Goal: Task Accomplishment & Management: Manage account settings

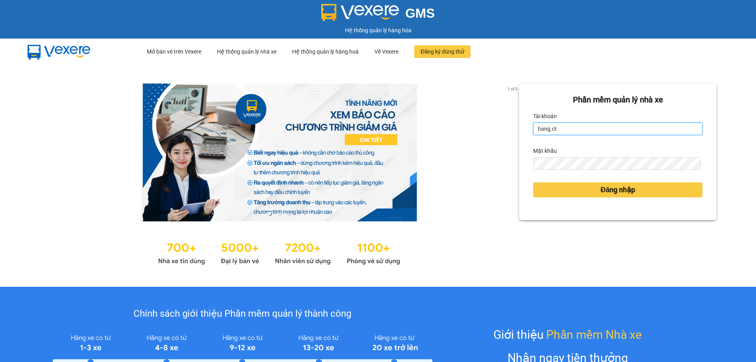
click at [573, 131] on input "hang.ct" at bounding box center [617, 128] width 169 height 13
type input "nguyenhoa.ct"
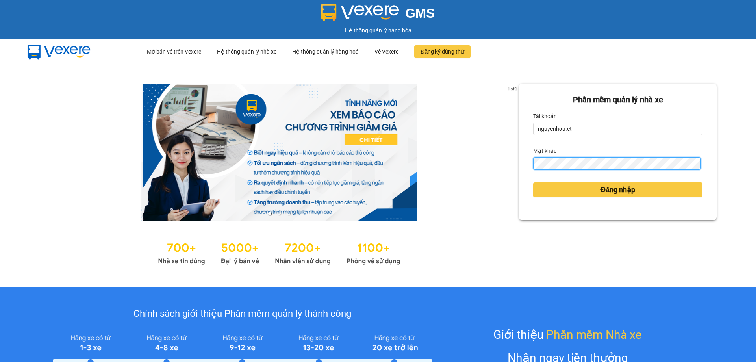
click at [468, 161] on div "1 of 3 Phần mềm quản lý nhà xe Tài khoản nguyenhoa.ct Mật khẩu Đăng nhập" at bounding box center [378, 175] width 756 height 223
click at [527, 165] on div "Phần mềm quản lý nhà xe Tài khoản nguyenhoa.ct Mật khẩu Đăng nhập" at bounding box center [618, 151] width 198 height 137
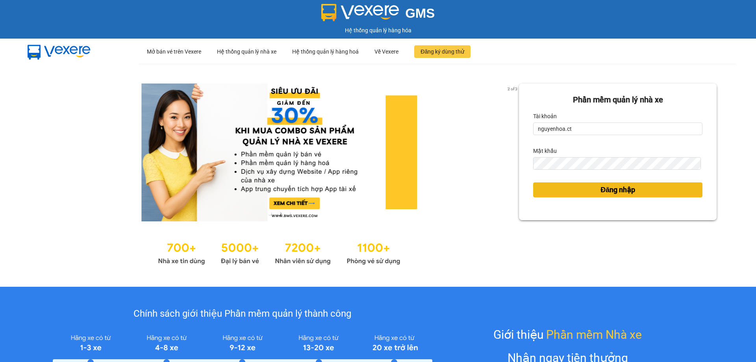
drag, startPoint x: 555, startPoint y: 189, endPoint x: 0, endPoint y: 10, distance: 582.6
click at [555, 189] on button "Đăng nhập" at bounding box center [617, 189] width 169 height 15
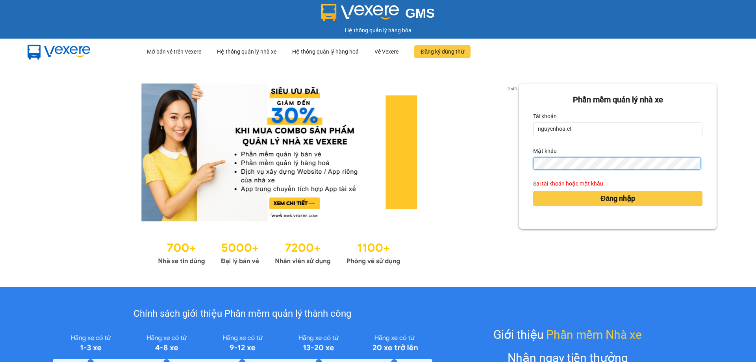
click at [500, 168] on div "2 of 3 Phần mềm quản lý nhà xe Tài khoản nguyenhoa.ct Mật khẩu Sai tài khoản ho…" at bounding box center [378, 175] width 756 height 223
click at [526, 164] on div "Phần mềm quản lý nhà xe Tài khoản nguyenhoa.ct Mật khẩu Sai tài khoản hoặc mật …" at bounding box center [618, 155] width 198 height 145
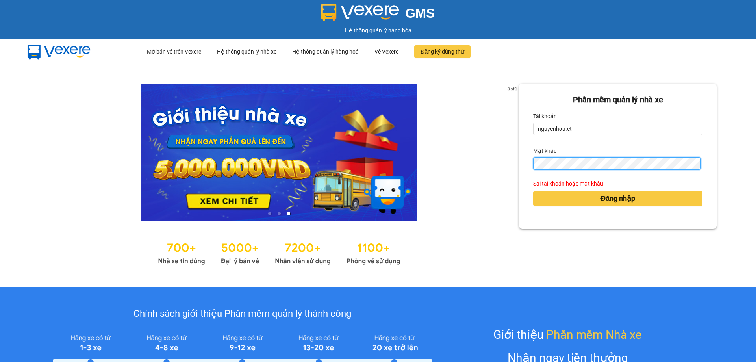
click at [533, 191] on button "Đăng nhập" at bounding box center [617, 198] width 169 height 15
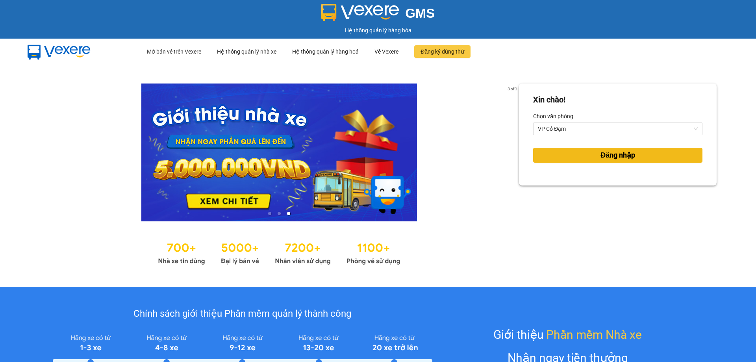
click at [600, 156] on span "Đăng nhập" at bounding box center [617, 155] width 35 height 11
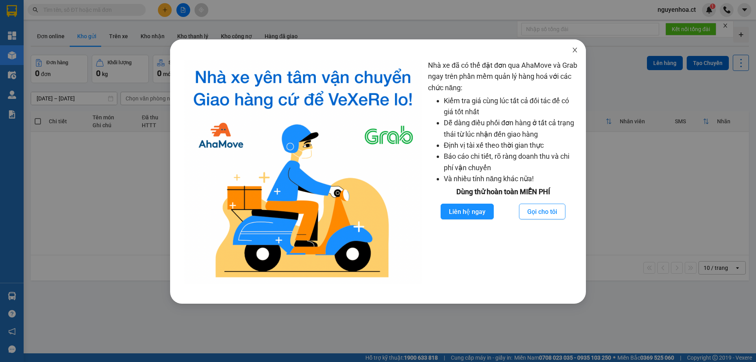
click at [576, 53] on icon "close" at bounding box center [574, 50] width 6 height 6
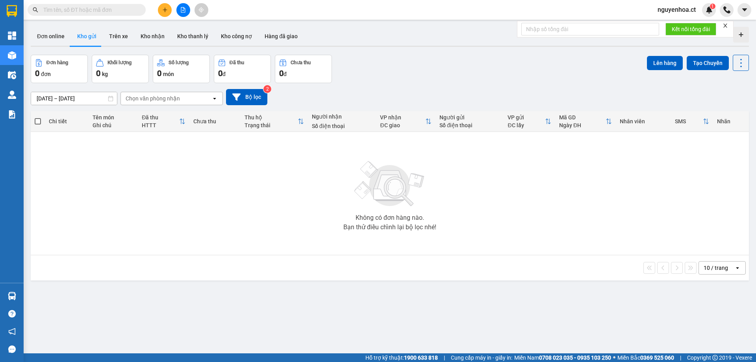
drag, startPoint x: 87, startPoint y: 13, endPoint x: 82, endPoint y: 19, distance: 8.1
click at [87, 13] on input "text" at bounding box center [89, 10] width 93 height 9
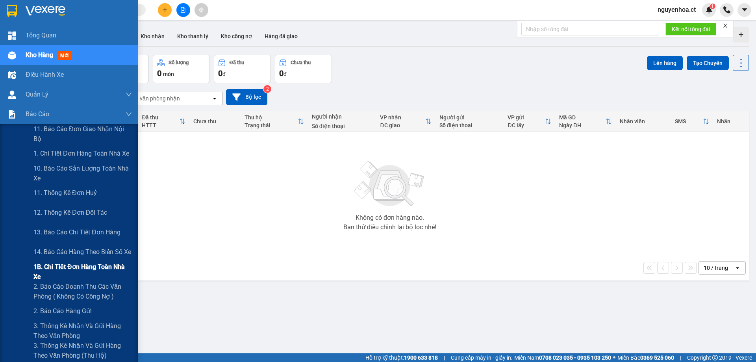
click at [44, 267] on span "1B. Chi tiết đơn hàng toàn nhà xe" at bounding box center [82, 272] width 98 height 20
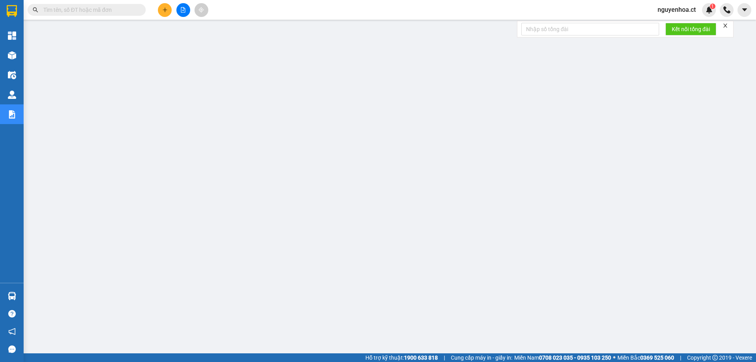
click at [123, 11] on input "text" at bounding box center [89, 10] width 93 height 9
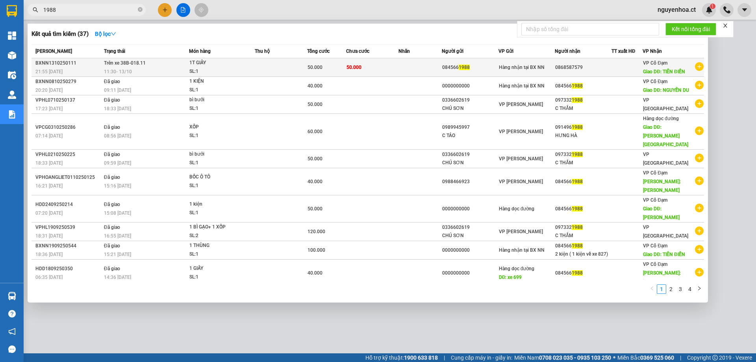
type input "1988"
click at [146, 68] on div "11:30 - 13/10" at bounding box center [146, 71] width 85 height 9
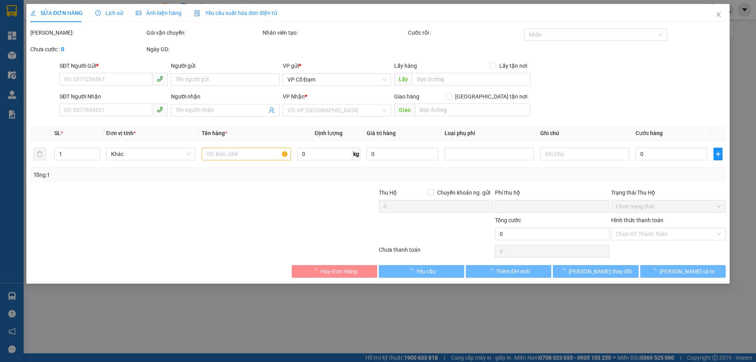
click at [114, 11] on span "Lịch sử" at bounding box center [109, 13] width 28 height 6
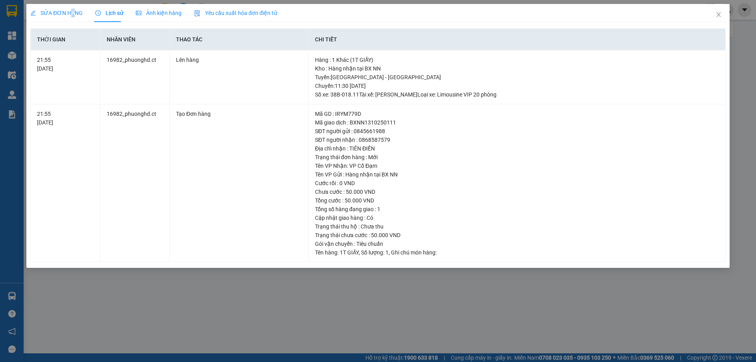
click at [71, 10] on span "SỬA ĐƠN HÀNG" at bounding box center [56, 13] width 52 height 6
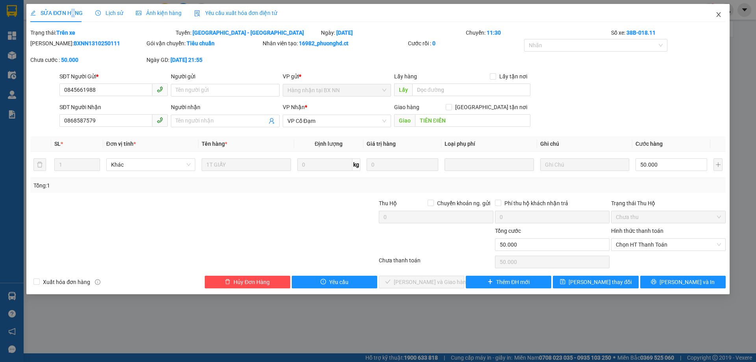
click at [718, 13] on icon "close" at bounding box center [718, 14] width 6 height 6
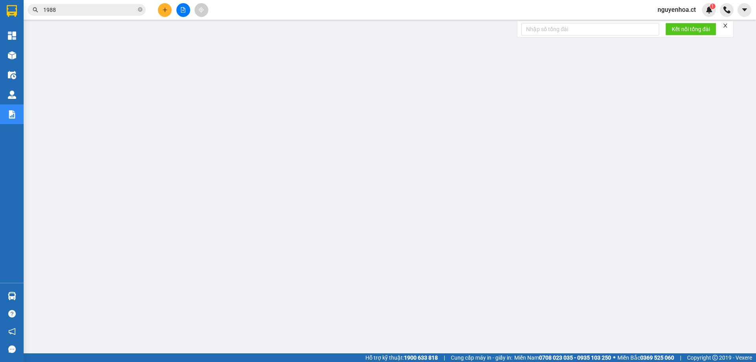
click at [105, 10] on input "1988" at bounding box center [89, 10] width 93 height 9
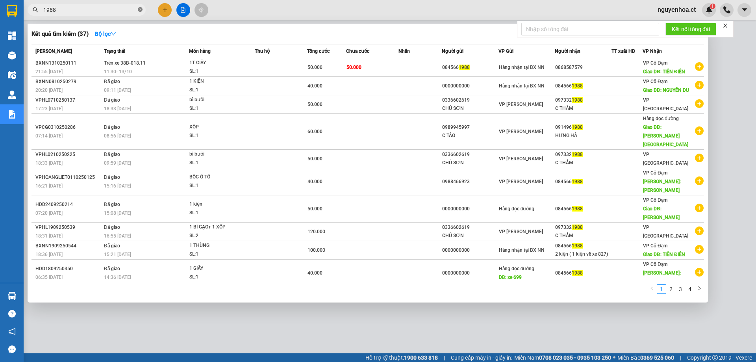
click at [141, 10] on icon "close-circle" at bounding box center [140, 9] width 5 height 5
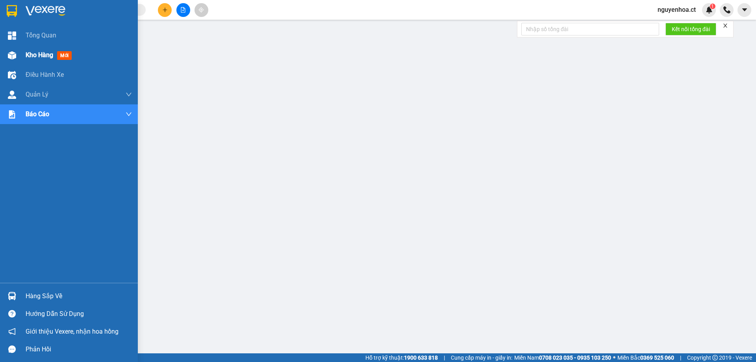
click at [46, 51] on span "Kho hàng" at bounding box center [40, 54] width 28 height 7
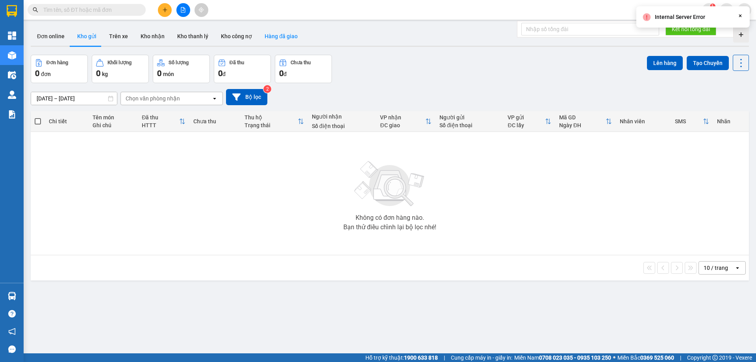
click at [281, 36] on button "Hàng đã giao" at bounding box center [281, 36] width 46 height 19
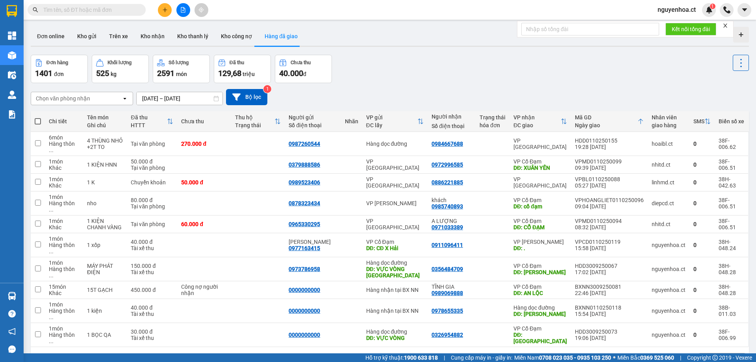
click at [574, 353] on button "1" at bounding box center [580, 359] width 12 height 12
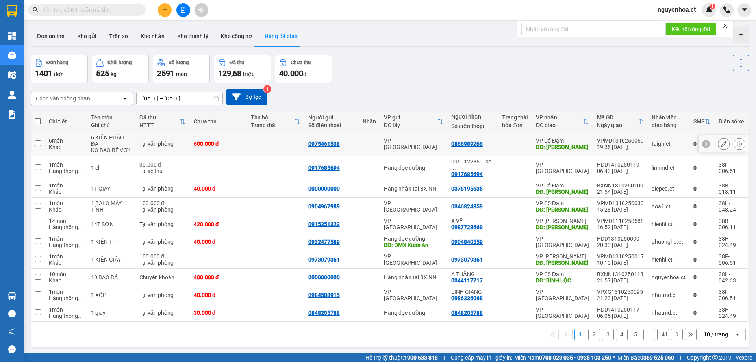
click at [33, 146] on td at bounding box center [38, 144] width 14 height 24
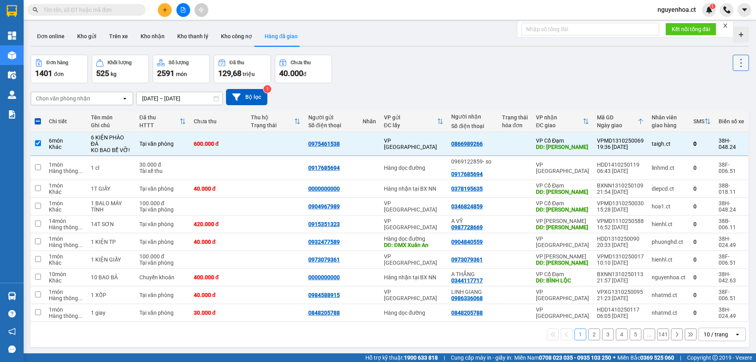
click at [735, 65] on icon at bounding box center [740, 62] width 11 height 11
click at [721, 99] on span "Xóa hoàn toàn" at bounding box center [726, 98] width 36 height 8
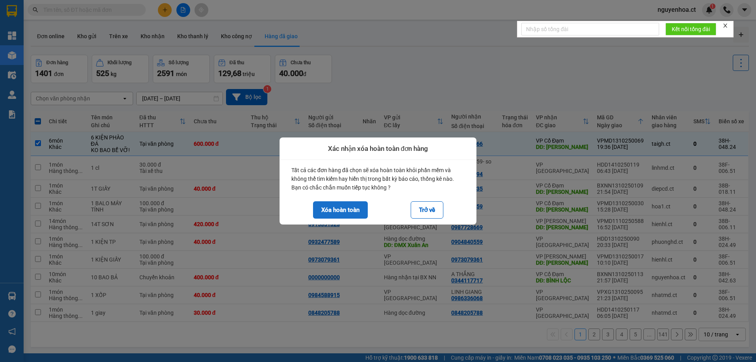
click at [339, 213] on button "Xóa hoàn toàn" at bounding box center [340, 209] width 55 height 17
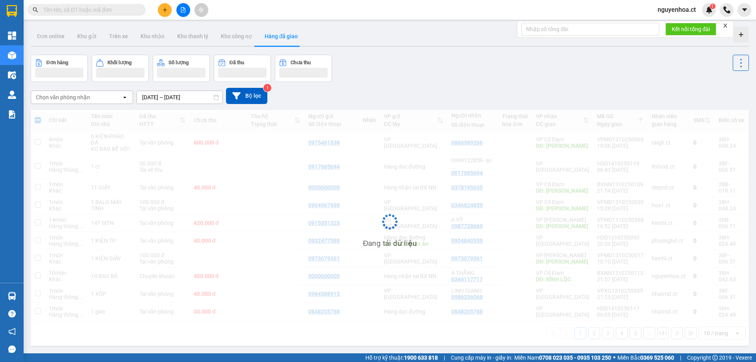
checkbox input "false"
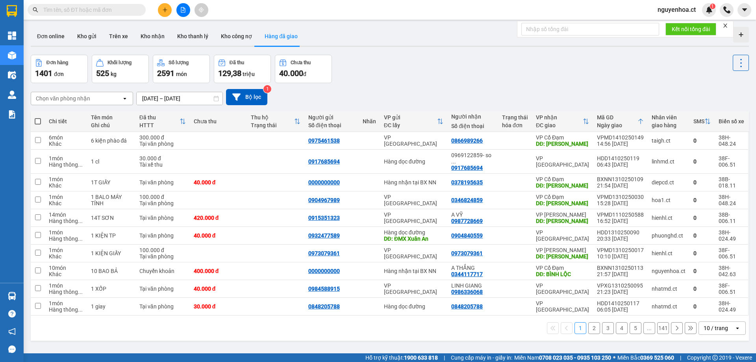
click at [117, 325] on div "1 2 3 4 5 ... 141 10 / trang open" at bounding box center [390, 327] width 712 height 13
click at [123, 3] on div "Kết quả tìm kiếm ( 37 ) Bộ lọc Mã ĐH Trạng thái Món hàng Thu hộ Tổng cước Chưa …" at bounding box center [76, 10] width 153 height 14
click at [130, 10] on input "text" at bounding box center [89, 10] width 93 height 9
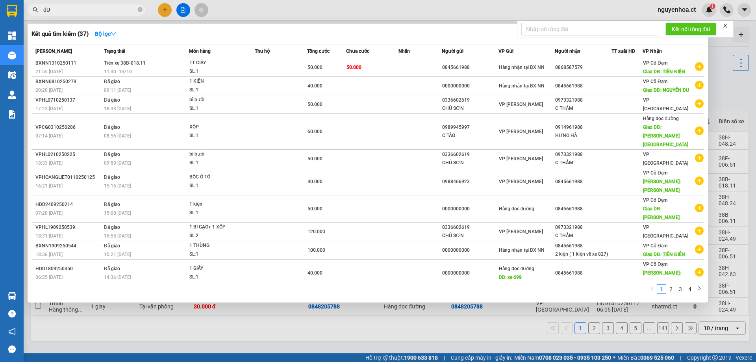
type input "d"
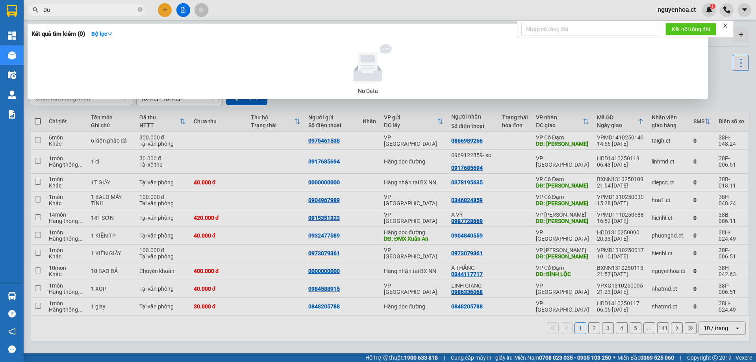
type input "D"
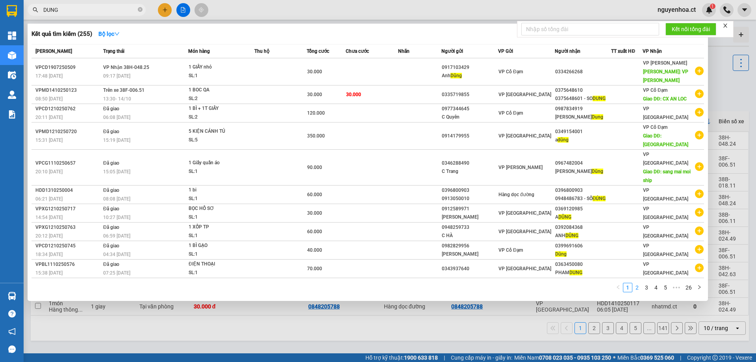
type input "DUNG"
click at [640, 283] on link "2" at bounding box center [636, 287] width 9 height 9
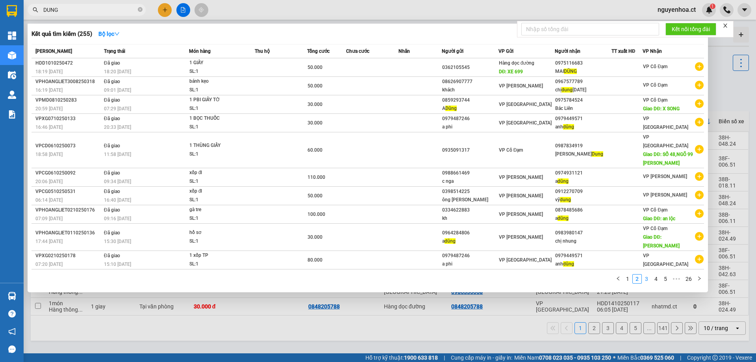
click at [645, 274] on link "3" at bounding box center [646, 278] width 9 height 9
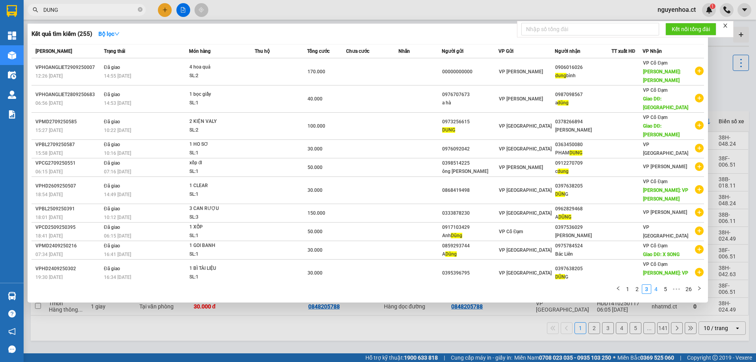
click at [658, 285] on link "4" at bounding box center [655, 289] width 9 height 9
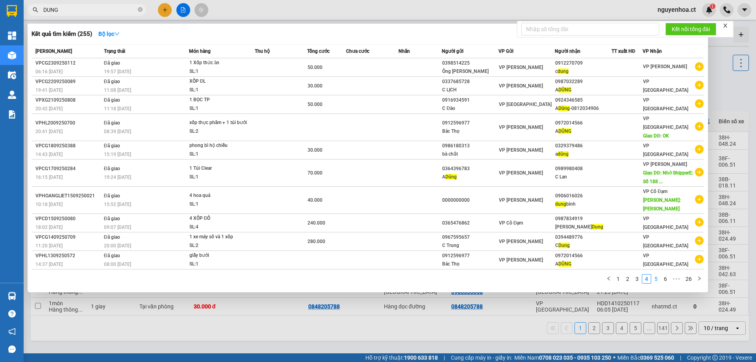
click at [655, 274] on link "5" at bounding box center [655, 278] width 9 height 9
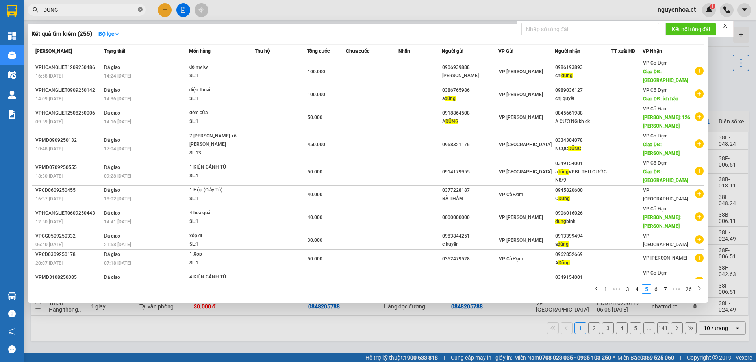
click at [140, 10] on icon "close-circle" at bounding box center [140, 9] width 5 height 5
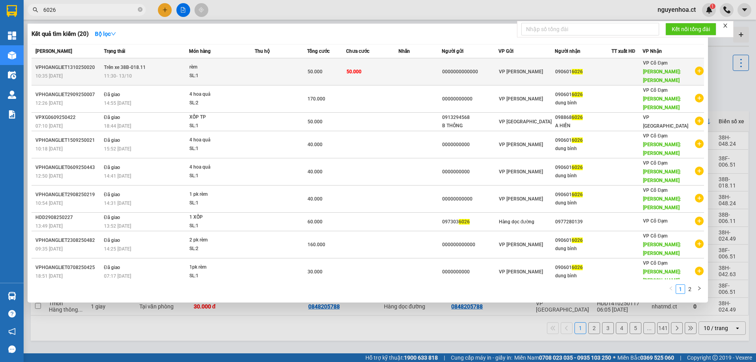
type input "6026"
click at [139, 66] on span "Trên xe 38B-018.11" at bounding box center [125, 67] width 42 height 6
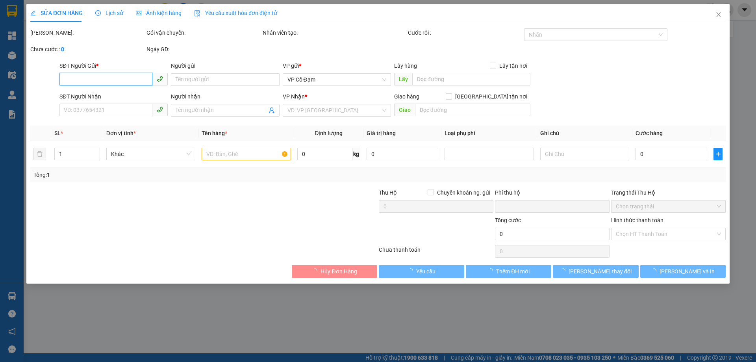
type input "0000000000000"
type input "0906016026"
type input "tiên điền"
type input "0"
type input "50.000"
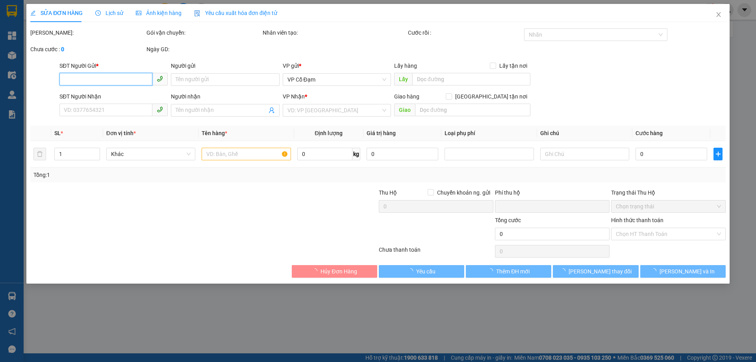
type input "50.000"
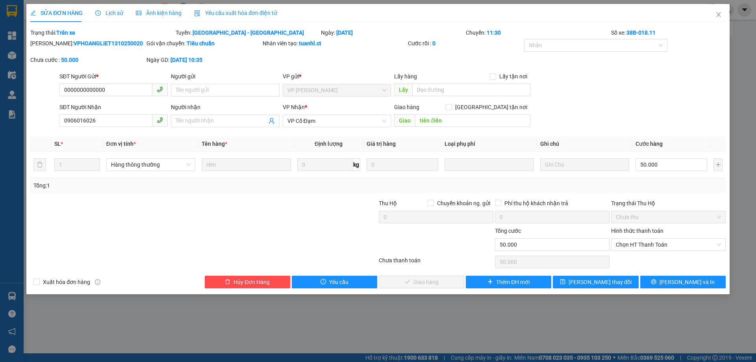
click at [109, 11] on span "Lịch sử" at bounding box center [109, 13] width 28 height 6
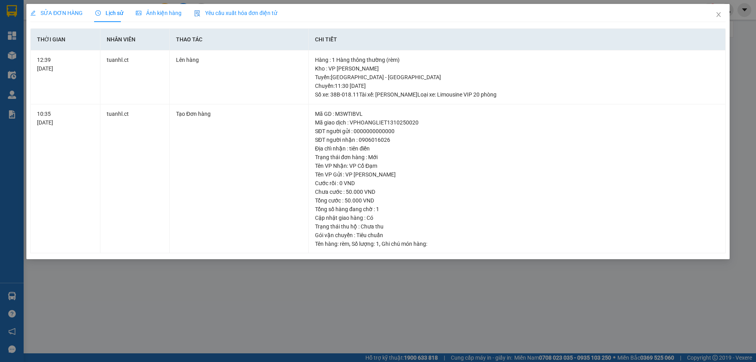
click at [56, 11] on span "SỬA ĐƠN HÀNG" at bounding box center [56, 13] width 52 height 6
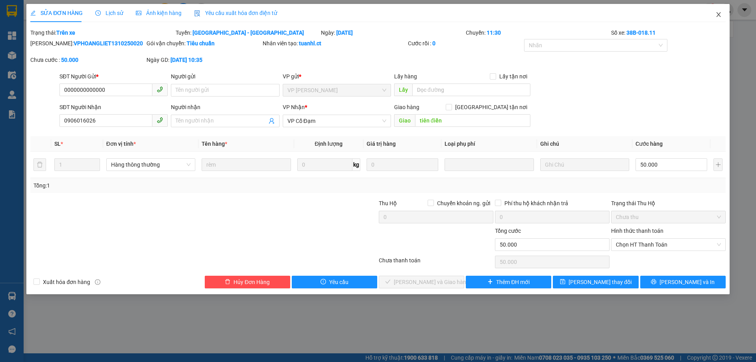
click at [719, 14] on icon "close" at bounding box center [718, 14] width 6 height 6
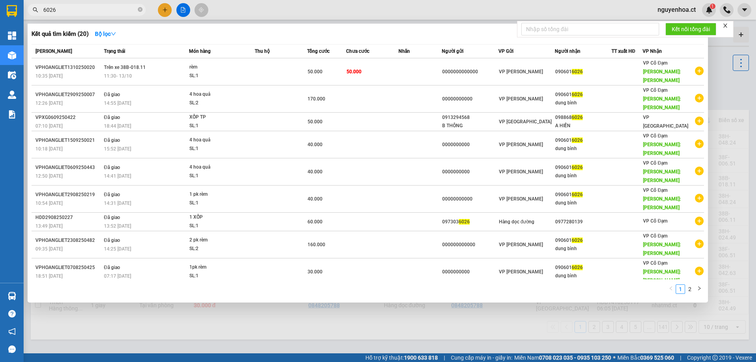
click at [92, 9] on input "6026" at bounding box center [89, 10] width 93 height 9
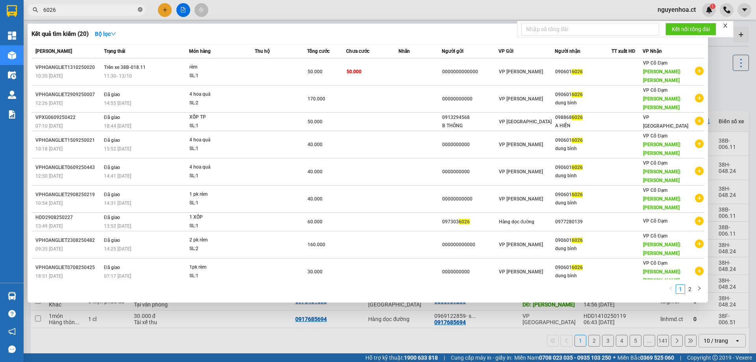
click at [141, 10] on icon "close-circle" at bounding box center [140, 9] width 5 height 5
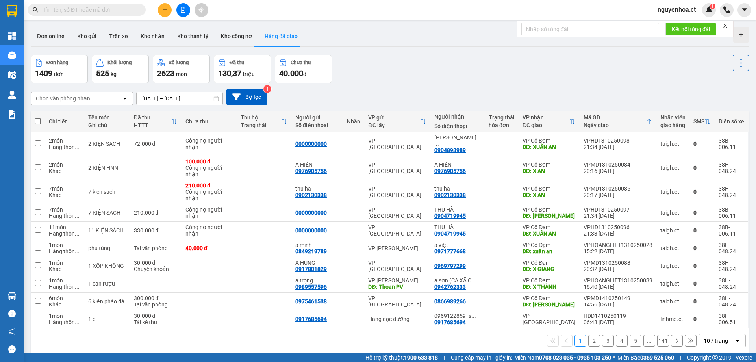
click at [104, 12] on input "text" at bounding box center [89, 10] width 93 height 9
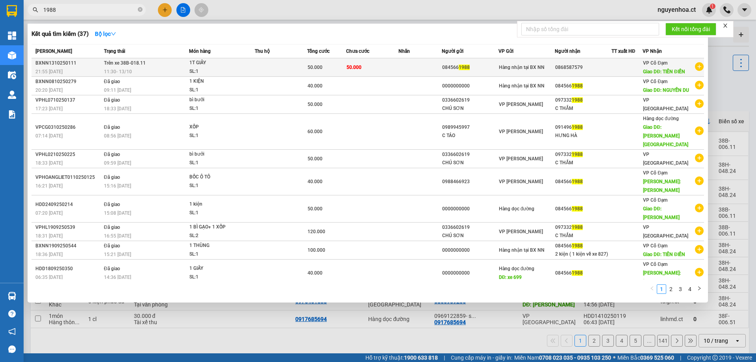
type input "1988"
click at [131, 65] on span "Trên xe 38B-018.11" at bounding box center [125, 63] width 42 height 6
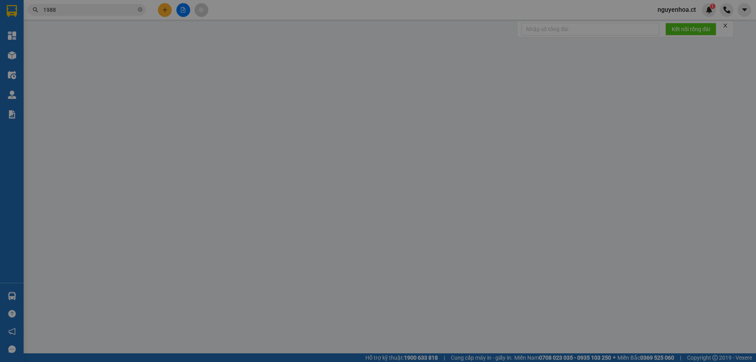
type input "0845661988"
type input "0868587579"
type input "TIÊN ĐIỀN"
type input "0"
type input "50.000"
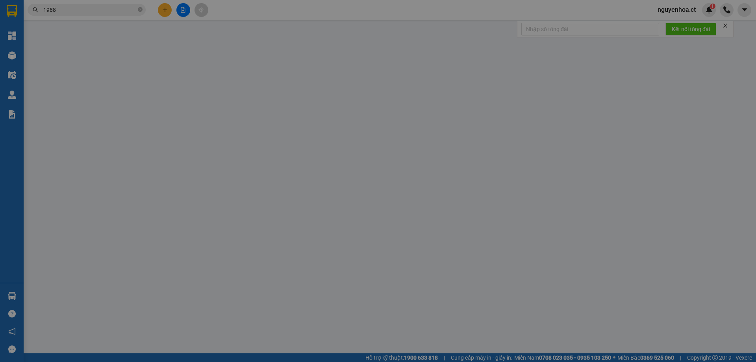
type input "50.000"
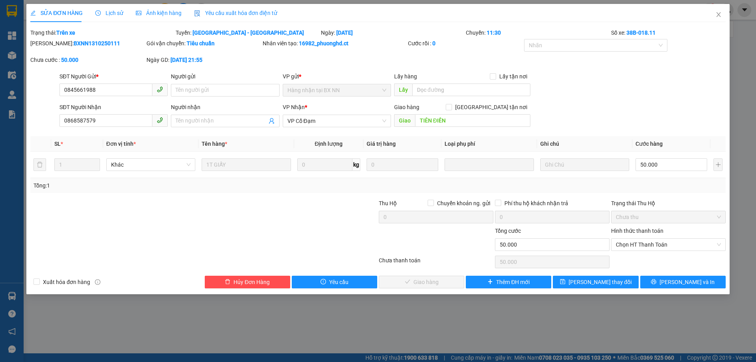
click at [112, 13] on span "Lịch sử" at bounding box center [109, 13] width 28 height 6
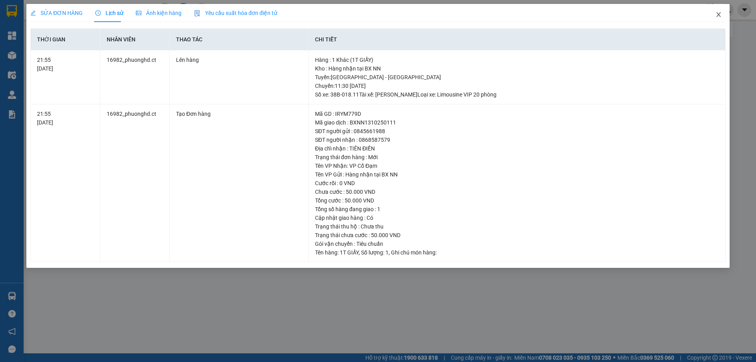
click at [719, 14] on icon "close" at bounding box center [718, 14] width 6 height 6
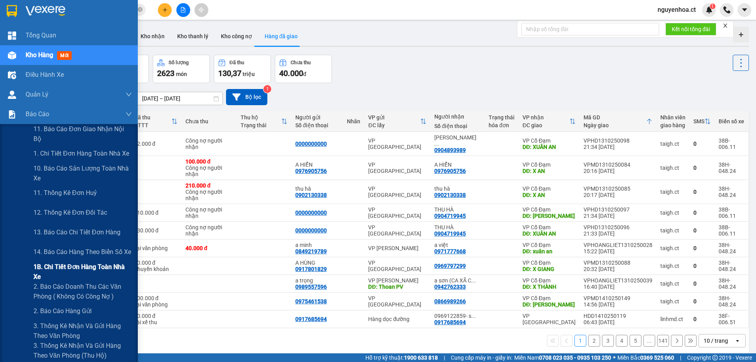
click at [58, 272] on span "1B. Chi tiết đơn hàng toàn nhà xe" at bounding box center [82, 272] width 98 height 20
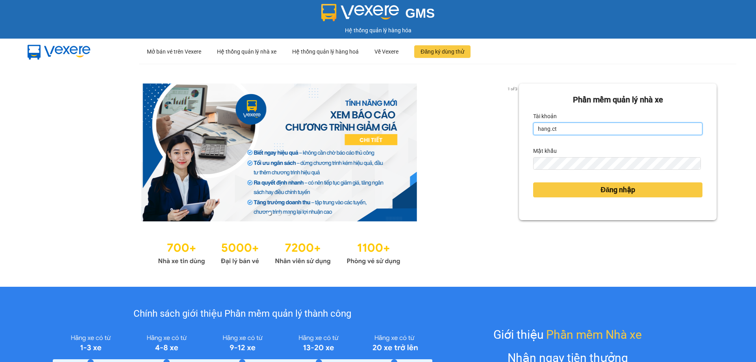
click at [555, 126] on input "hang.ct" at bounding box center [617, 128] width 169 height 13
type input "nguyenhoa.ct"
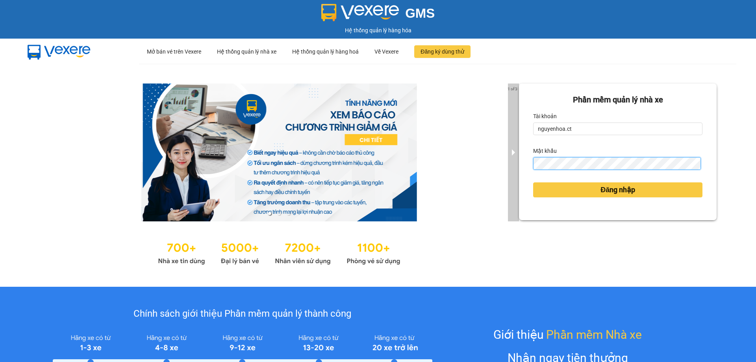
click at [512, 162] on div "1 of 3 Phần mềm quản lý nhà xe Tài khoản nguyenhoa.ct Mật khẩu Đăng nhập" at bounding box center [378, 175] width 756 height 223
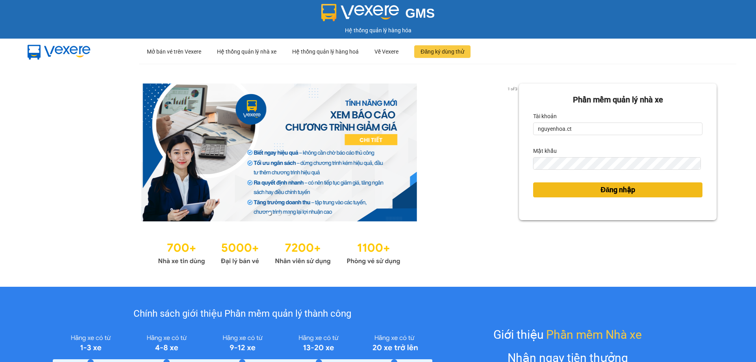
click at [635, 194] on button "Đăng nhập" at bounding box center [617, 189] width 169 height 15
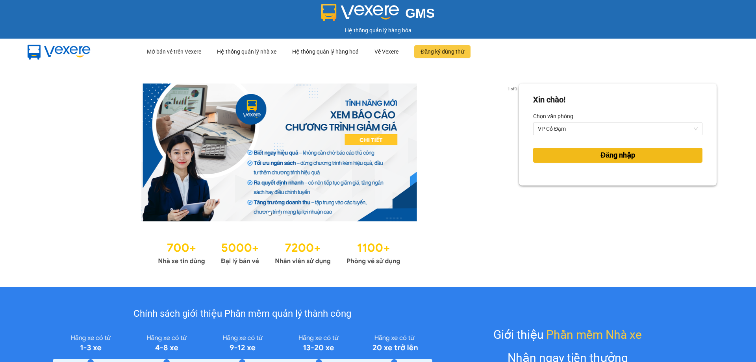
click at [567, 157] on button "Đăng nhập" at bounding box center [617, 155] width 169 height 15
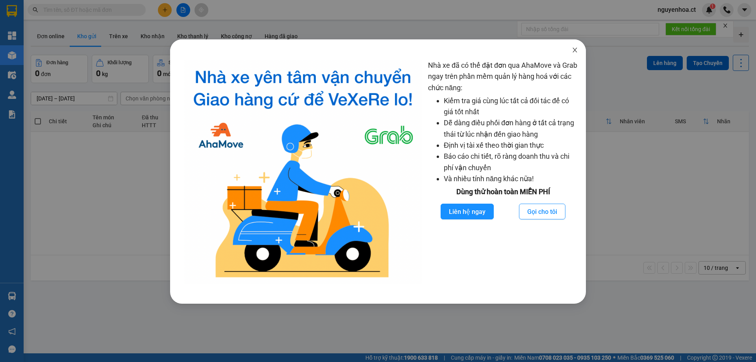
click at [577, 47] on span "Close" at bounding box center [575, 50] width 22 height 22
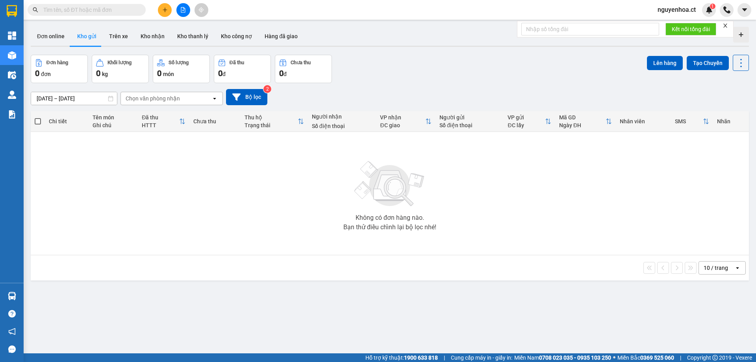
click at [122, 11] on input "text" at bounding box center [89, 10] width 93 height 9
type input "45"
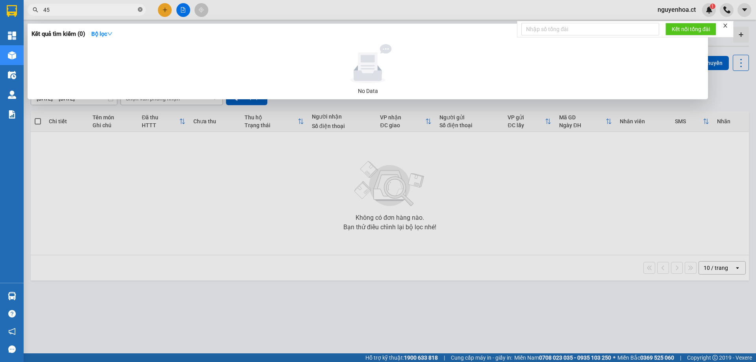
click at [138, 9] on icon "close-circle" at bounding box center [140, 9] width 5 height 5
type input "4659"
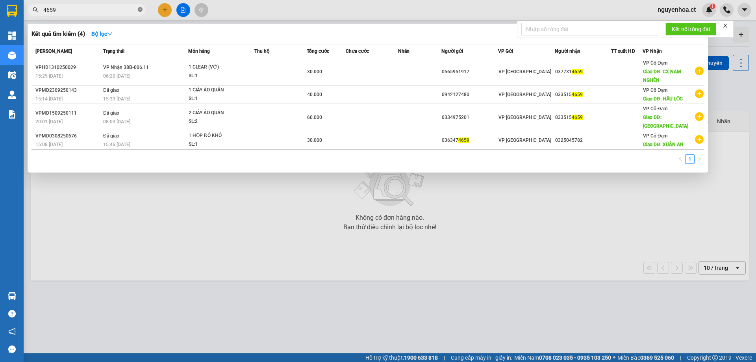
click at [140, 8] on icon "close-circle" at bounding box center [140, 9] width 5 height 5
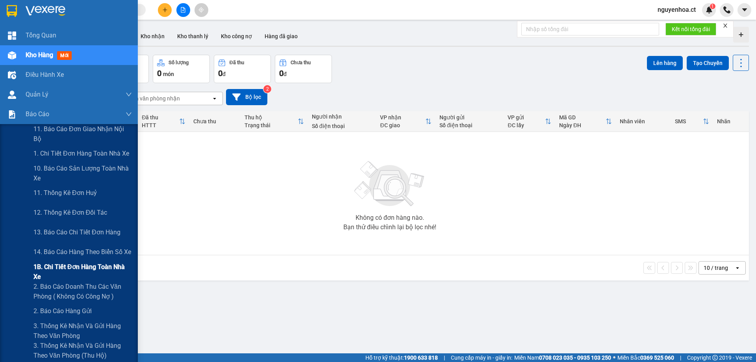
click at [48, 269] on span "1B. Chi tiết đơn hàng toàn nhà xe" at bounding box center [82, 272] width 98 height 20
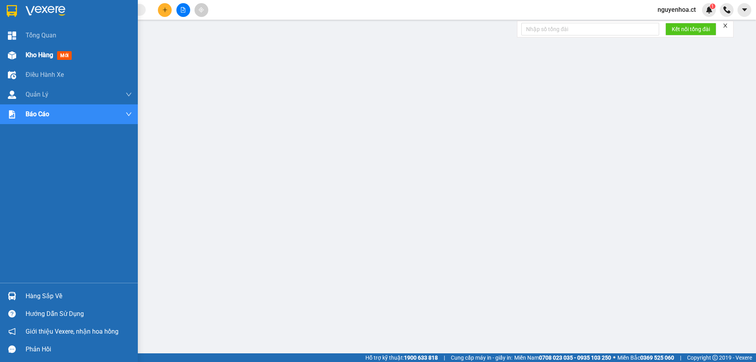
click at [48, 55] on span "Kho hàng" at bounding box center [40, 54] width 28 height 7
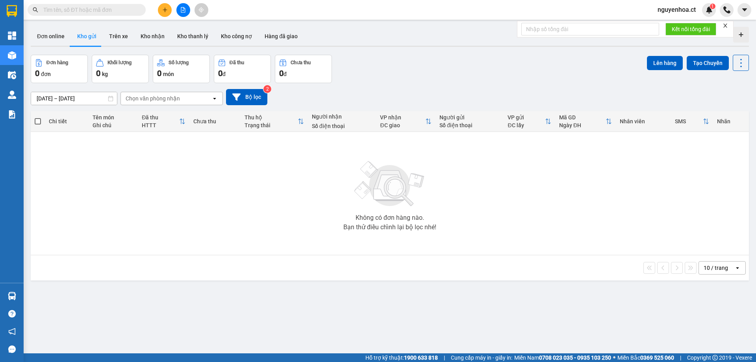
click at [91, 97] on input "12/10/2025 – 14/10/2025" at bounding box center [74, 98] width 86 height 13
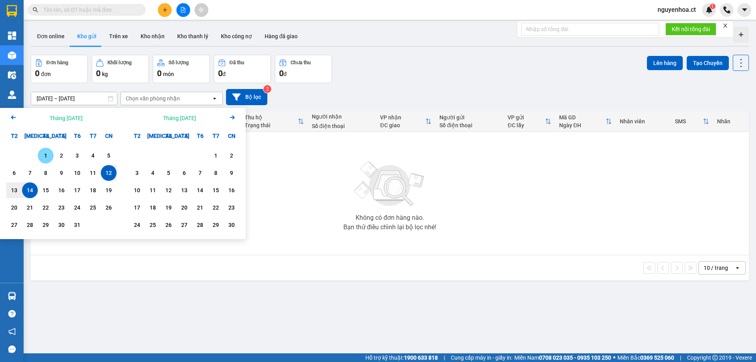
click at [45, 152] on div "1" at bounding box center [45, 155] width 11 height 9
click at [25, 191] on div "14" at bounding box center [29, 189] width 11 height 9
type input "[DATE] – [DATE]"
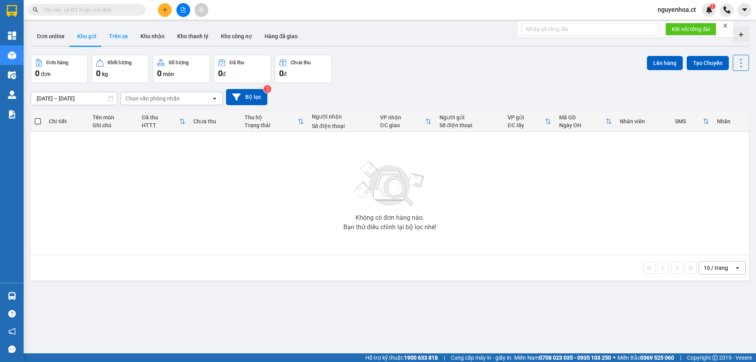
click at [123, 34] on button "Trên xe" at bounding box center [118, 36] width 31 height 19
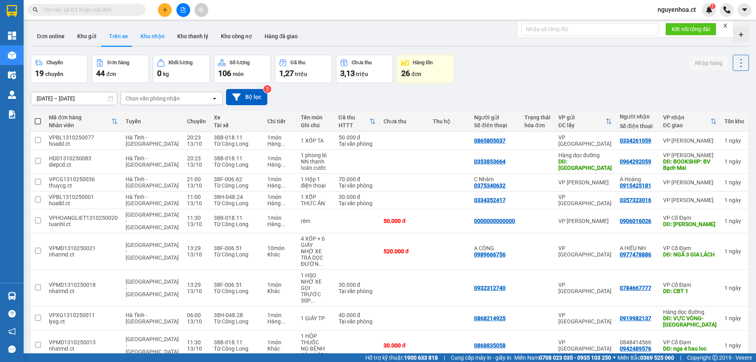
click at [154, 37] on button "Kho nhận" at bounding box center [152, 36] width 37 height 19
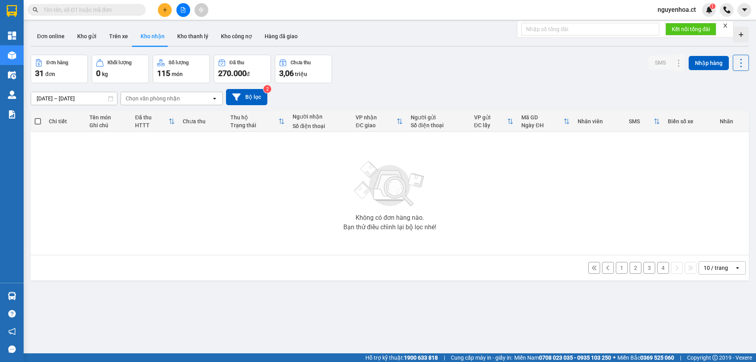
click at [657, 267] on button "4" at bounding box center [663, 268] width 12 height 12
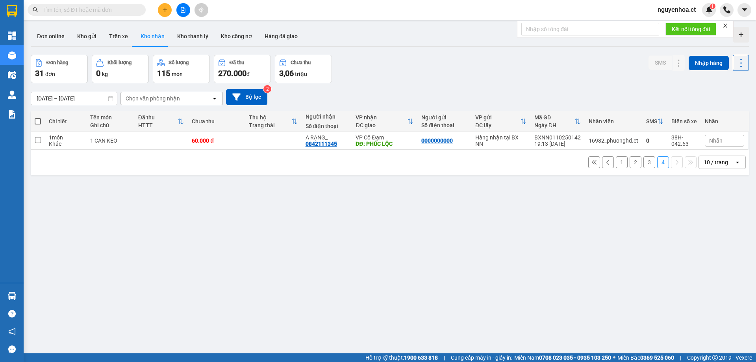
click at [644, 162] on button "3" at bounding box center [649, 162] width 12 height 12
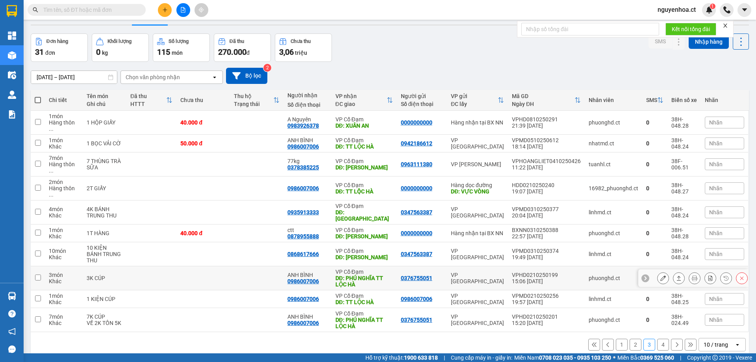
scroll to position [36, 0]
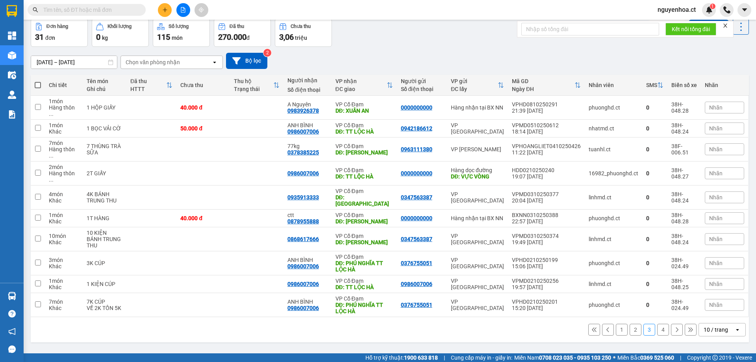
click at [629, 324] on button "2" at bounding box center [635, 330] width 12 height 12
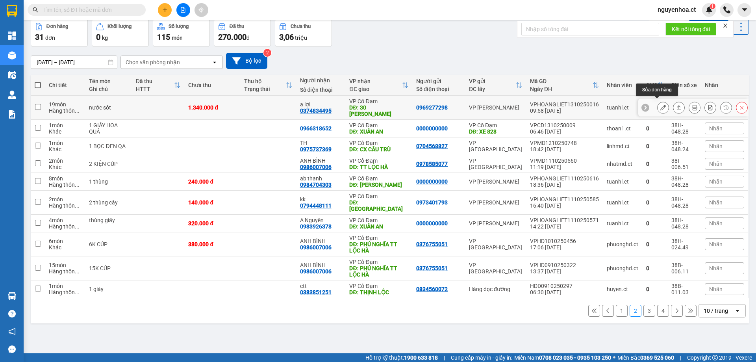
click at [658, 101] on button at bounding box center [662, 108] width 11 height 14
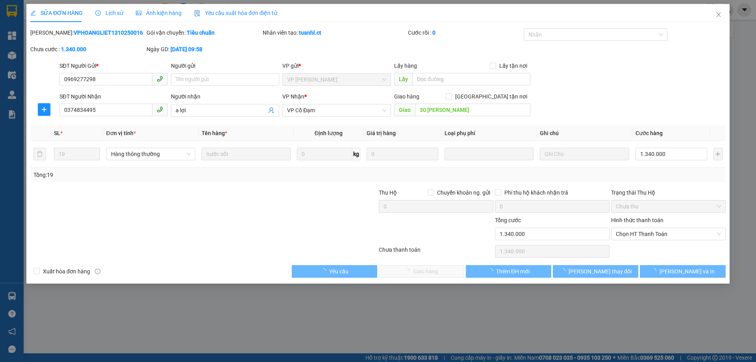
type input "0969277298"
type input "0374834495"
type input "a lợi"
type input "30 quang trung"
type input "0"
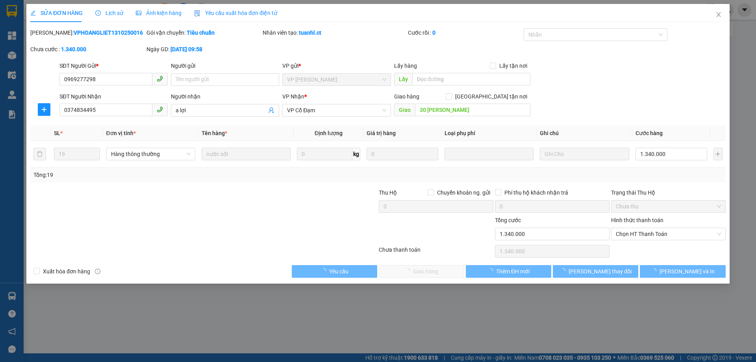
type input "1.340.000"
drag, startPoint x: 113, startPoint y: 11, endPoint x: 115, endPoint y: 8, distance: 4.1
click at [113, 10] on span "Lịch sử" at bounding box center [109, 13] width 28 height 6
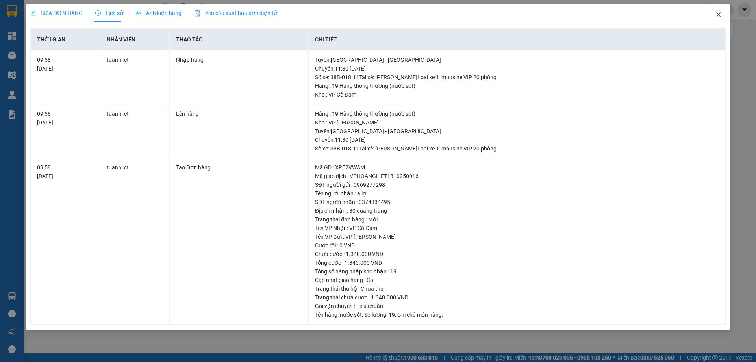
click at [720, 11] on span "Close" at bounding box center [718, 15] width 22 height 22
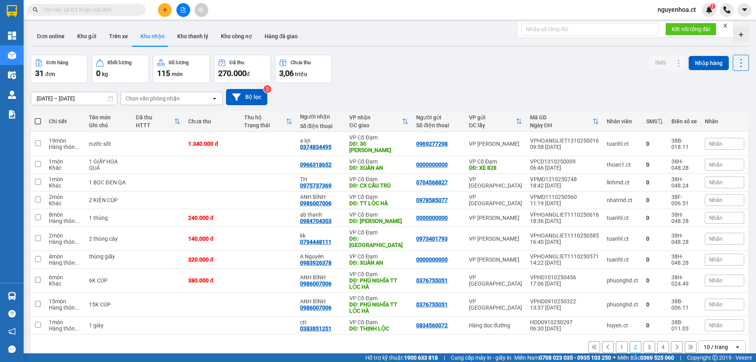
click at [616, 341] on button "1" at bounding box center [622, 347] width 12 height 12
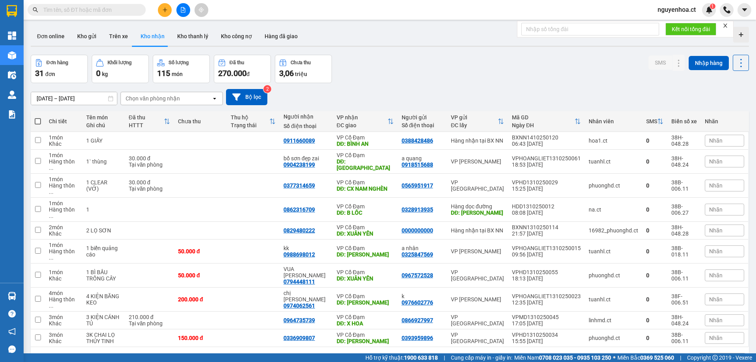
click at [658, 353] on button "4" at bounding box center [663, 359] width 12 height 12
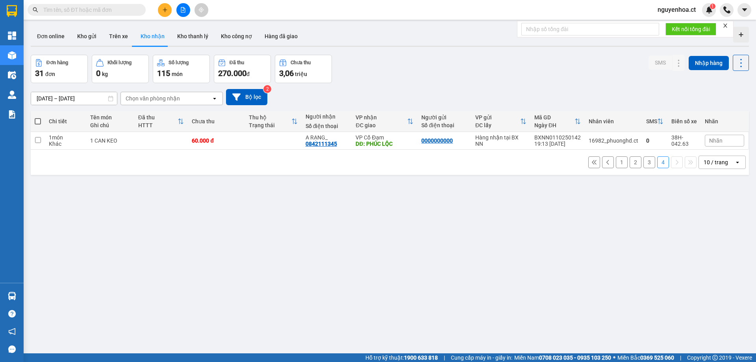
click at [643, 163] on button "3" at bounding box center [649, 162] width 12 height 12
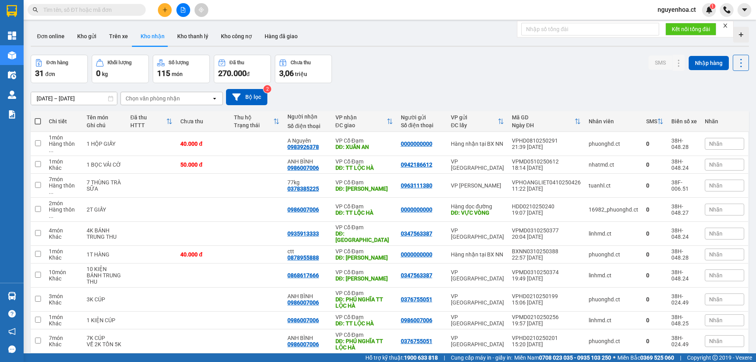
click at [86, 101] on input "[DATE] – [DATE]" at bounding box center [74, 98] width 86 height 13
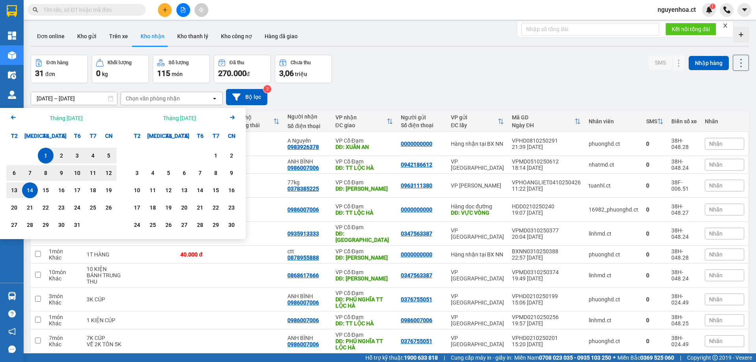
click at [14, 117] on icon "Arrow Left" at bounding box center [13, 117] width 9 height 9
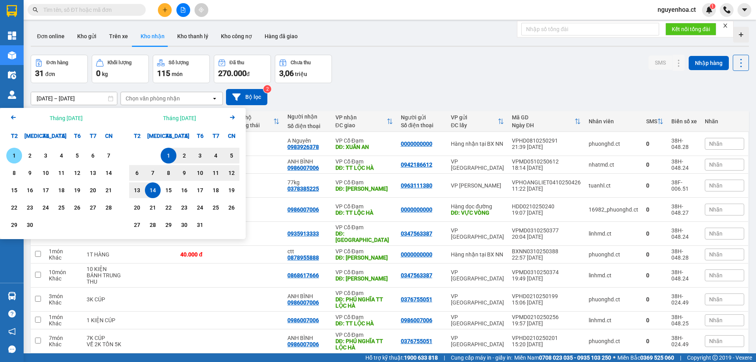
click at [19, 155] on div "1" at bounding box center [14, 155] width 11 height 9
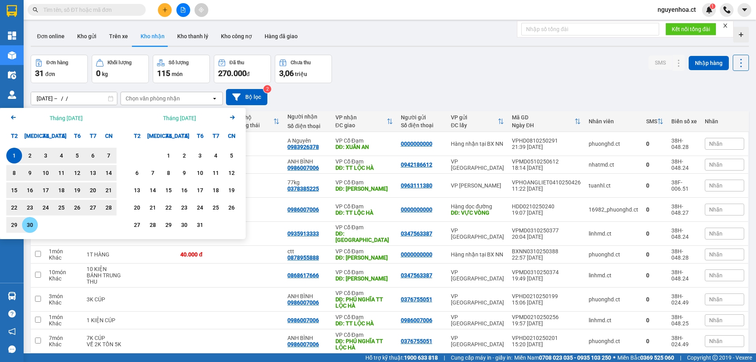
click at [31, 228] on div "30" at bounding box center [29, 224] width 11 height 9
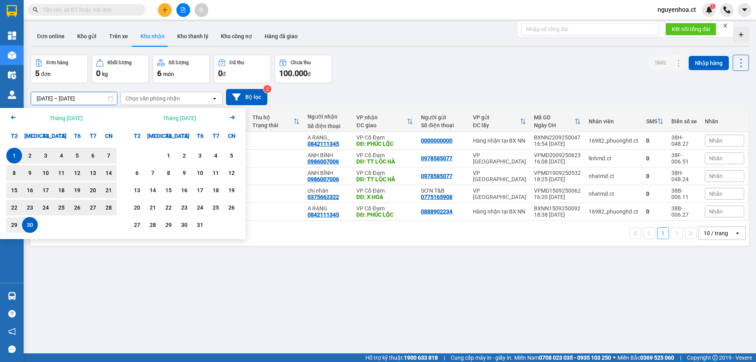
click at [92, 98] on input "01/09/2025 – 30/09/2025" at bounding box center [74, 98] width 86 height 13
click at [174, 153] on div "1" at bounding box center [168, 155] width 11 height 9
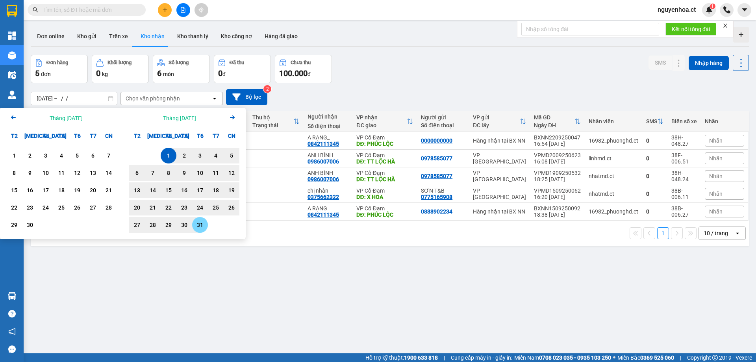
click at [200, 224] on div "31" at bounding box center [199, 224] width 11 height 9
type input "[DATE] – [DATE]"
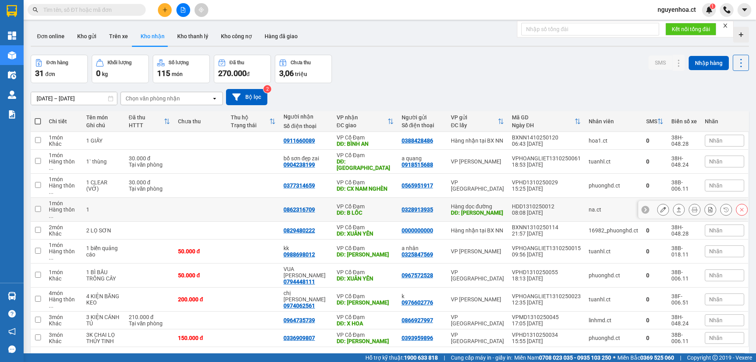
scroll to position [36, 0]
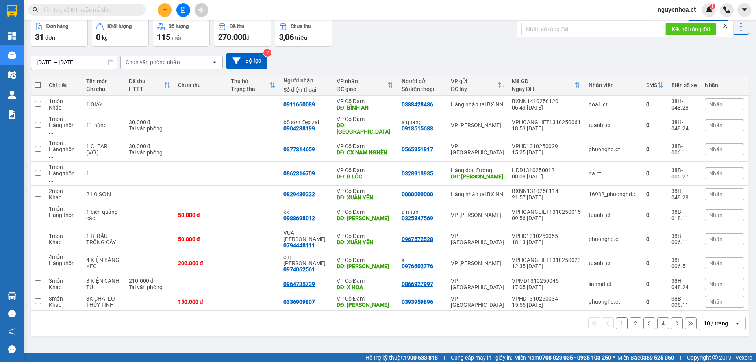
click at [684, 317] on button at bounding box center [690, 323] width 12 height 12
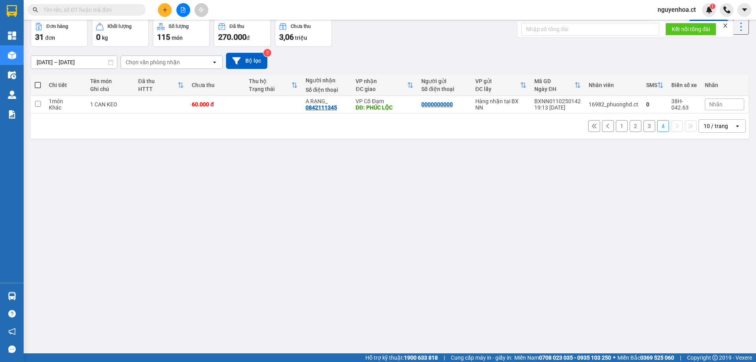
click at [645, 124] on button "3" at bounding box center [649, 126] width 12 height 12
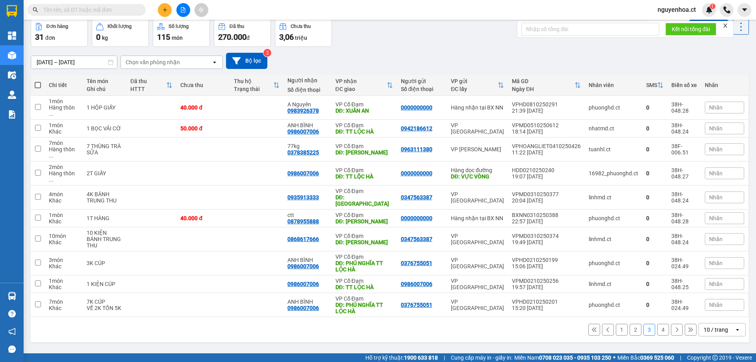
click at [629, 324] on button "2" at bounding box center [635, 330] width 12 height 12
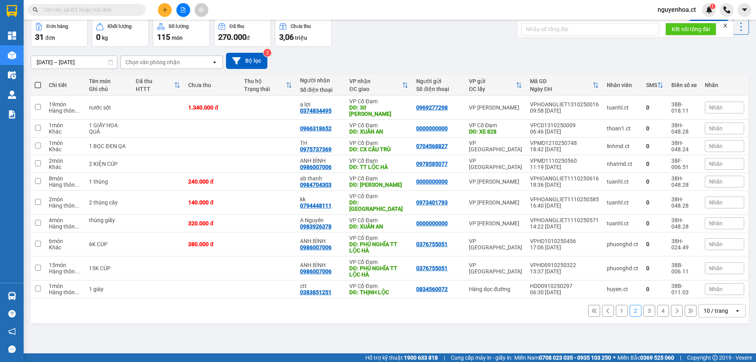
click at [619, 305] on button "1" at bounding box center [622, 311] width 12 height 12
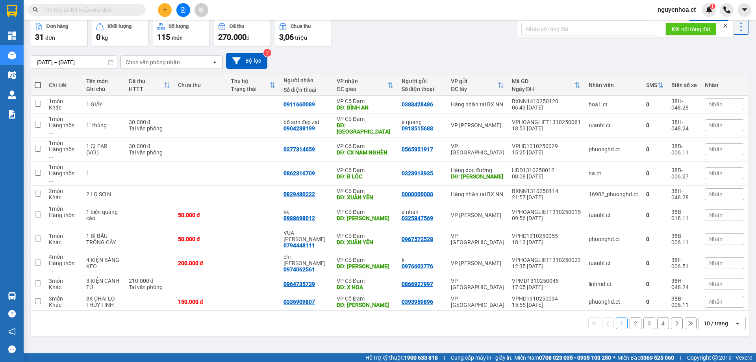
click at [131, 7] on input "text" at bounding box center [89, 10] width 93 height 9
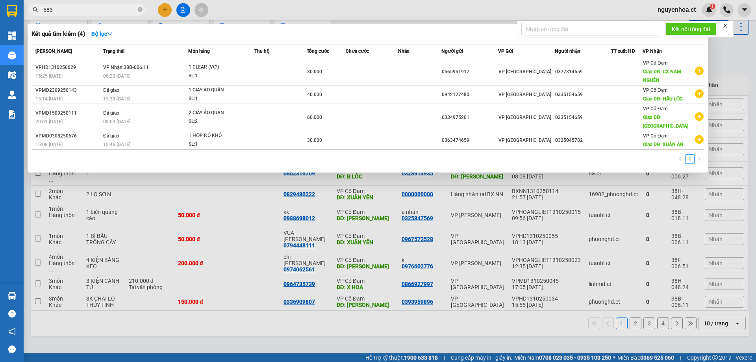
type input "5832"
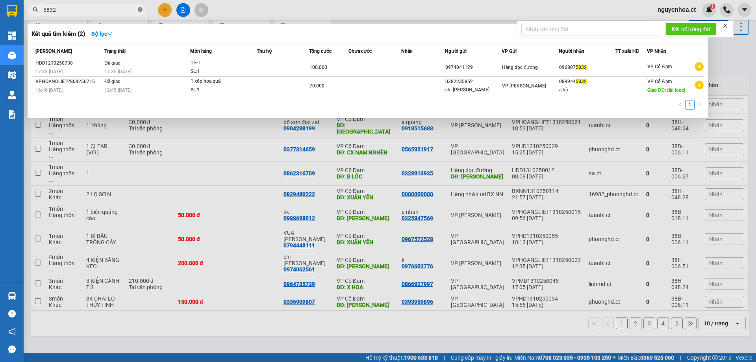
click at [140, 12] on icon "close-circle" at bounding box center [140, 9] width 5 height 5
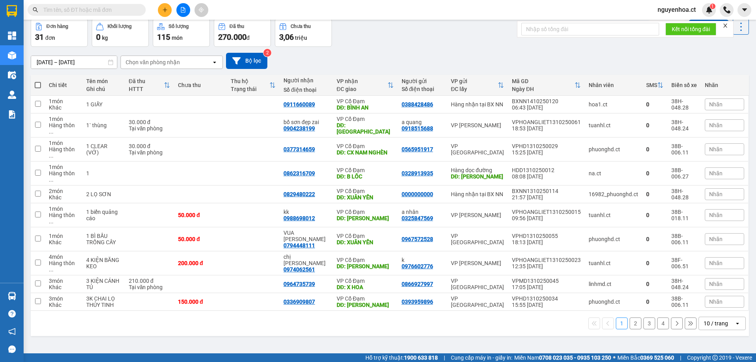
click at [122, 13] on input "text" at bounding box center [89, 10] width 93 height 9
click at [137, 9] on span at bounding box center [87, 10] width 118 height 12
click at [129, 11] on input "text" at bounding box center [89, 10] width 93 height 9
click at [89, 9] on input "text" at bounding box center [89, 10] width 93 height 9
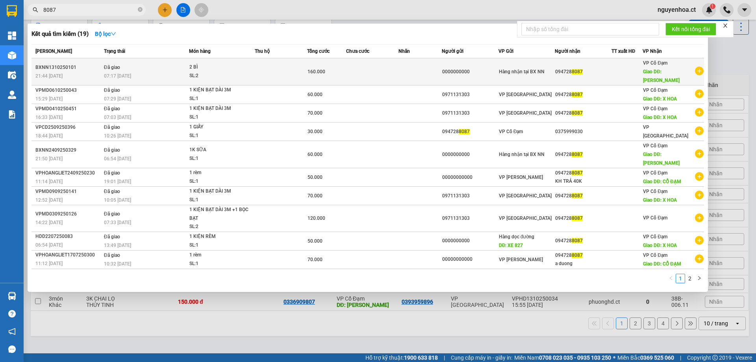
type input "8087"
click at [120, 67] on td "Đã giao 07:17 - 14/10" at bounding box center [145, 71] width 87 height 27
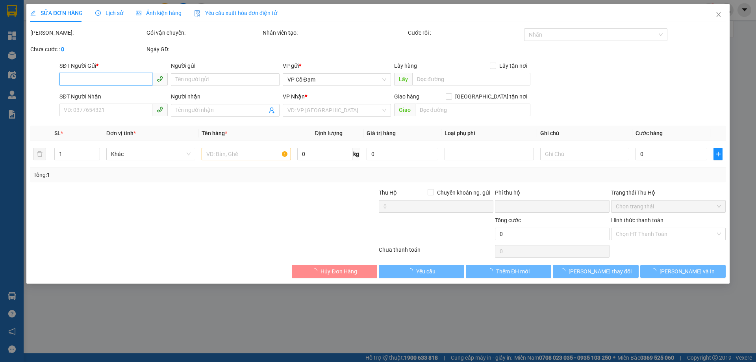
type input "0000000000"
type input "0947288087"
type input "XUÂN HOA"
type input "0"
type input "160.000"
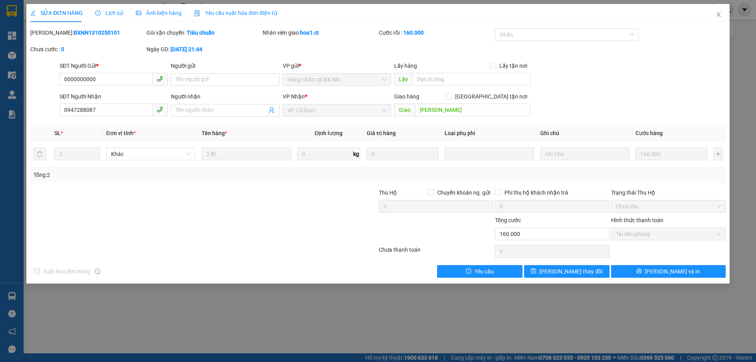
click at [109, 13] on span "Lịch sử" at bounding box center [109, 13] width 28 height 6
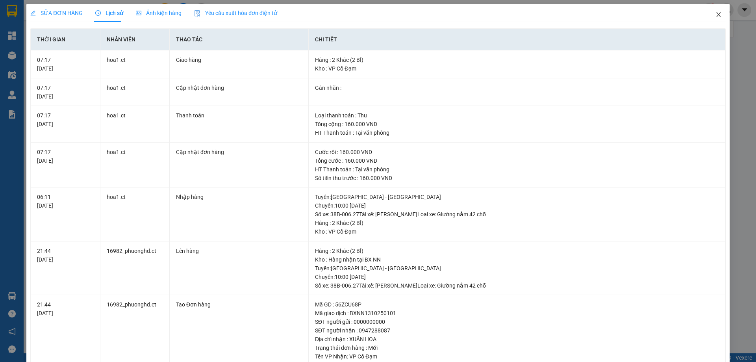
click at [715, 13] on icon "close" at bounding box center [718, 14] width 6 height 6
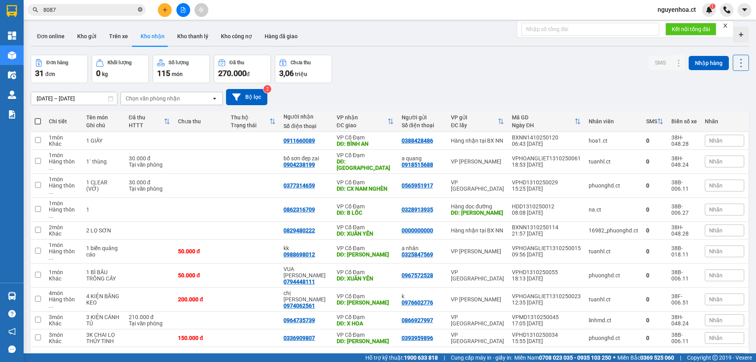
click at [139, 10] on icon "close-circle" at bounding box center [140, 9] width 5 height 5
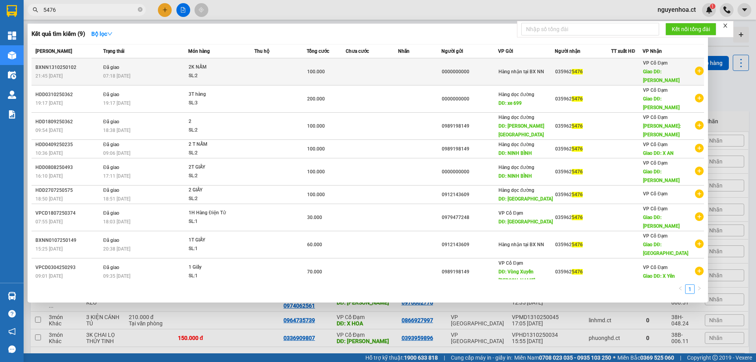
type input "5476"
click at [115, 76] on div "07:18 - 14/10" at bounding box center [145, 76] width 85 height 9
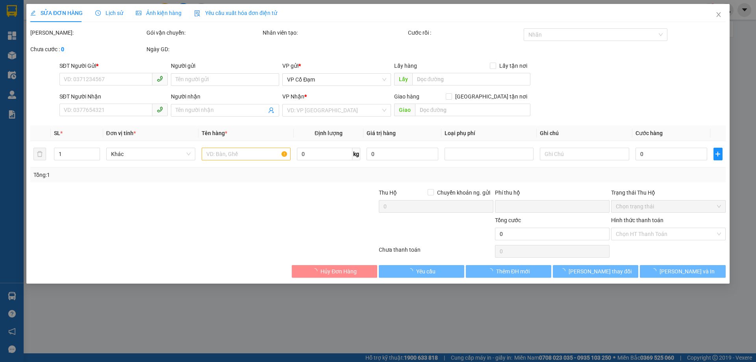
type input "0000000000"
type input "0359625476"
type input "XUÂN HOA"
type input "0"
type input "100.000"
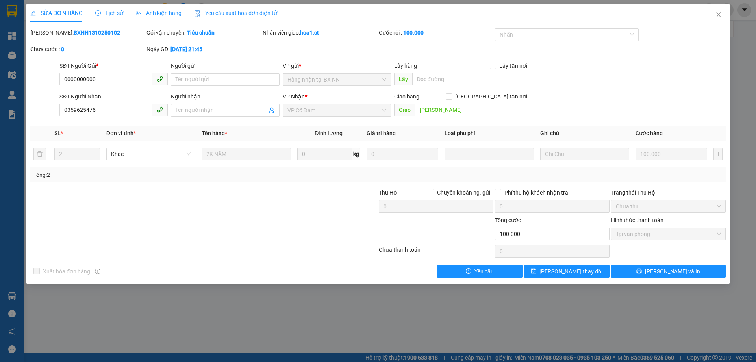
click at [108, 10] on span "Lịch sử" at bounding box center [109, 13] width 28 height 6
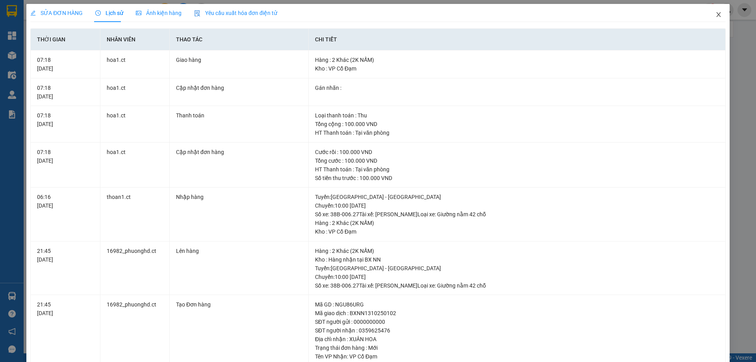
click at [715, 15] on icon "close" at bounding box center [718, 14] width 6 height 6
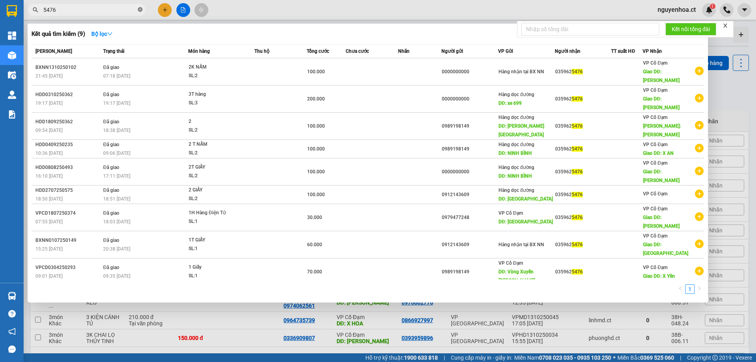
click at [141, 11] on icon "close-circle" at bounding box center [140, 9] width 5 height 5
type input "5476"
click at [128, 65] on div "Thời gian giao hàng" at bounding box center [118, 57] width 55 height 19
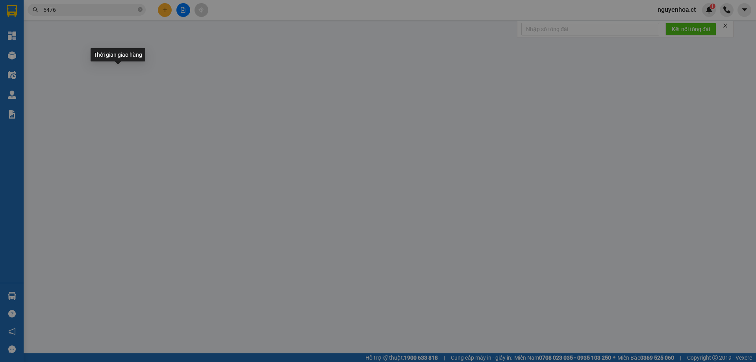
type input "0000000000"
type input "0359625476"
type input "XUÂN HOA"
type input "0"
type input "100.000"
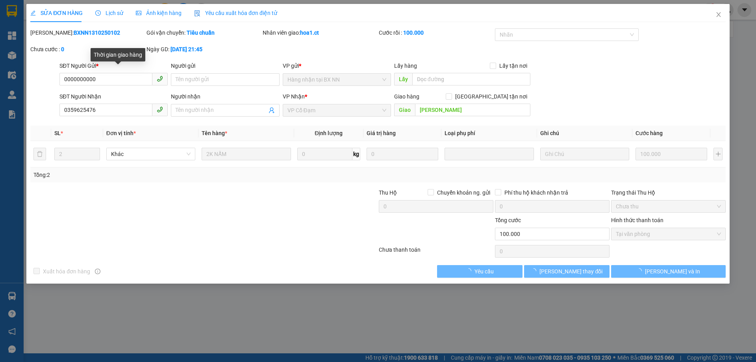
click at [110, 15] on span "Lịch sử" at bounding box center [109, 13] width 28 height 6
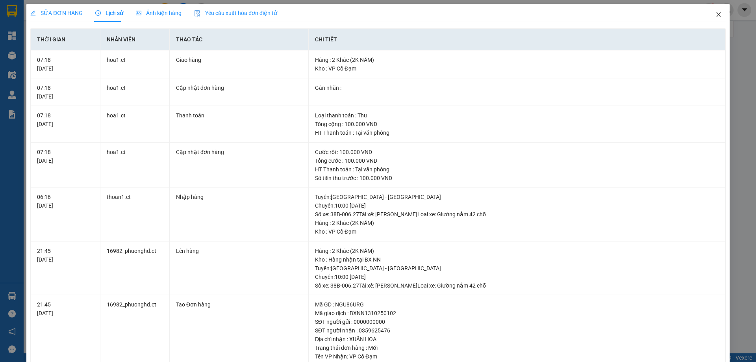
click at [716, 15] on icon "close" at bounding box center [718, 14] width 4 height 5
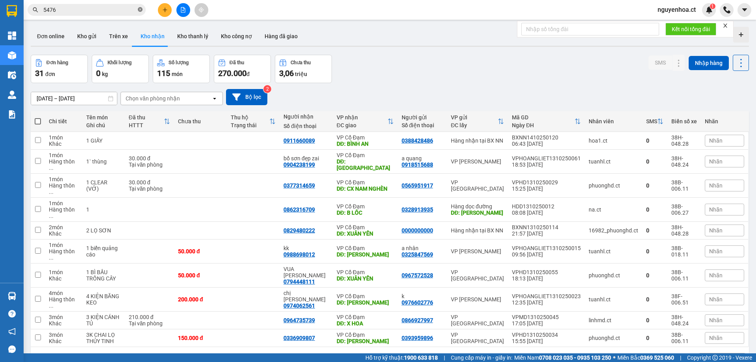
click at [141, 9] on icon "close-circle" at bounding box center [140, 9] width 5 height 5
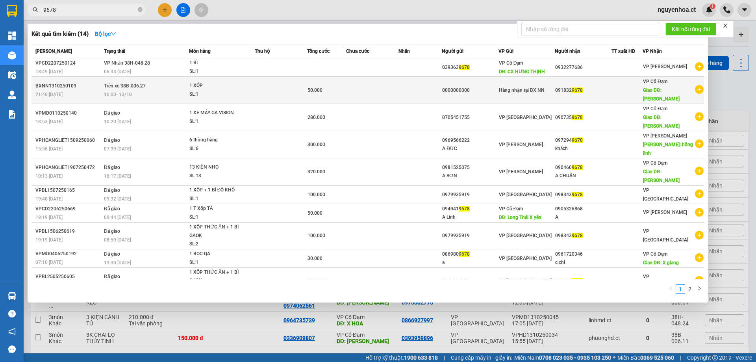
type input "9678"
click at [124, 83] on span "Trên xe 38B-006.27" at bounding box center [125, 86] width 42 height 6
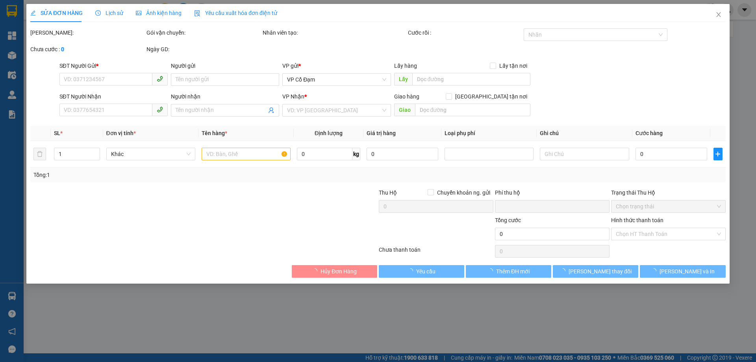
type input "0000000000"
type input "0918329678"
type input "GIA LÁCH"
type input "0"
type input "50.000"
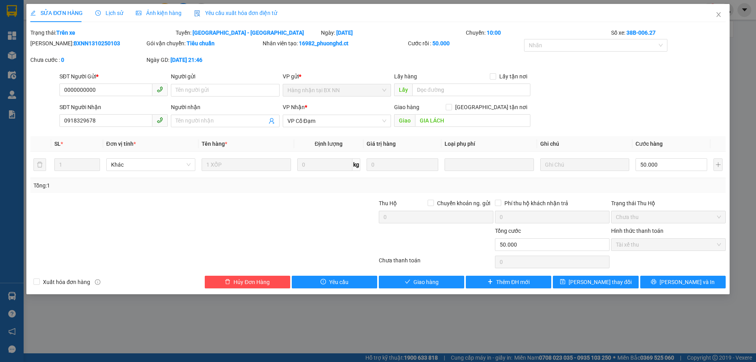
click at [113, 9] on div "Lịch sử" at bounding box center [109, 13] width 28 height 9
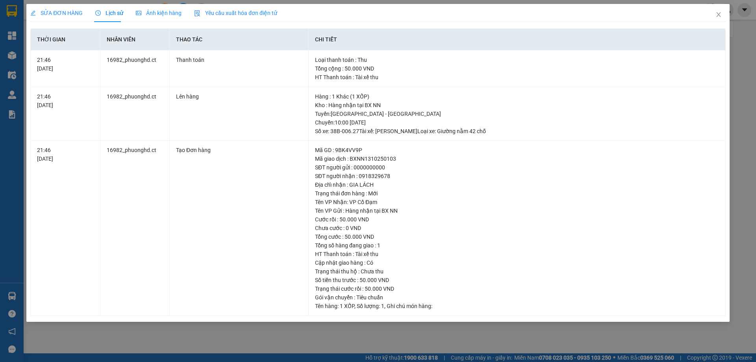
click at [56, 10] on span "SỬA ĐƠN HÀNG" at bounding box center [56, 13] width 52 height 6
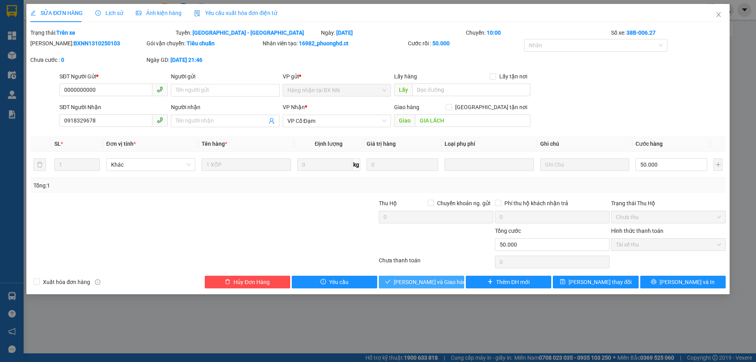
drag, startPoint x: 435, startPoint y: 283, endPoint x: 449, endPoint y: 283, distance: 14.2
click at [435, 283] on span "[PERSON_NAME] và Giao hàng" at bounding box center [432, 281] width 76 height 9
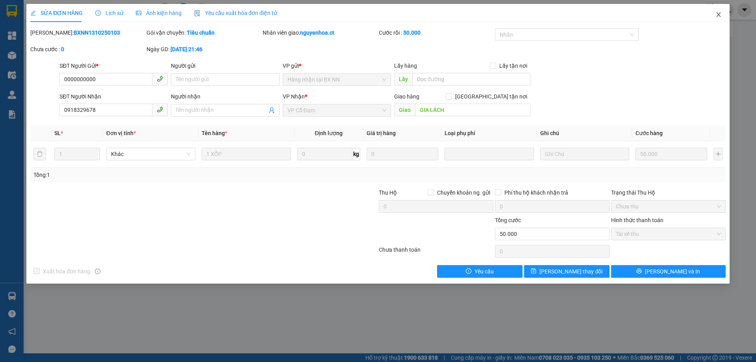
click at [719, 13] on icon "close" at bounding box center [718, 14] width 6 height 6
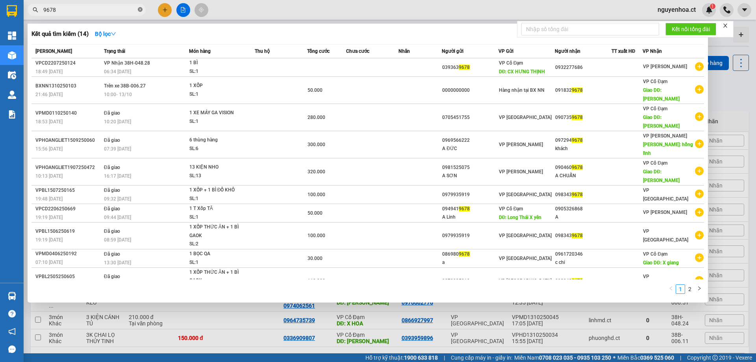
click at [140, 10] on icon "close-circle" at bounding box center [140, 9] width 5 height 5
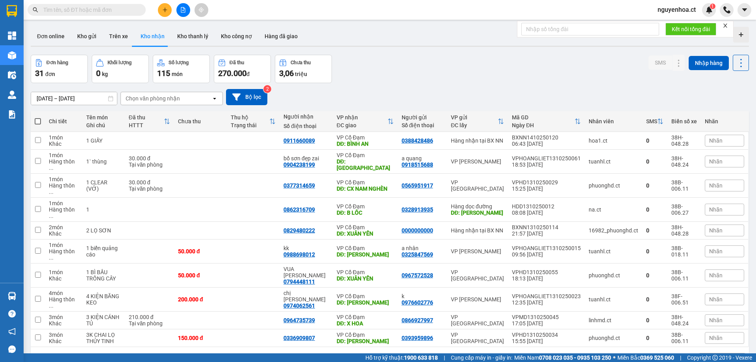
click at [110, 8] on input "text" at bounding box center [89, 10] width 93 height 9
click at [128, 3] on div "Kết quả tìm kiếm ( 14 ) Bộ lọc Mã ĐH Trạng thái Món hàng Thu hộ Tổng cước Chưa …" at bounding box center [76, 10] width 153 height 14
click at [57, 11] on input "text" at bounding box center [89, 10] width 93 height 9
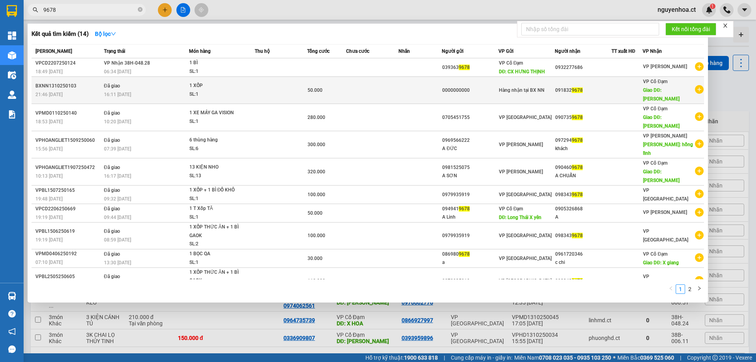
type input "9678"
click at [131, 84] on td "Đã giao 16:11 - 14/10" at bounding box center [145, 90] width 87 height 27
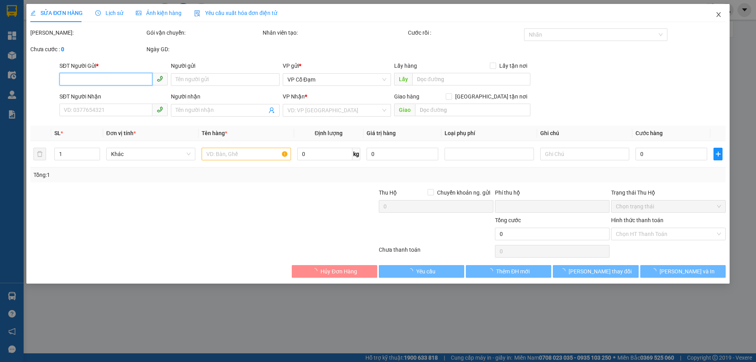
type input "0000000000"
type input "0918329678"
type input "GIA LÁCH"
type input "0"
type input "50.000"
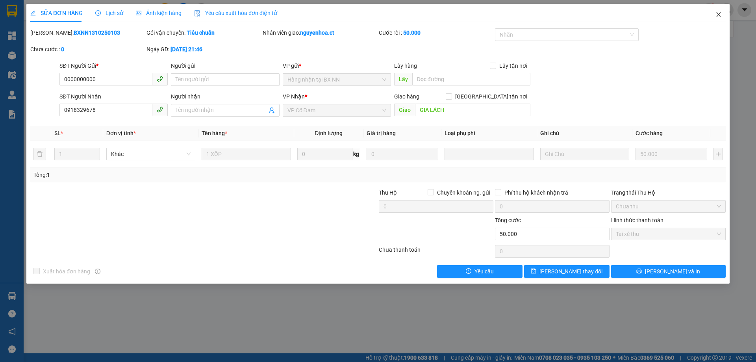
click at [720, 14] on icon "close" at bounding box center [718, 14] width 6 height 6
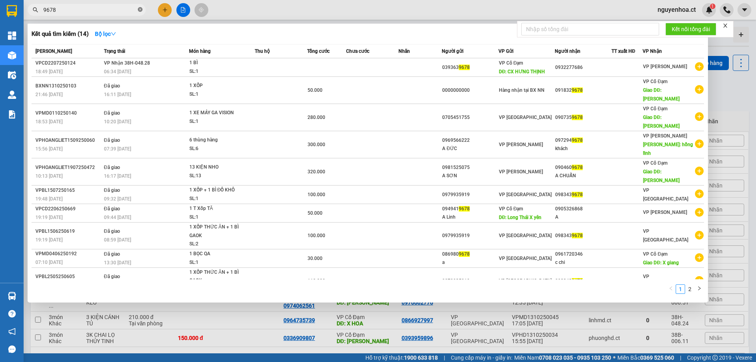
click at [140, 10] on icon "close-circle" at bounding box center [140, 9] width 5 height 5
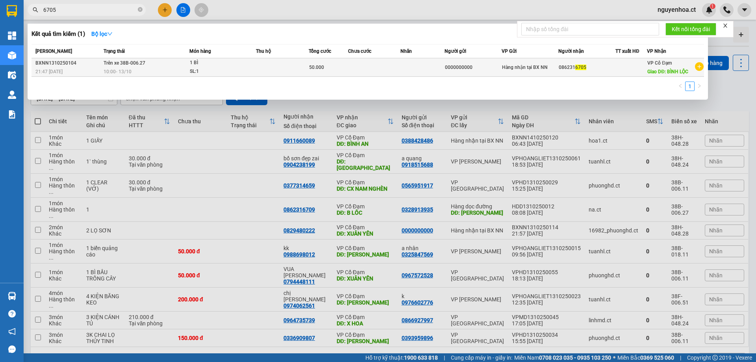
type input "6705"
click at [131, 67] on td "Trên xe 38B-006.27 10:00 - 13/10" at bounding box center [146, 67] width 88 height 18
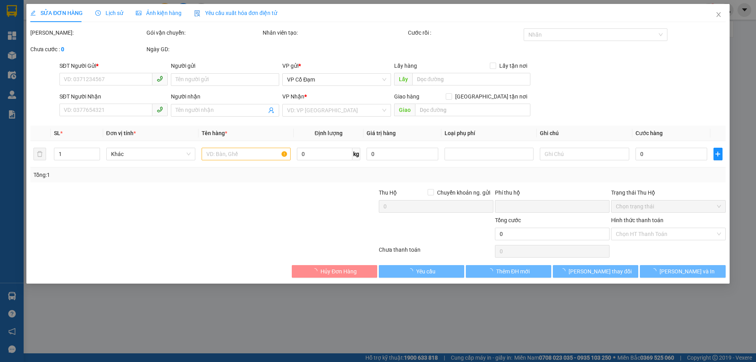
type input "0000000000"
type input "0862316705"
type input "BÌNH LỘC"
type input "0"
type input "50.000"
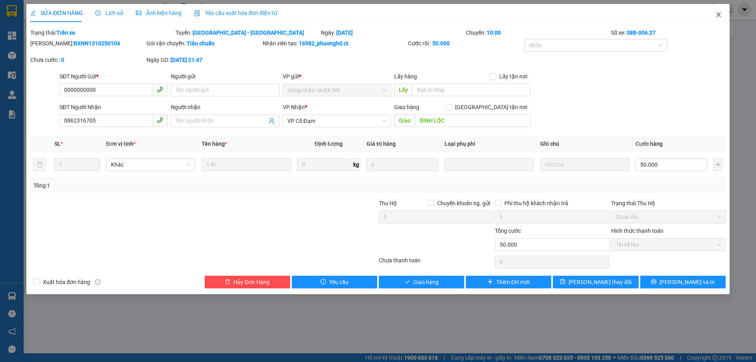
click at [717, 13] on icon "close" at bounding box center [718, 14] width 6 height 6
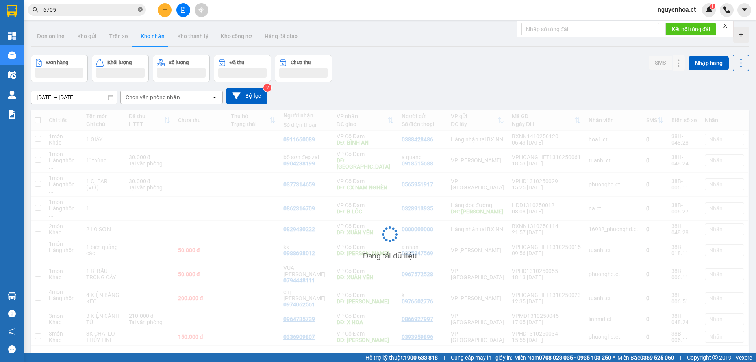
click at [141, 9] on icon "close-circle" at bounding box center [140, 9] width 5 height 5
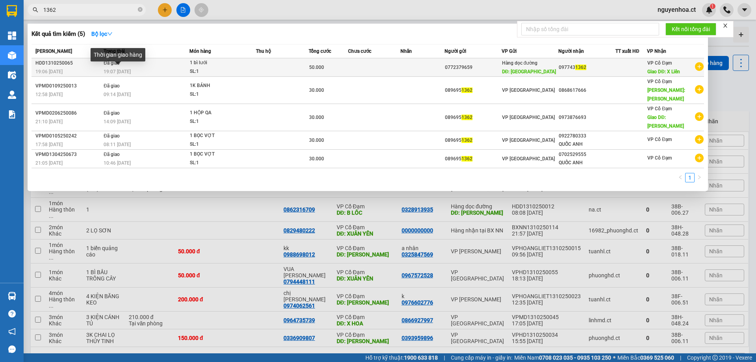
type input "1362"
click at [131, 68] on span "19:07 - 13/10" at bounding box center [117, 71] width 27 height 6
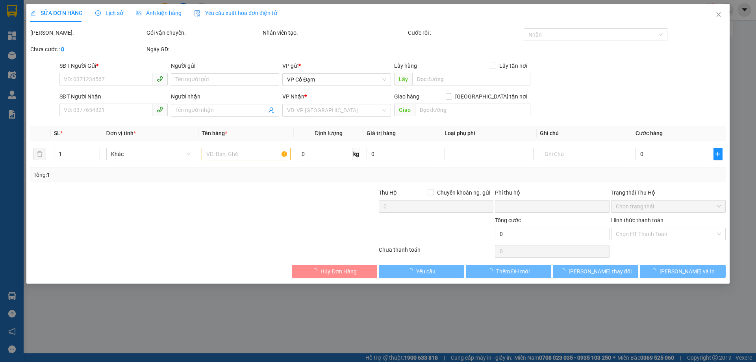
type input "0772379659"
type input "Thanh Hóa"
type input "0977431362"
type input "X Liên"
type input "0"
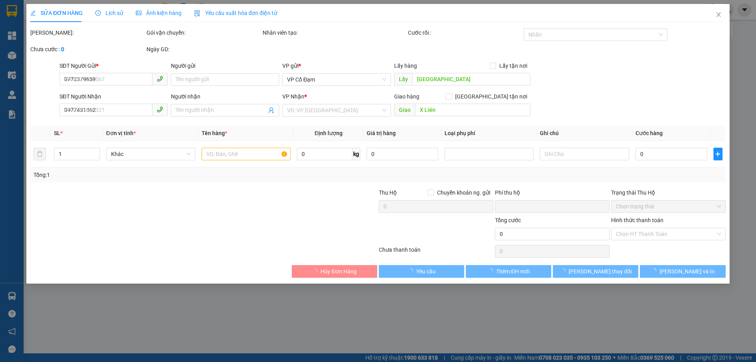
type input "50.000"
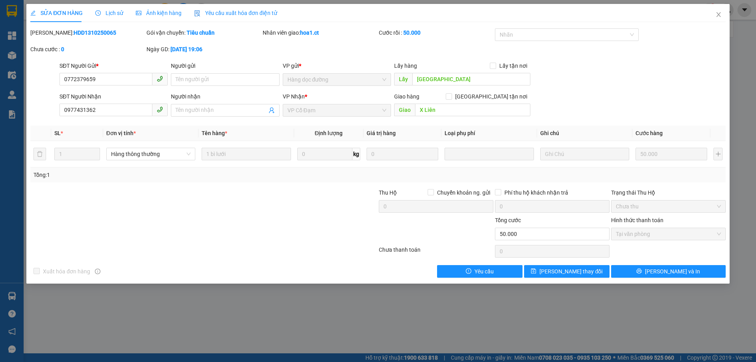
click at [118, 7] on div "Lịch sử" at bounding box center [109, 13] width 28 height 18
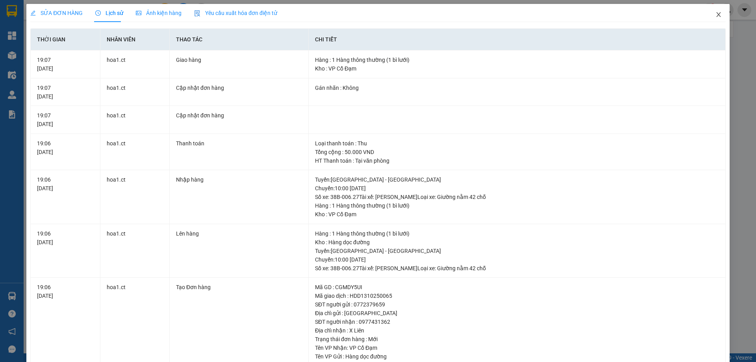
drag, startPoint x: 714, startPoint y: 14, endPoint x: 105, endPoint y: 21, distance: 608.9
click at [715, 14] on icon "close" at bounding box center [718, 14] width 6 height 6
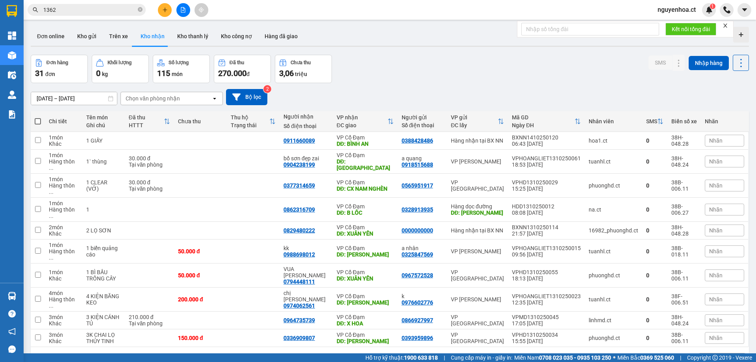
click at [106, 9] on input "1362" at bounding box center [89, 10] width 93 height 9
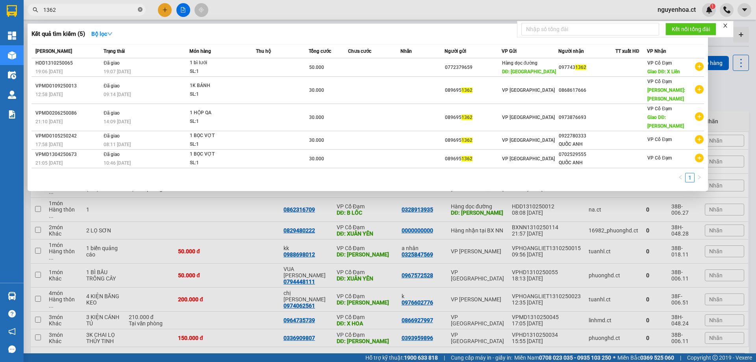
click at [141, 8] on icon "close-circle" at bounding box center [140, 9] width 5 height 5
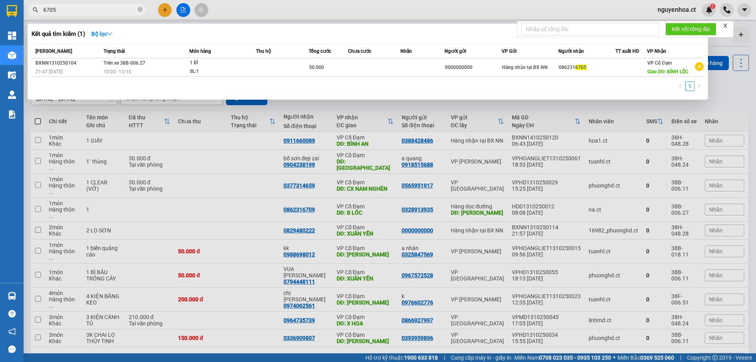
type input "6705"
click at [138, 8] on icon "close-circle" at bounding box center [140, 9] width 5 height 5
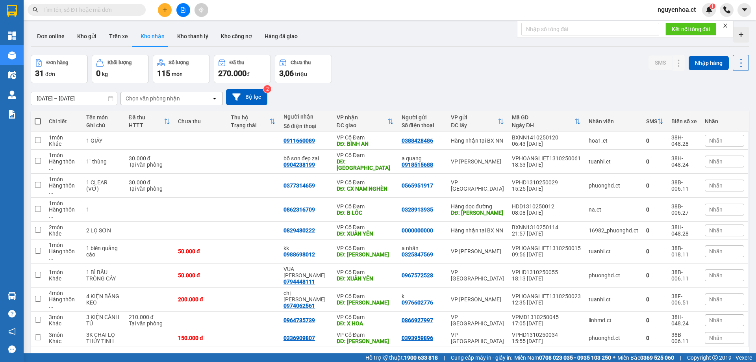
click at [118, 9] on input "text" at bounding box center [89, 10] width 93 height 9
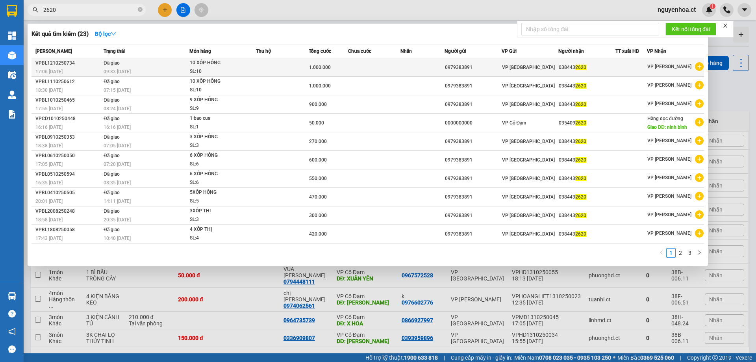
type input "2620"
click at [118, 66] on span "Đã giao" at bounding box center [112, 63] width 16 height 6
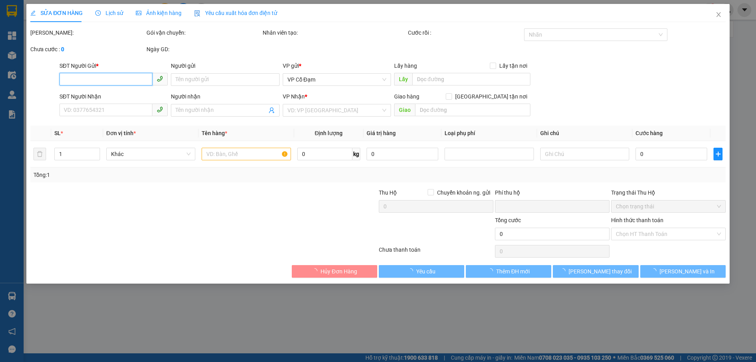
type input "0979383891"
type input "0384432620"
type input "0"
type input "1.000.000"
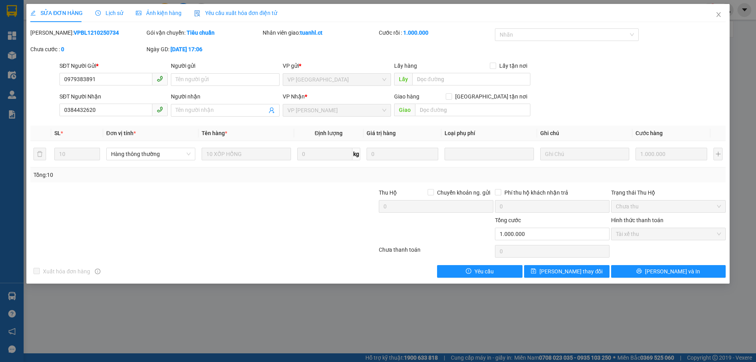
click at [110, 12] on span "Lịch sử" at bounding box center [109, 13] width 28 height 6
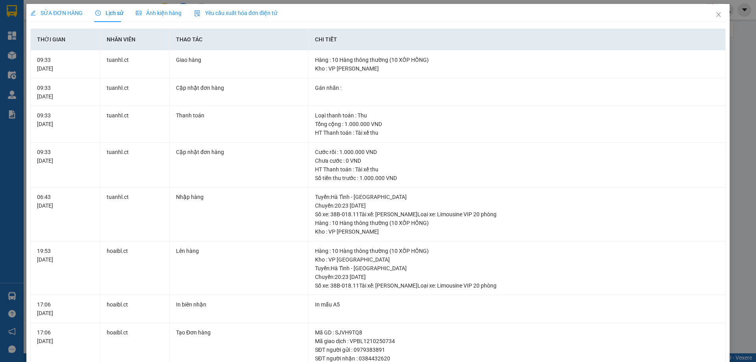
click at [52, 6] on div "SỬA ĐƠN HÀNG" at bounding box center [56, 13] width 52 height 18
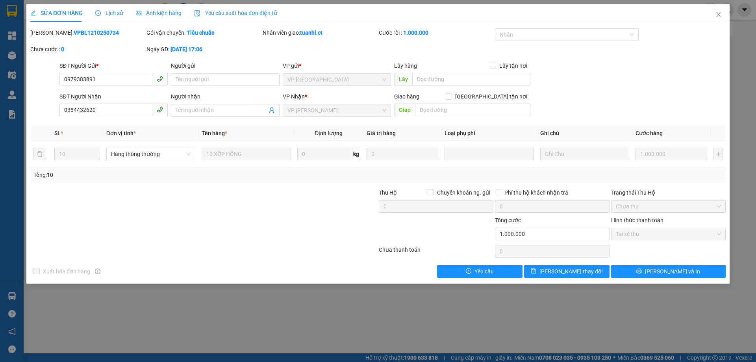
click at [121, 10] on div "SỬA ĐƠN HÀNG Lịch sử Ảnh kiện hàng Yêu cầu xuất hóa đơn điện tử" at bounding box center [153, 13] width 247 height 18
click at [115, 12] on span "Lịch sử" at bounding box center [109, 13] width 28 height 6
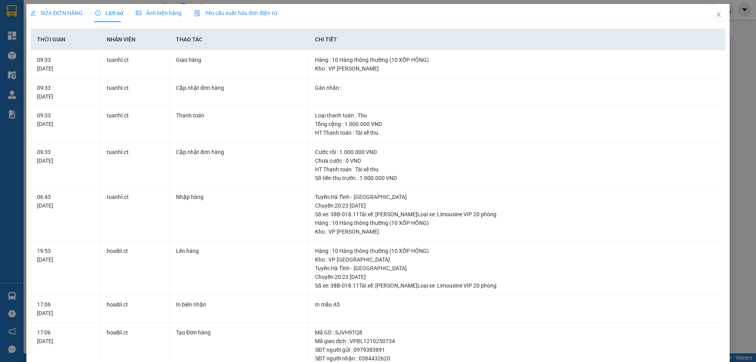
click at [59, 12] on span "SỬA ĐƠN HÀNG" at bounding box center [56, 13] width 52 height 6
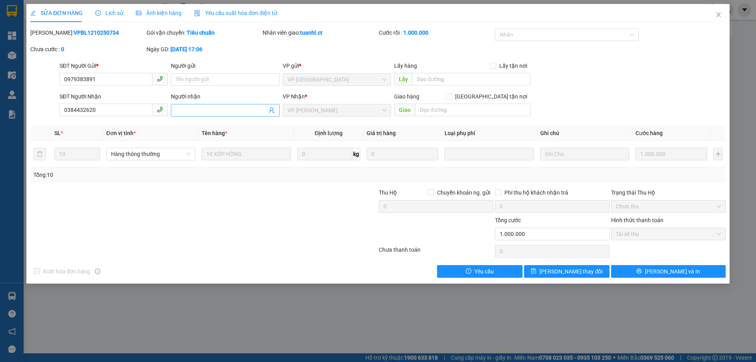
click at [207, 109] on input "Người nhận" at bounding box center [221, 110] width 91 height 9
type input "VP HOÀNG LIỆT THU CƯỚC N13/10"
click at [558, 272] on span "[PERSON_NAME] thay đổi" at bounding box center [570, 271] width 63 height 9
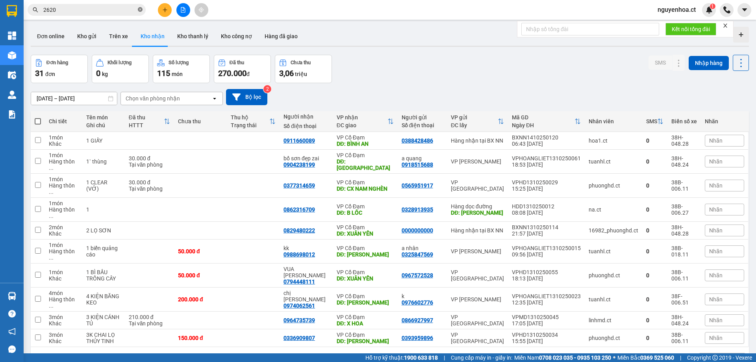
click at [140, 9] on icon "close-circle" at bounding box center [140, 9] width 5 height 5
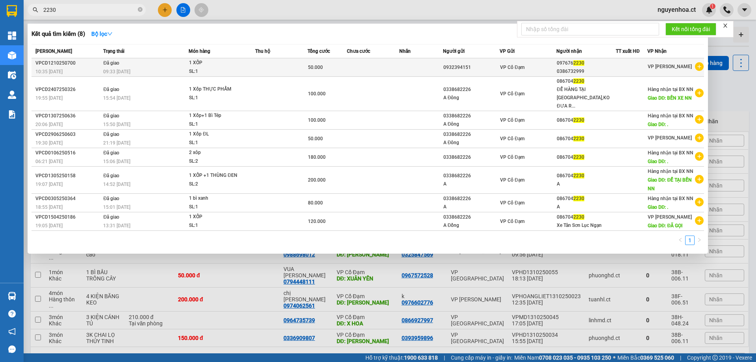
type input "2230"
click at [149, 62] on td "Đã giao 09:33 - 13/10" at bounding box center [144, 67] width 87 height 18
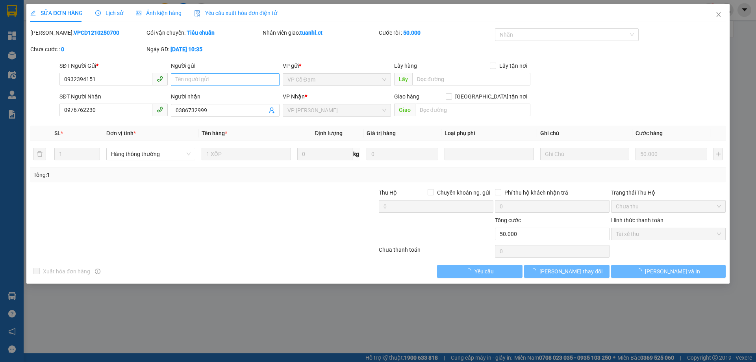
type input "0932394151"
type input "0976762230"
type input "0386732999"
type input "0"
type input "50.000"
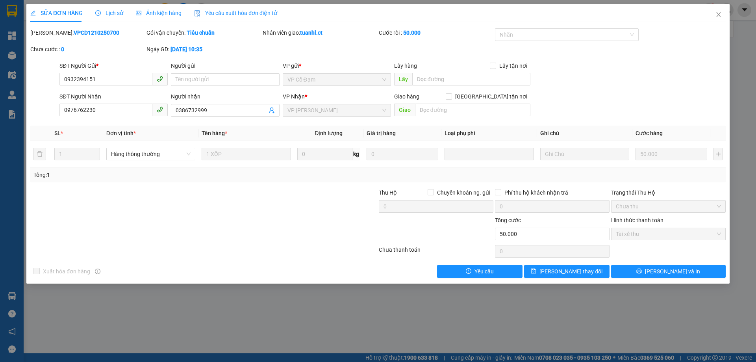
click at [109, 12] on span "Lịch sử" at bounding box center [109, 13] width 28 height 6
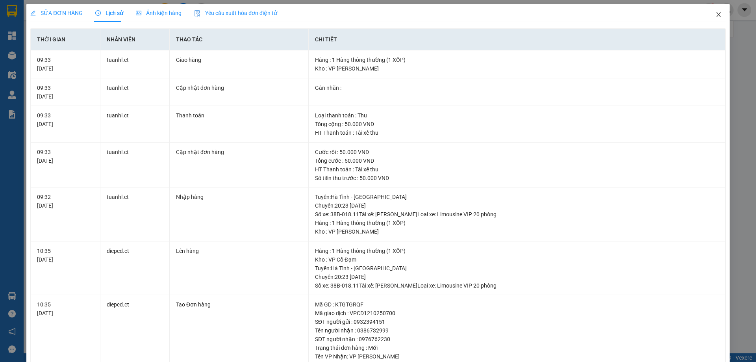
click at [715, 14] on icon "close" at bounding box center [718, 14] width 6 height 6
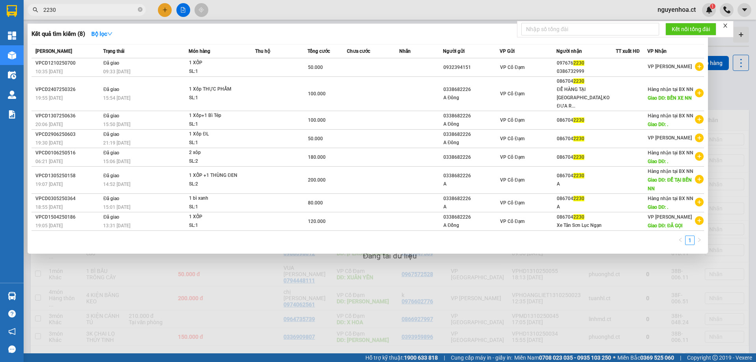
click at [141, 10] on icon "close-circle" at bounding box center [140, 9] width 5 height 5
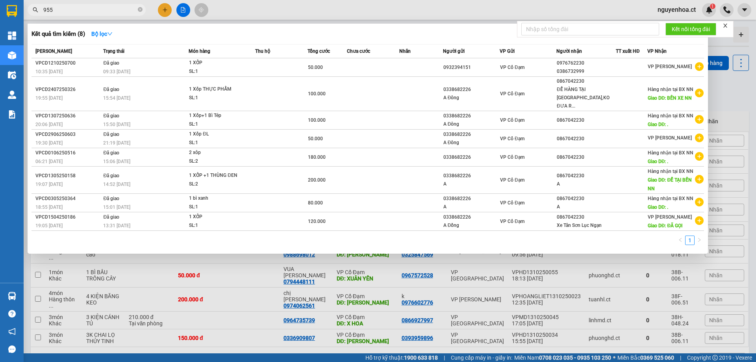
type input "9553"
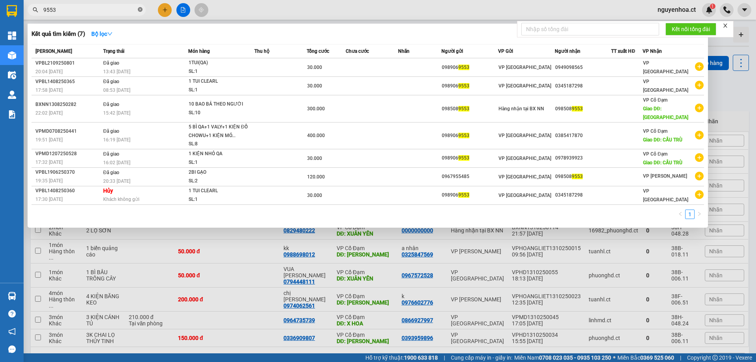
click at [141, 9] on icon "close-circle" at bounding box center [140, 9] width 5 height 5
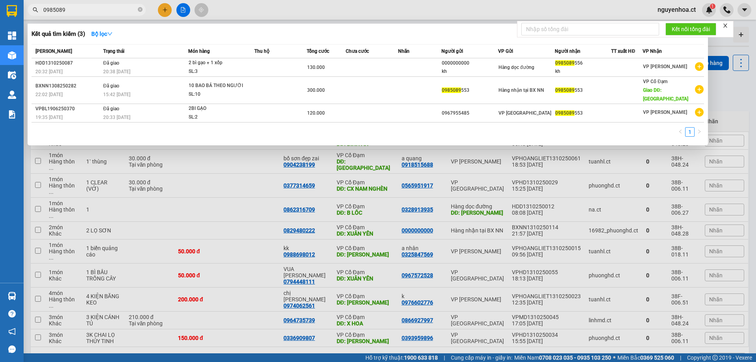
click at [242, 20] on div at bounding box center [378, 181] width 756 height 362
click at [108, 7] on input "0985089" at bounding box center [89, 10] width 93 height 9
type input "0985089553"
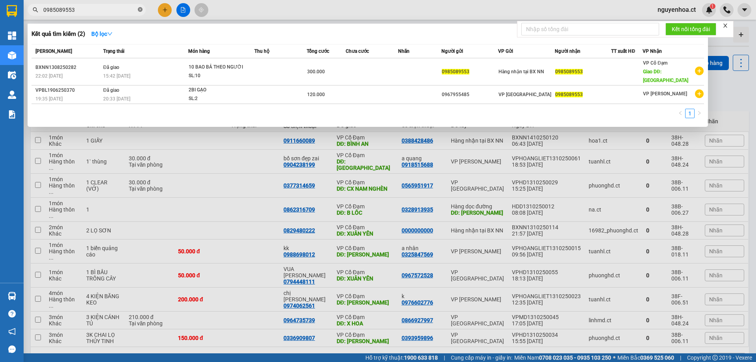
click at [138, 8] on icon "close-circle" at bounding box center [140, 9] width 5 height 5
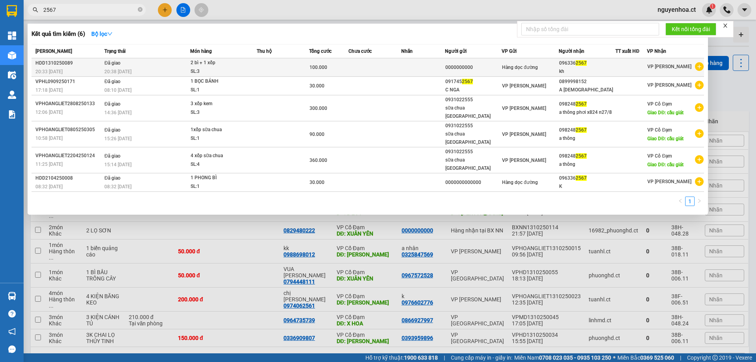
type input "2567"
click at [124, 66] on td "Đã giao 20:38 - 13/10" at bounding box center [145, 67] width 87 height 18
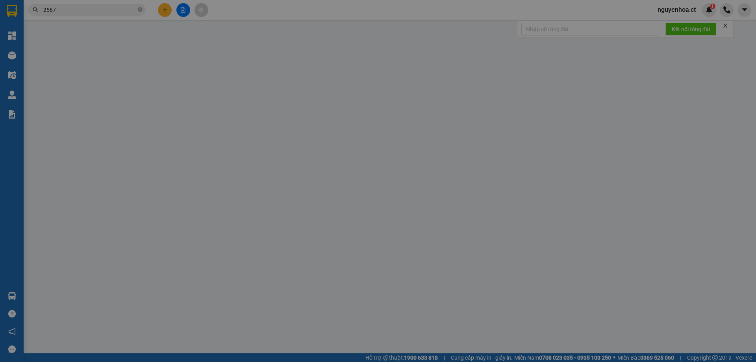
type input "0000000000"
type input "0963362567"
type input "kh"
type input "0"
type input "100.000"
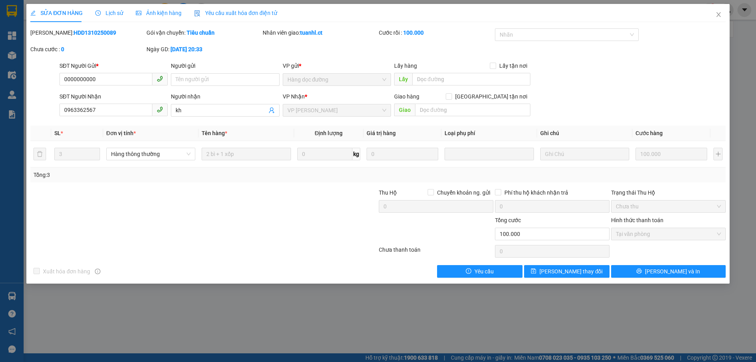
click at [115, 8] on div "Lịch sử" at bounding box center [109, 13] width 28 height 18
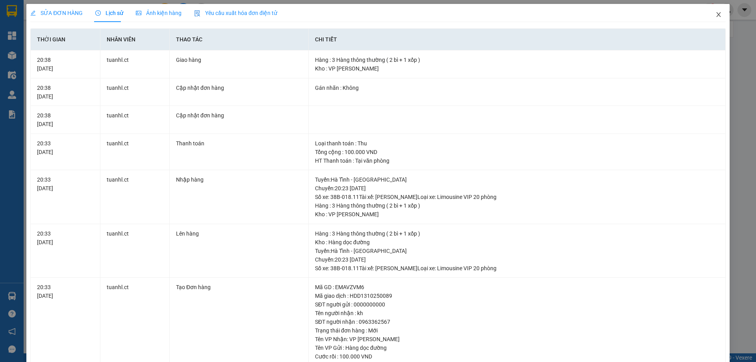
click at [715, 15] on icon "close" at bounding box center [718, 14] width 6 height 6
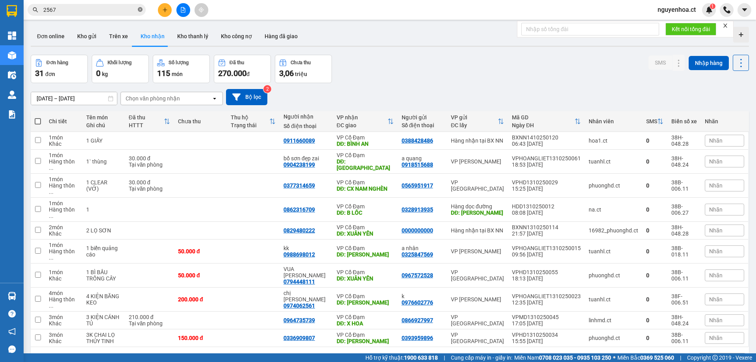
click at [141, 10] on icon "close-circle" at bounding box center [140, 9] width 5 height 5
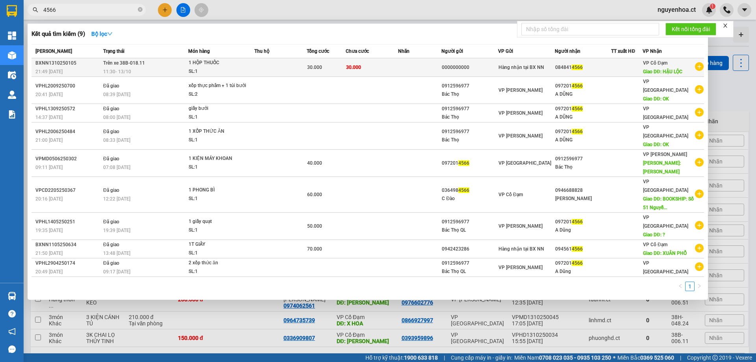
type input "4566"
click at [134, 66] on span "Trên xe 38B-018.11" at bounding box center [124, 62] width 42 height 6
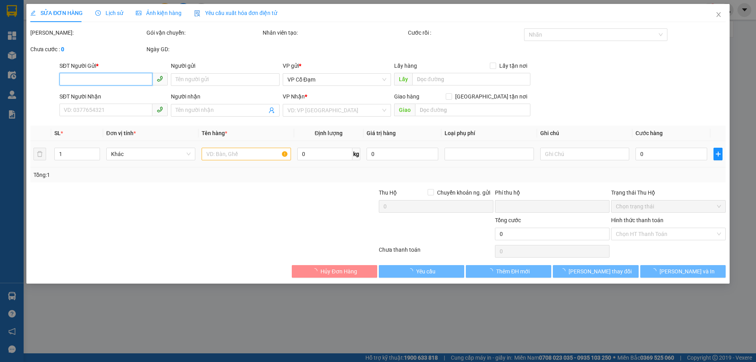
type input "0000000000"
type input "0848414566"
type input "HẬU LỘC"
type input "0"
type input "30.000"
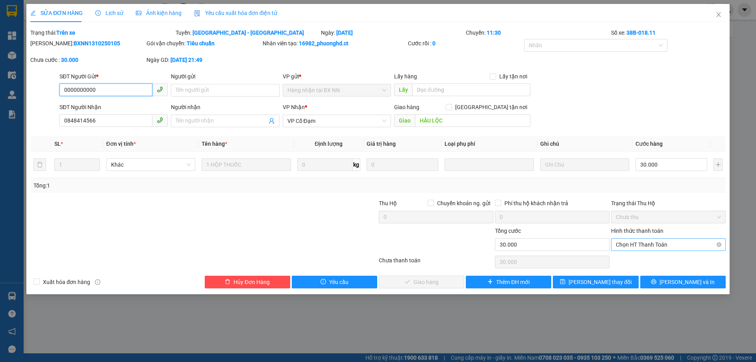
click at [649, 243] on span "Chọn HT Thanh Toán" at bounding box center [668, 245] width 105 height 12
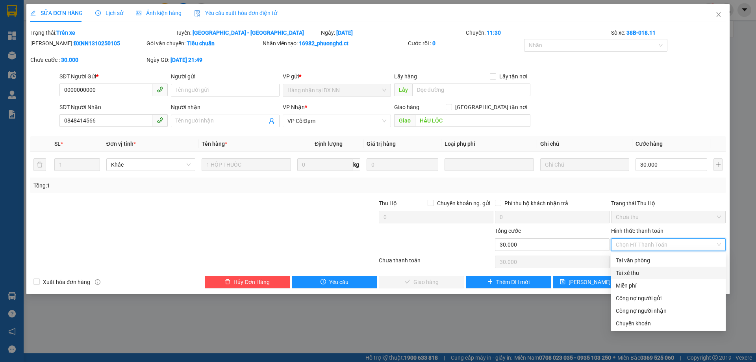
click at [641, 268] on div "Tài xế thu" at bounding box center [668, 272] width 105 height 9
type input "0"
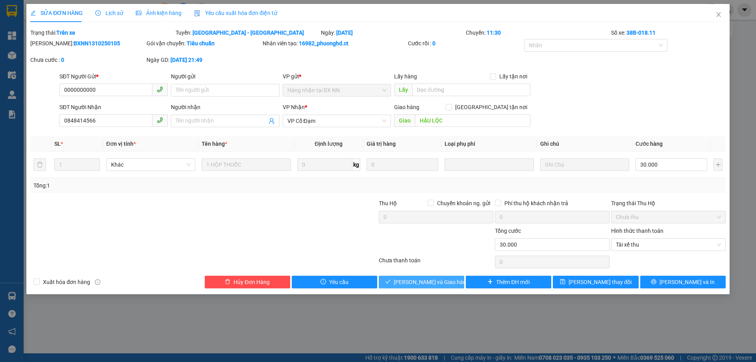
click at [435, 277] on span "[PERSON_NAME] và Giao hàng" at bounding box center [432, 281] width 76 height 9
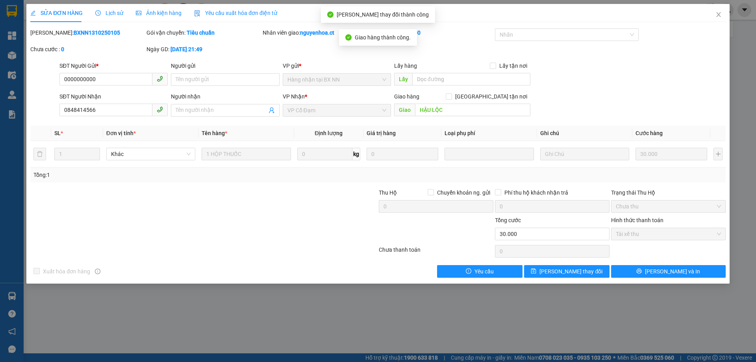
click at [115, 14] on span "Lịch sử" at bounding box center [109, 13] width 28 height 6
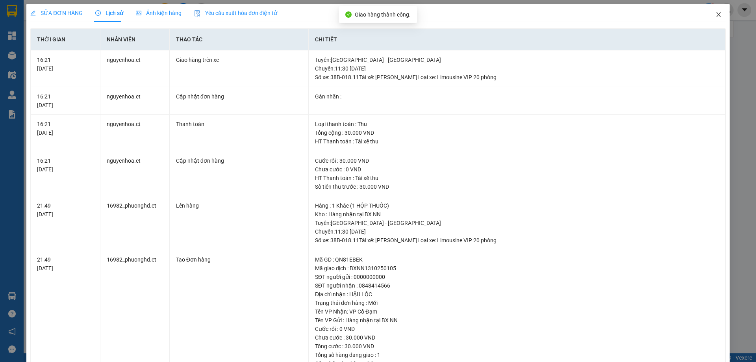
click at [715, 12] on icon "close" at bounding box center [718, 14] width 6 height 6
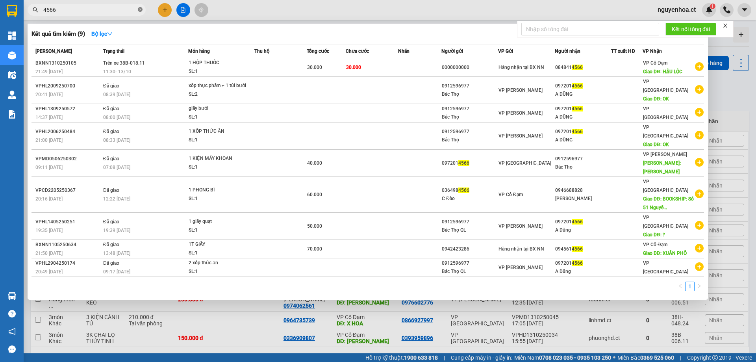
click at [140, 7] on span at bounding box center [140, 9] width 5 height 7
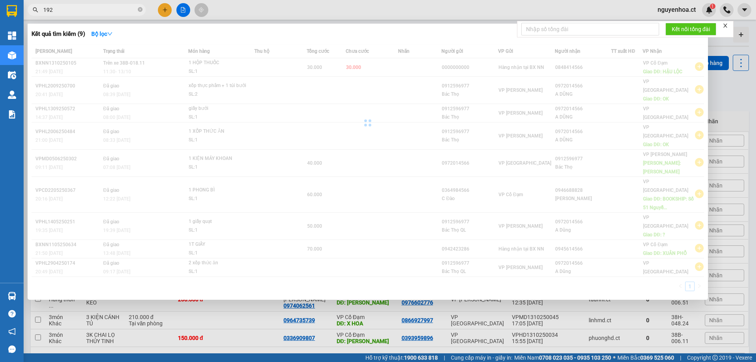
type input "1920"
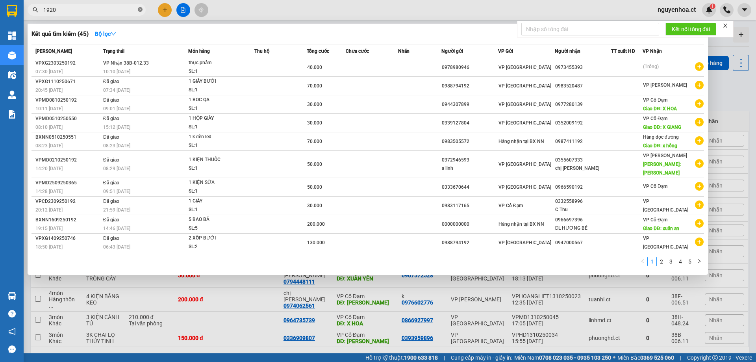
click at [141, 8] on icon "close-circle" at bounding box center [140, 9] width 5 height 5
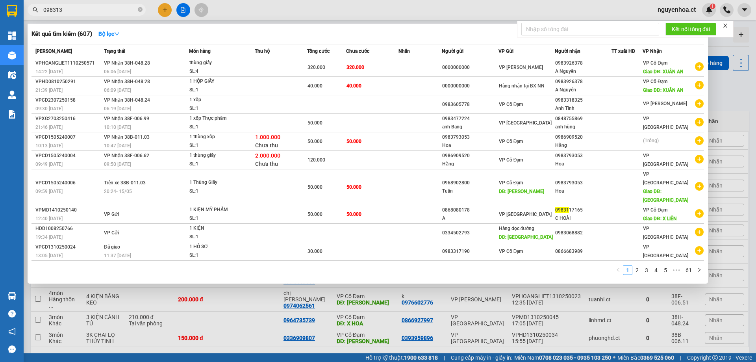
type input "0983131"
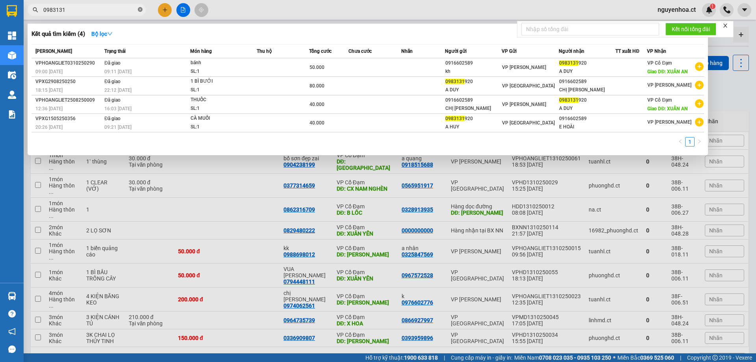
click at [141, 10] on icon "close-circle" at bounding box center [140, 9] width 5 height 5
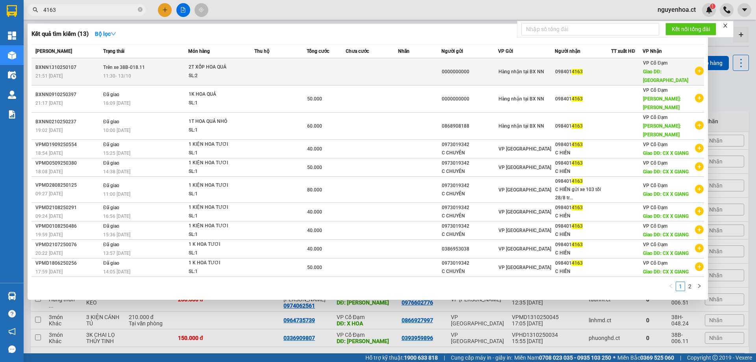
type input "4163"
click at [120, 65] on span "Trên xe 38B-018.11" at bounding box center [124, 68] width 42 height 6
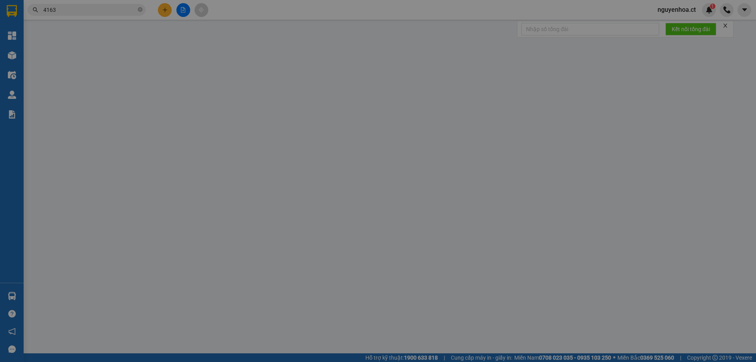
type input "0000000000"
type input "0984014163"
type input "XUÂN GIANG"
type input "0"
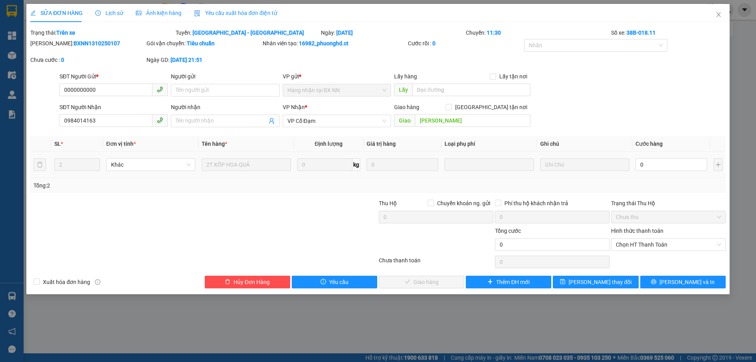
click at [644, 157] on div "0" at bounding box center [671, 165] width 72 height 16
click at [647, 165] on input "0" at bounding box center [671, 164] width 72 height 13
type input "6"
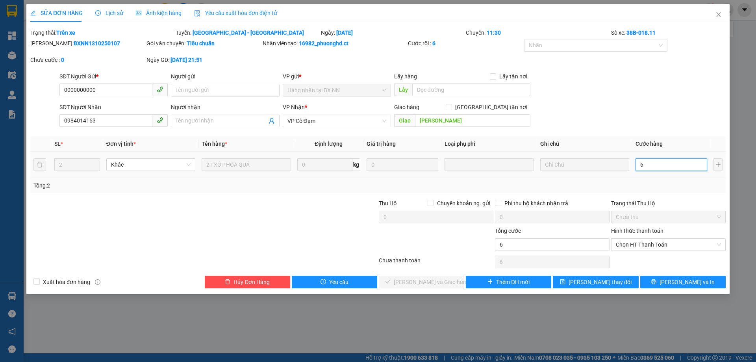
type input "60"
click at [638, 244] on span "Chọn HT Thanh Toán" at bounding box center [668, 245] width 105 height 12
type input "60"
type input "60.000"
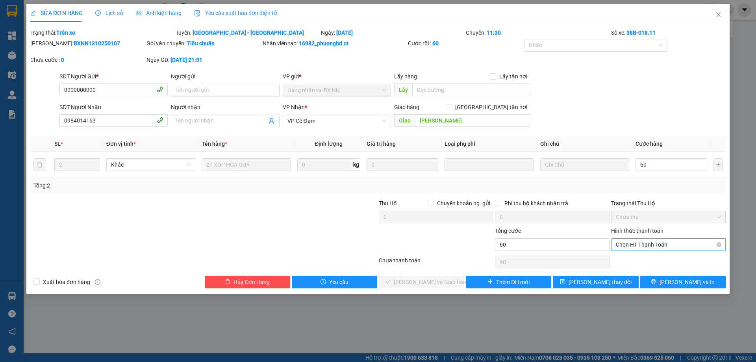
type input "60.000"
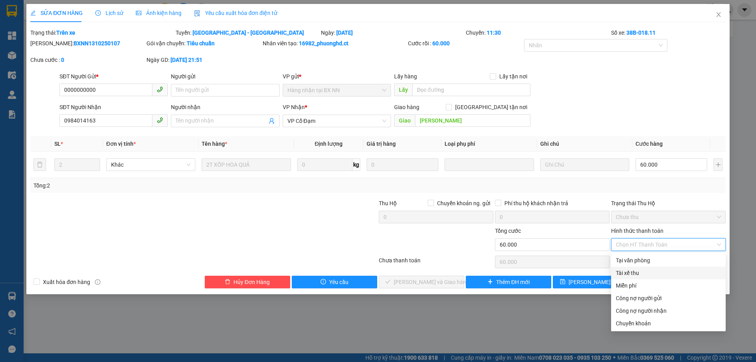
click at [631, 272] on div "Tài xế thu" at bounding box center [668, 272] width 105 height 9
type input "0"
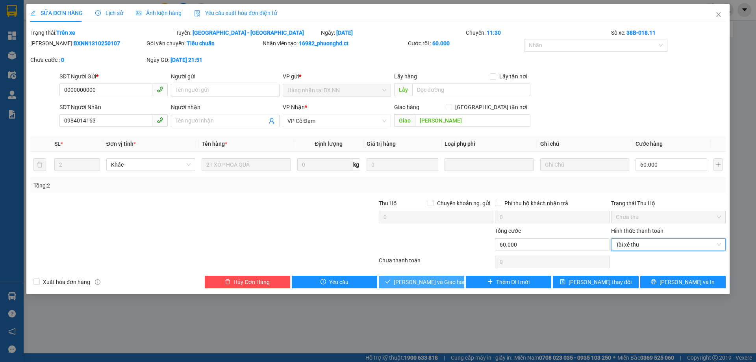
click at [427, 277] on span "[PERSON_NAME] và Giao hàng" at bounding box center [432, 281] width 76 height 9
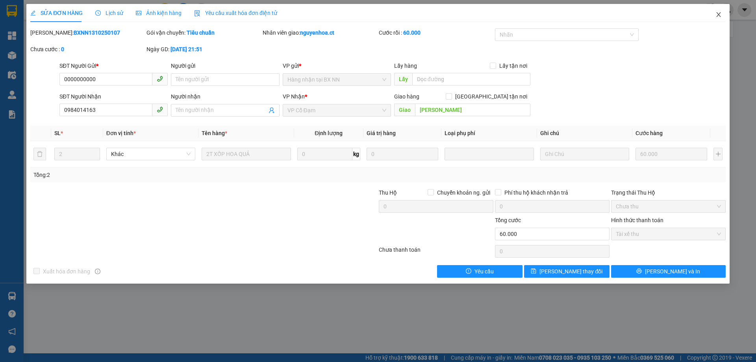
click at [722, 14] on span "Close" at bounding box center [718, 15] width 22 height 22
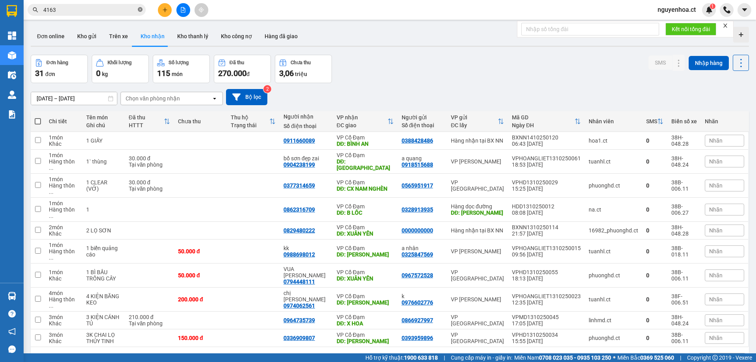
click at [140, 10] on icon "close-circle" at bounding box center [140, 9] width 5 height 5
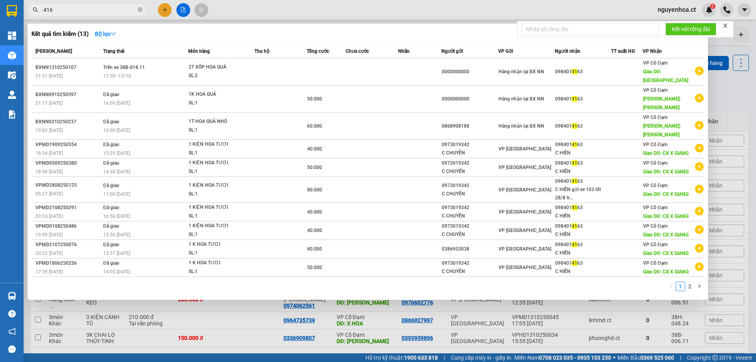
type input "4163"
click at [141, 10] on icon "close-circle" at bounding box center [140, 9] width 5 height 5
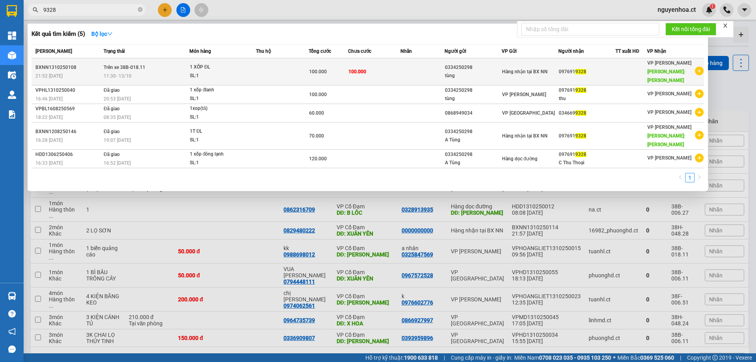
type input "9328"
click at [131, 66] on span "Trên xe 38B-018.11" at bounding box center [125, 68] width 42 height 6
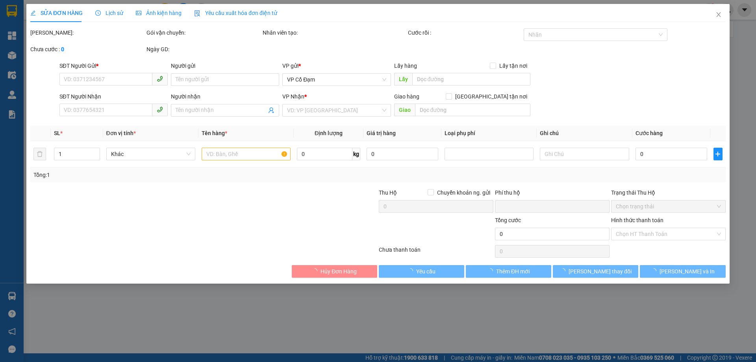
type input "0334250298"
type input "tùng"
type input "0976919328"
type input "HỒNG LĨNH"
type input "0"
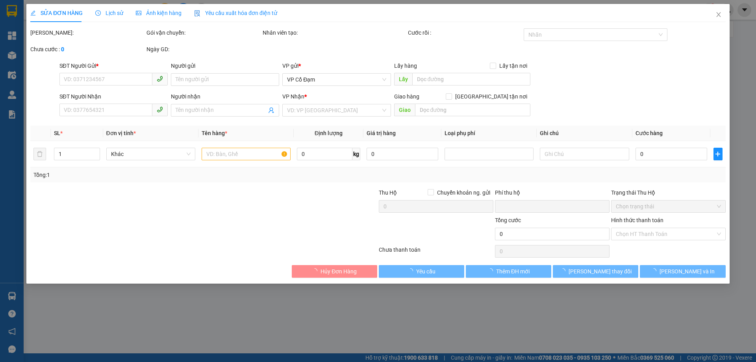
type input "100.000"
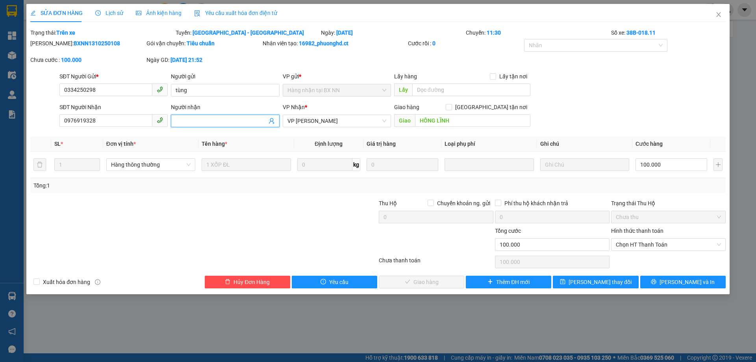
click at [215, 121] on input "Người nhận" at bounding box center [221, 121] width 91 height 9
type input "[PERSON_NAME]"
click at [609, 279] on span "[PERSON_NAME] thay đổi" at bounding box center [599, 281] width 63 height 9
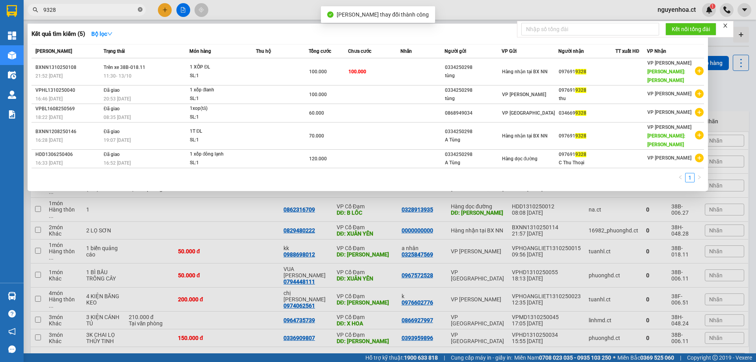
click at [139, 9] on icon "close-circle" at bounding box center [140, 9] width 5 height 5
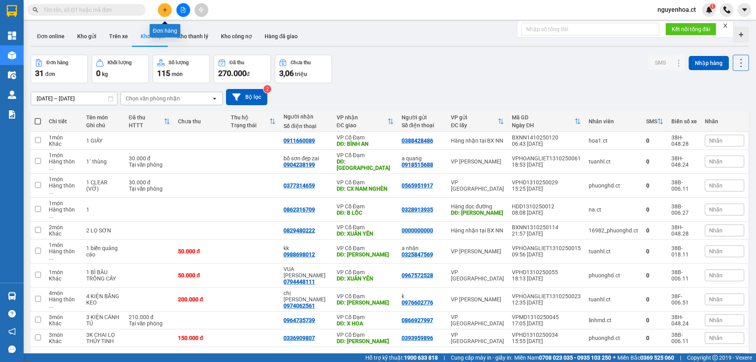
type input "7"
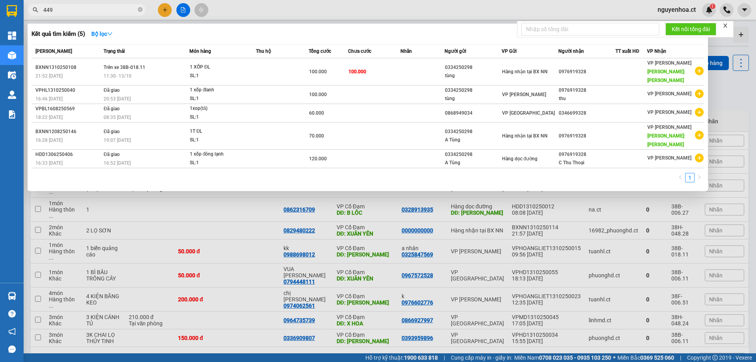
type input "4495"
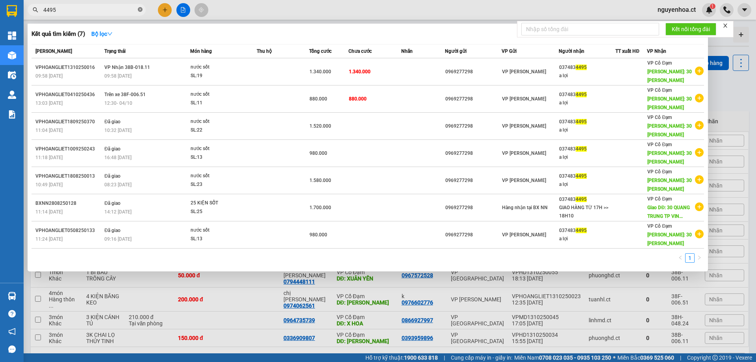
click at [141, 10] on icon "close-circle" at bounding box center [140, 9] width 5 height 5
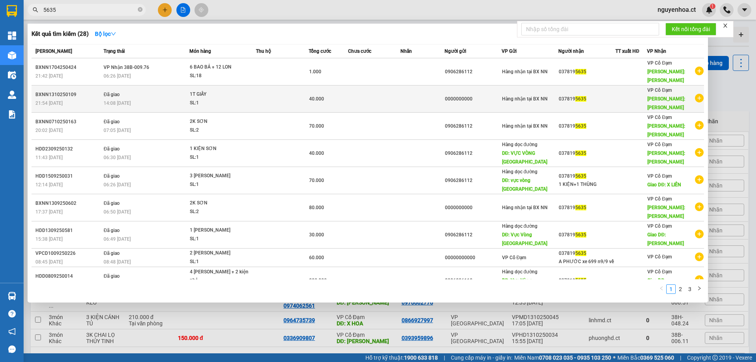
type input "5635"
click at [138, 85] on td "Đã giao 14:08 - 14/10" at bounding box center [146, 98] width 88 height 27
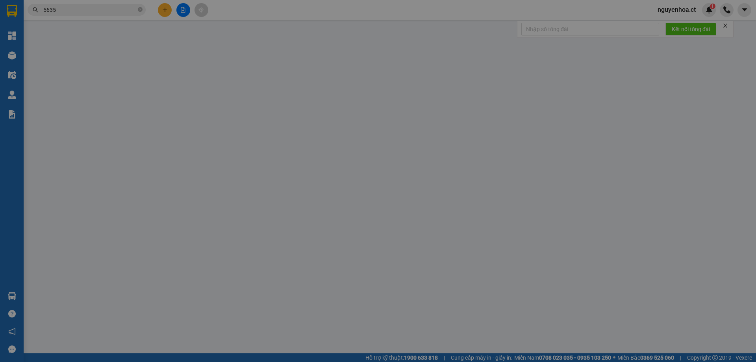
type input "0000000000"
type input "0378195635"
type input "XUÂN LIÊN"
type input "0"
type input "40.000"
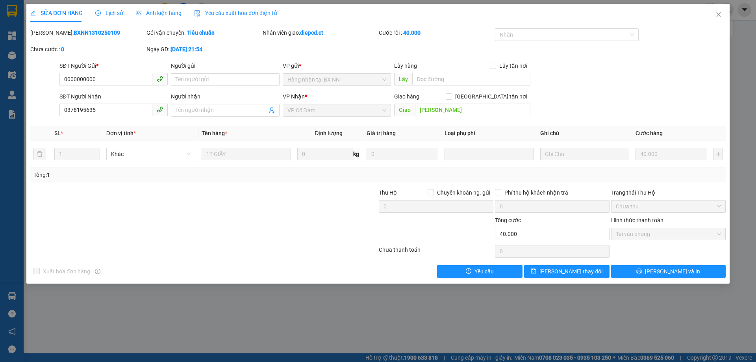
click at [116, 10] on span "Lịch sử" at bounding box center [109, 13] width 28 height 6
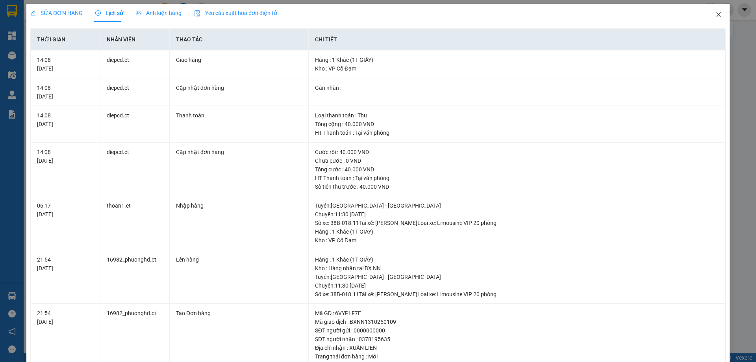
click at [715, 13] on icon "close" at bounding box center [718, 14] width 6 height 6
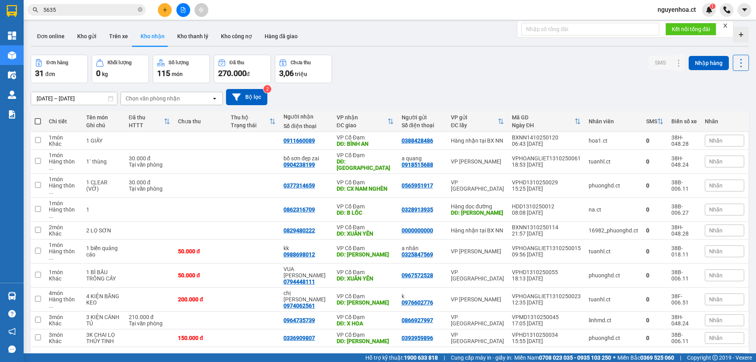
click at [91, 12] on input "5635" at bounding box center [89, 10] width 93 height 9
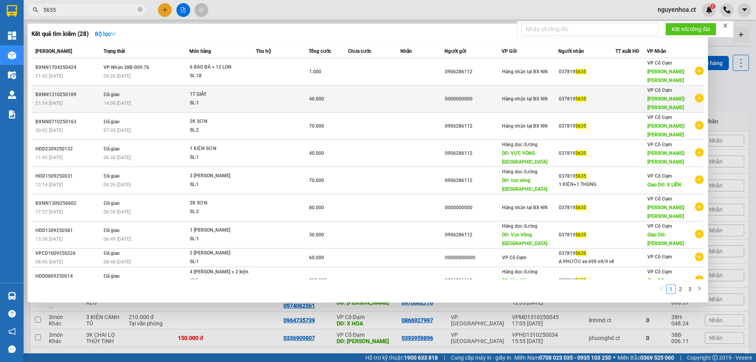
click at [113, 100] on span "14:08 - 14/10" at bounding box center [117, 103] width 27 height 6
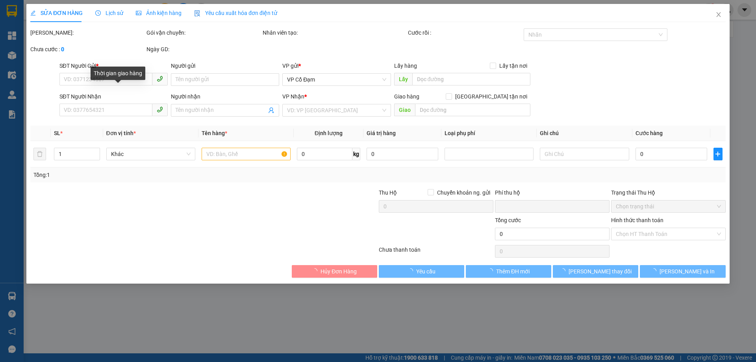
type input "0000000000"
type input "0378195635"
type input "XUÂN LIÊN"
type input "0"
type input "40.000"
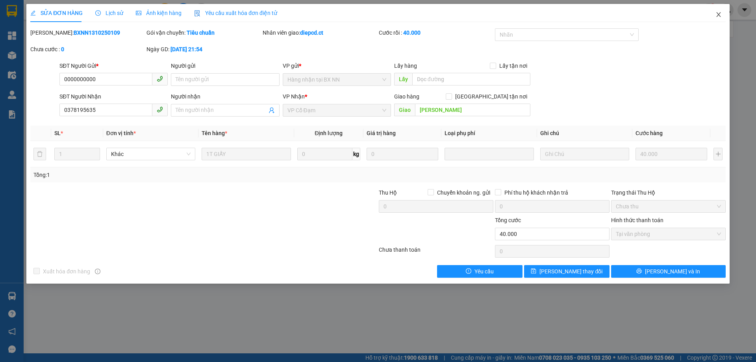
click at [720, 13] on icon "close" at bounding box center [718, 14] width 6 height 6
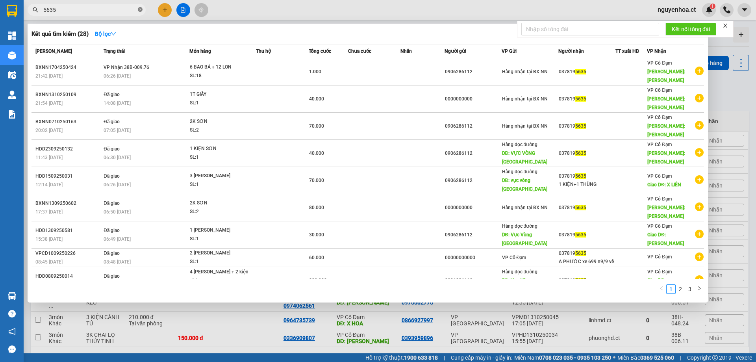
click at [142, 10] on icon "close-circle" at bounding box center [140, 9] width 5 height 5
type input "8012"
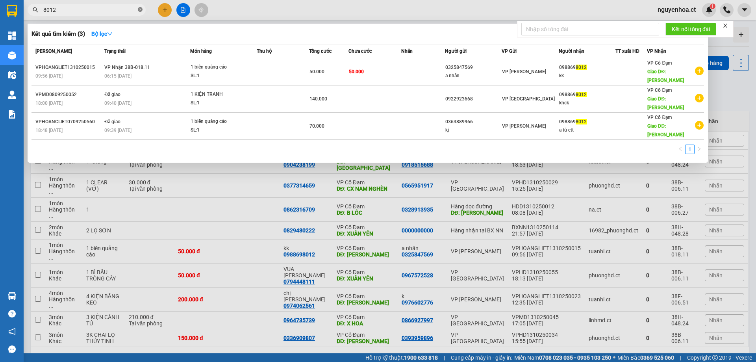
click at [139, 10] on icon "close-circle" at bounding box center [140, 9] width 5 height 5
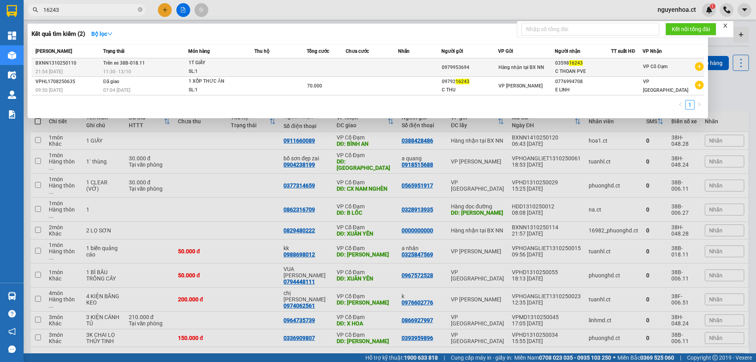
type input "16243"
click at [130, 65] on td "Trên xe 38B-018.11 11:30 - 13/10" at bounding box center [144, 67] width 87 height 18
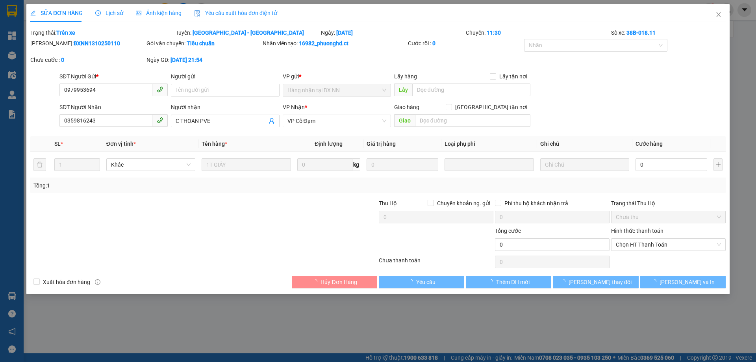
type input "0979953694"
type input "0359816243"
type input "C THOAN PVE"
type input "0"
click at [640, 245] on span "Chọn HT Thanh Toán" at bounding box center [668, 245] width 105 height 12
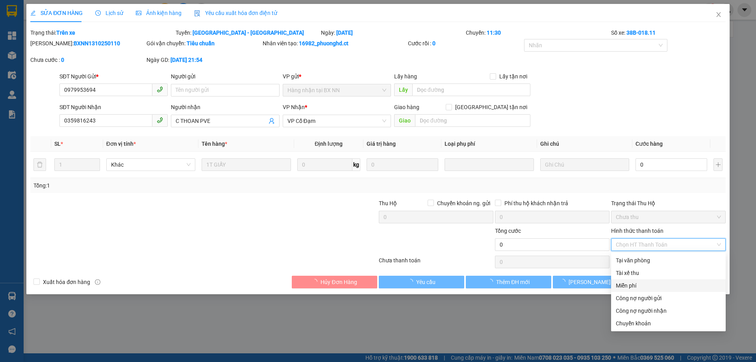
click at [632, 282] on div "Miễn phí" at bounding box center [668, 285] width 105 height 9
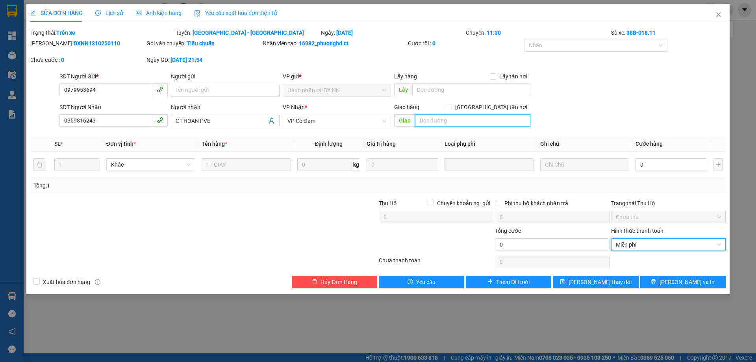
drag, startPoint x: 448, startPoint y: 118, endPoint x: 455, endPoint y: 118, distance: 7.1
click at [447, 118] on input "text" at bounding box center [472, 120] width 115 height 13
type input "."
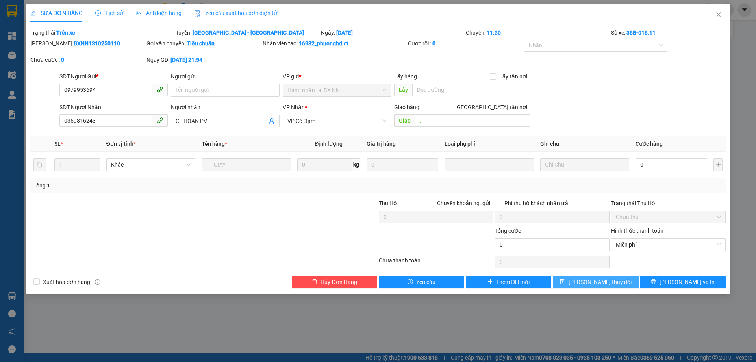
click at [565, 281] on icon "save" at bounding box center [563, 282] width 6 height 6
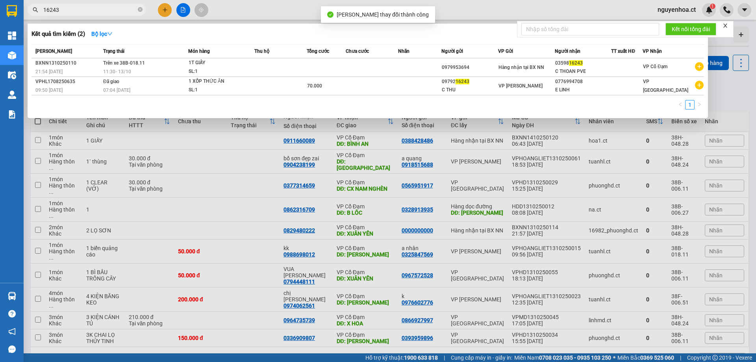
click at [93, 8] on input "16243" at bounding box center [89, 10] width 93 height 9
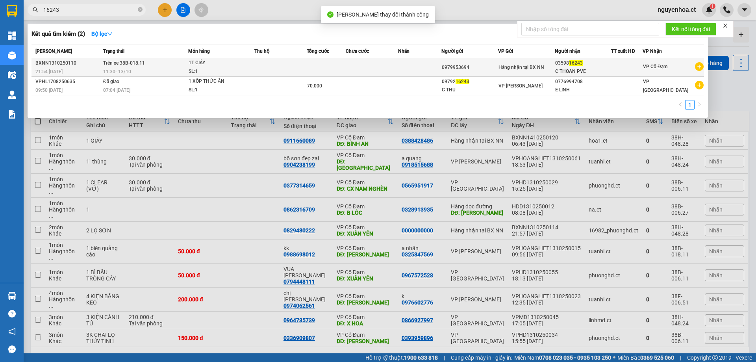
click at [126, 64] on span "Trên xe 38B-018.11" at bounding box center [124, 63] width 42 height 6
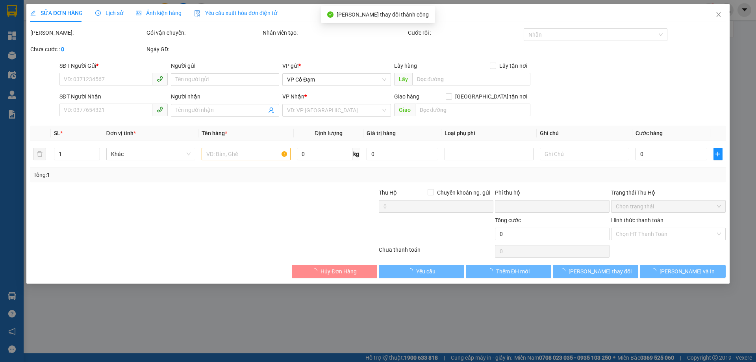
type input "0979953694"
type input "0359816243"
type input "C THOAN PVE"
type input "."
type input "0"
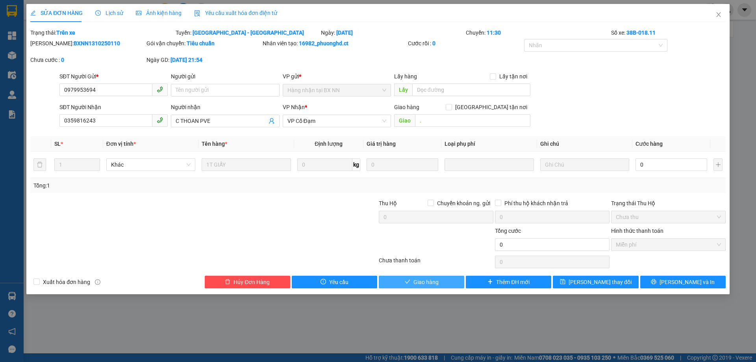
click at [434, 278] on span "Giao hàng" at bounding box center [425, 281] width 25 height 9
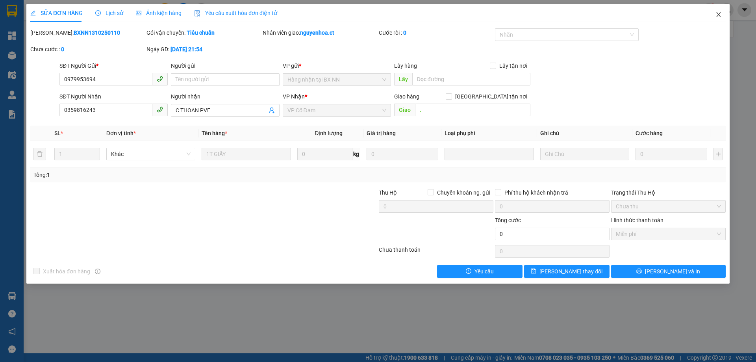
drag, startPoint x: 719, startPoint y: 17, endPoint x: 155, endPoint y: 20, distance: 564.8
click at [719, 16] on icon "close" at bounding box center [718, 14] width 4 height 5
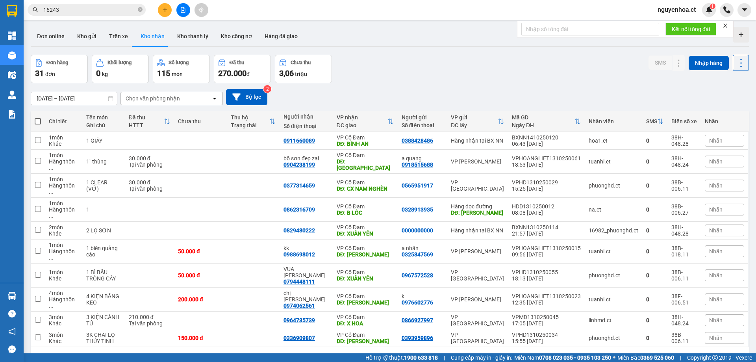
click at [138, 7] on span at bounding box center [140, 9] width 5 height 7
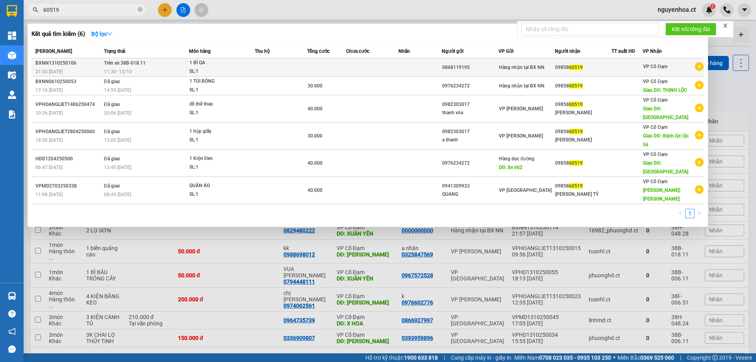
type input "60519"
click at [135, 64] on span "Trên xe 38B-018.11" at bounding box center [125, 63] width 42 height 6
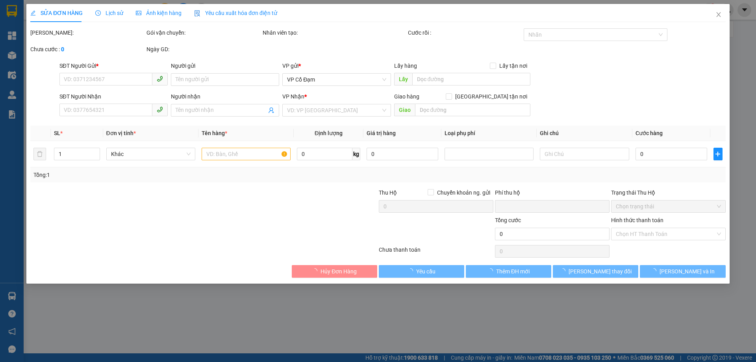
type input "0868119195"
type input "0985860519"
type input "0"
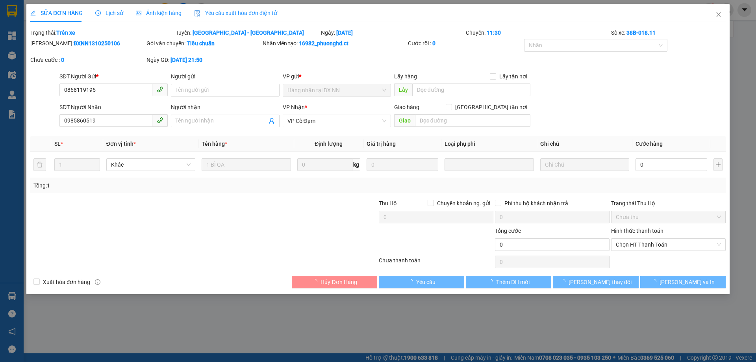
click at [114, 7] on div "Lịch sử" at bounding box center [109, 13] width 28 height 18
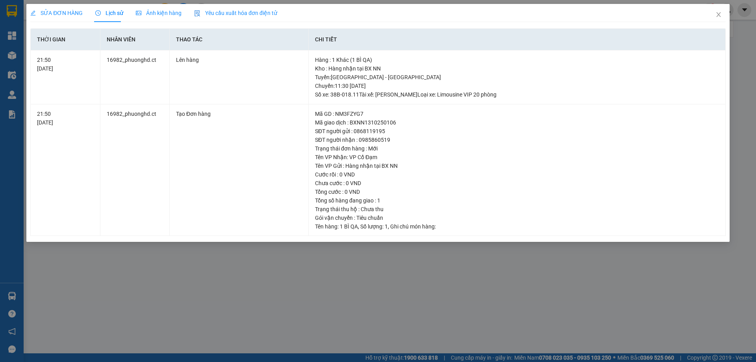
click at [59, 6] on div "SỬA ĐƠN HÀNG" at bounding box center [56, 13] width 52 height 18
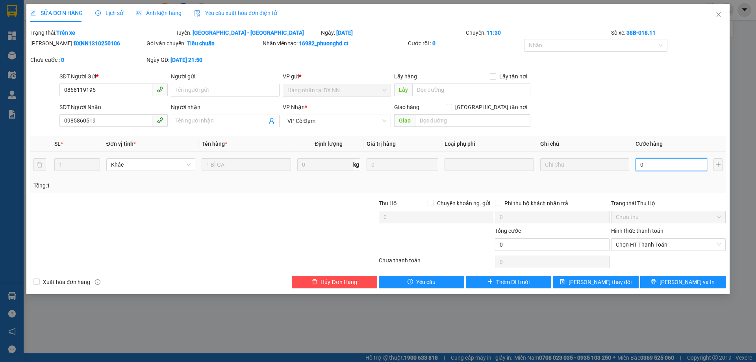
click at [657, 160] on input "0" at bounding box center [671, 164] width 72 height 13
type input "1"
type input "10"
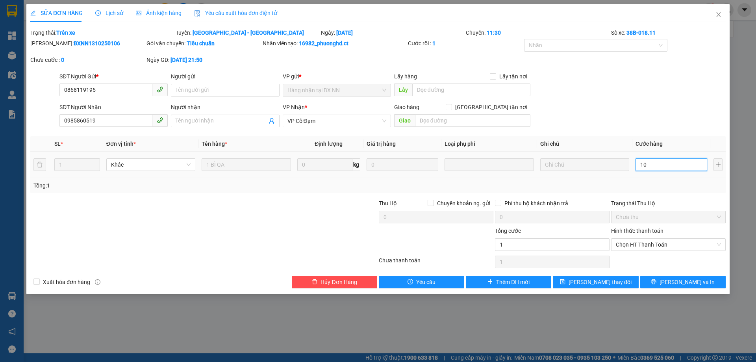
type input "10"
type input "100"
click at [643, 240] on span "Chọn HT Thanh Toán" at bounding box center [668, 245] width 105 height 12
type input "100"
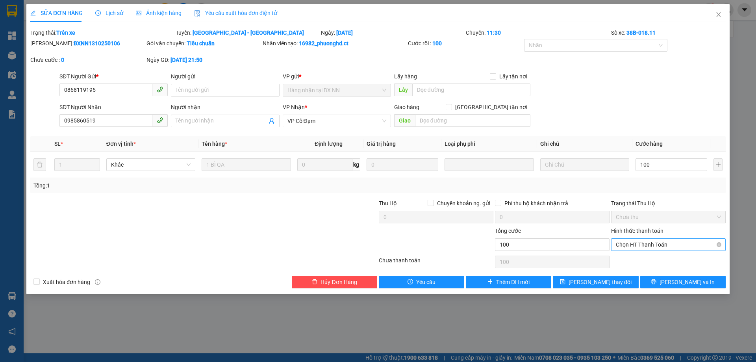
type input "100.000"
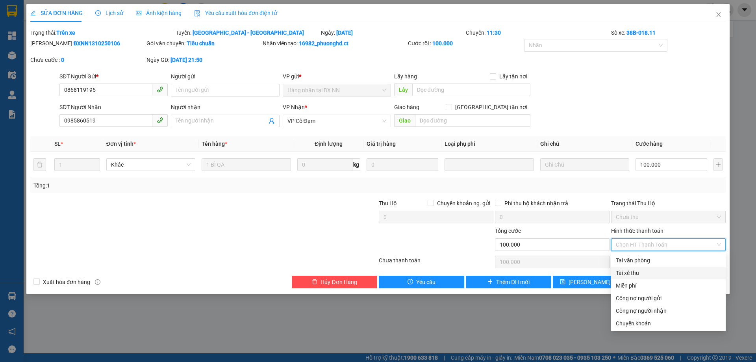
click at [622, 269] on div "Tài xế thu" at bounding box center [668, 272] width 105 height 9
type input "0"
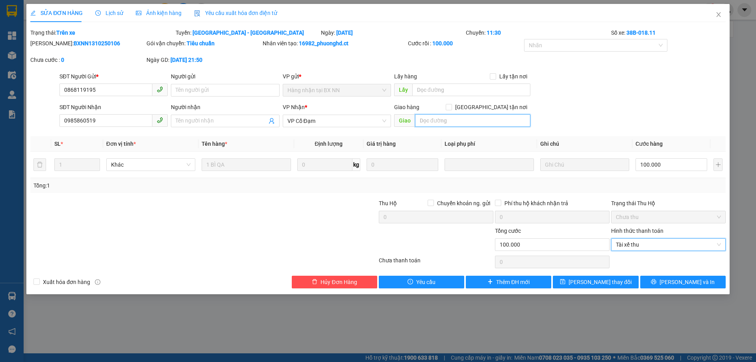
click at [444, 121] on input "text" at bounding box center [472, 120] width 115 height 13
type input "."
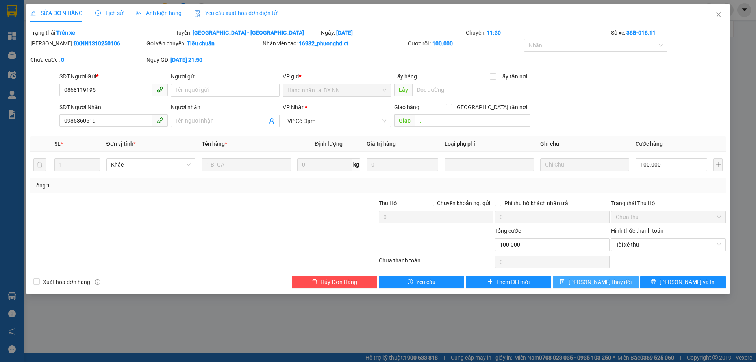
click at [574, 284] on button "[PERSON_NAME] thay đổi" at bounding box center [595, 282] width 85 height 13
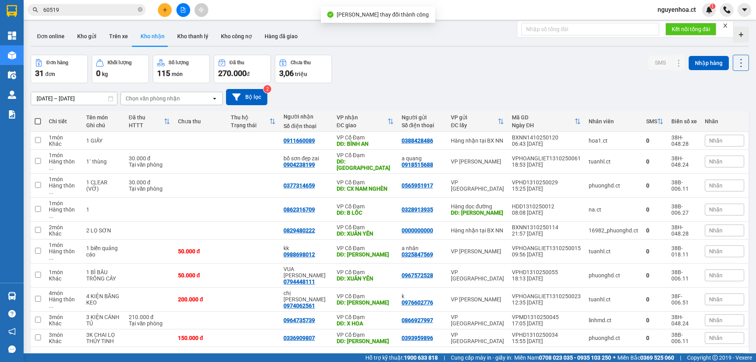
click at [89, 7] on input "60519" at bounding box center [89, 10] width 93 height 9
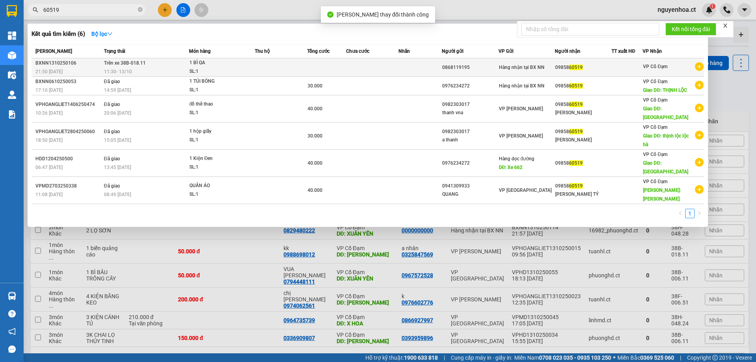
click at [103, 61] on td "Trên xe 38B-018.11 11:30 - 13/10" at bounding box center [145, 67] width 87 height 18
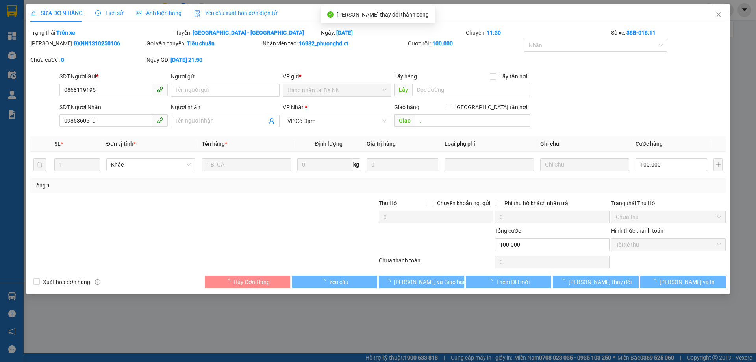
type input "0868119195"
type input "0985860519"
type input "."
type input "0"
type input "100.000"
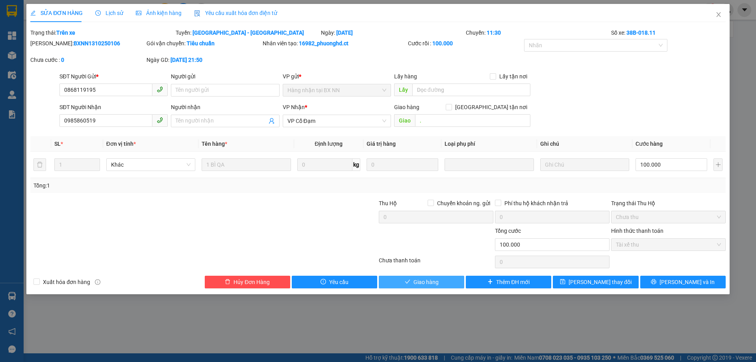
click at [422, 282] on span "Giao hàng" at bounding box center [425, 281] width 25 height 9
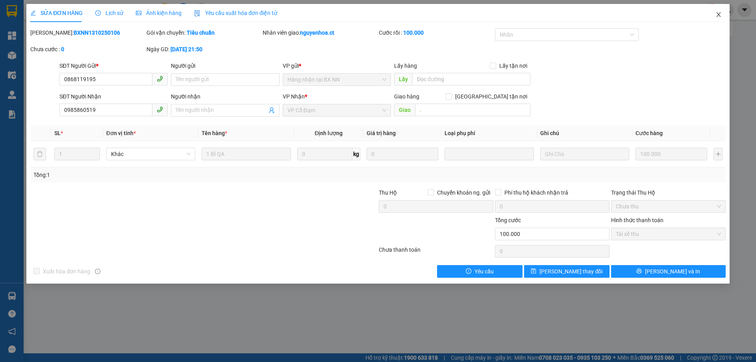
click at [725, 14] on span "Close" at bounding box center [718, 15] width 22 height 22
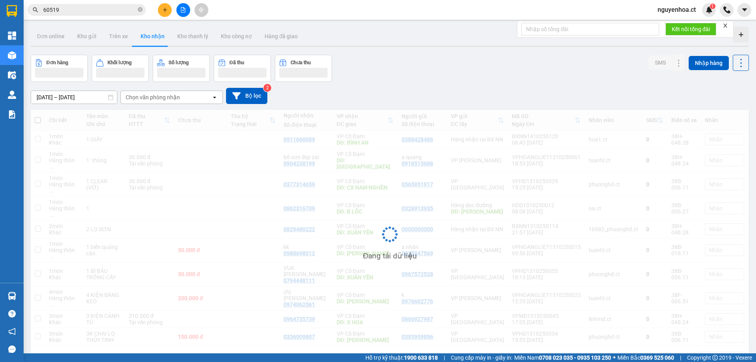
click at [716, 13] on div "nguyenhoa.ct 1" at bounding box center [703, 10] width 105 height 14
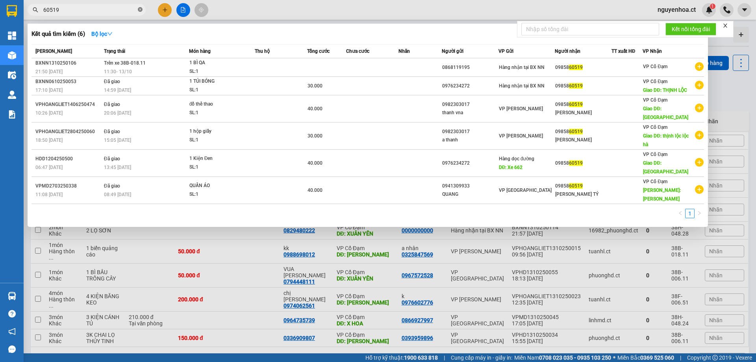
drag, startPoint x: 141, startPoint y: 9, endPoint x: 157, endPoint y: 8, distance: 16.2
click at [142, 9] on icon "close-circle" at bounding box center [140, 9] width 5 height 5
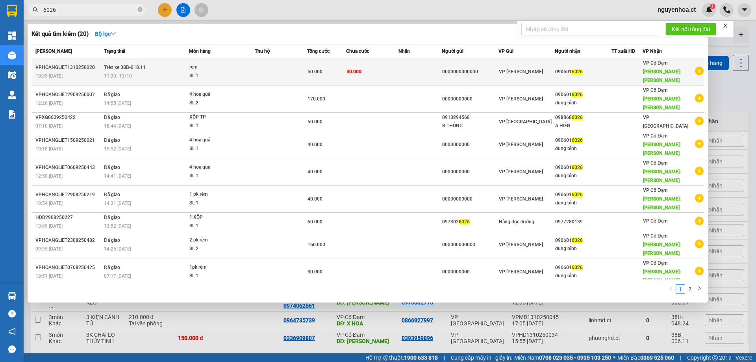
type input "6026"
click at [142, 72] on div "11:30 - 13/10" at bounding box center [146, 76] width 85 height 9
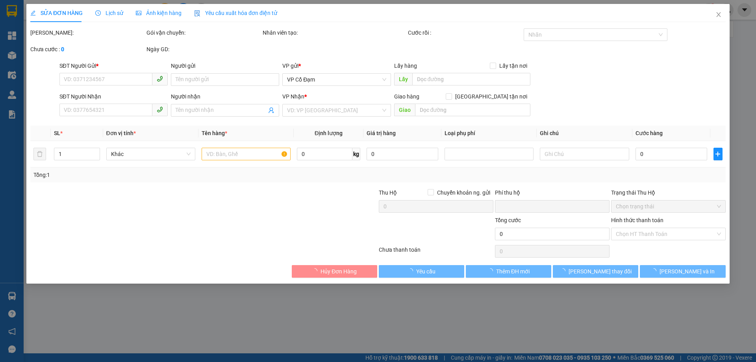
type input "0000000000000"
type input "0906016026"
type input "tiên điền"
type input "0"
type input "50.000"
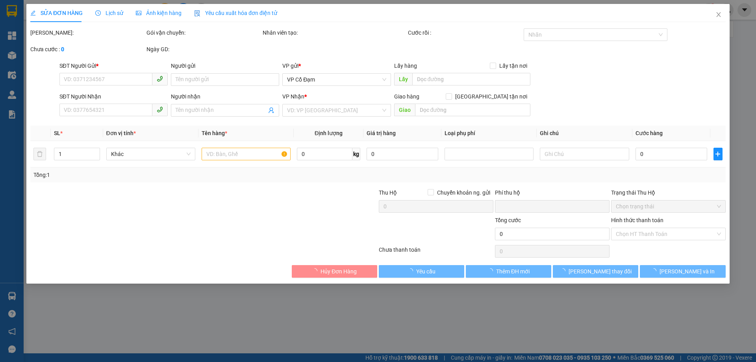
type input "50.000"
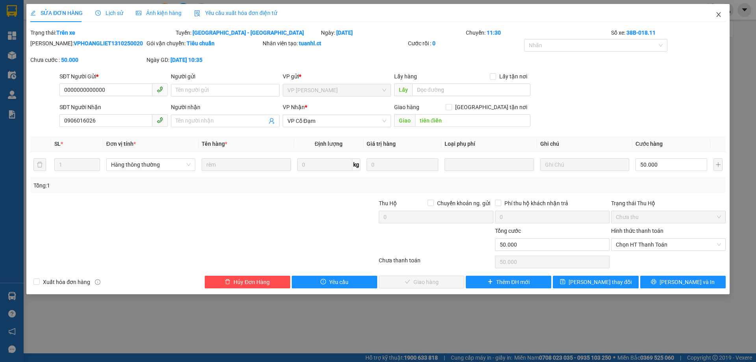
click at [716, 13] on icon "close" at bounding box center [718, 14] width 6 height 6
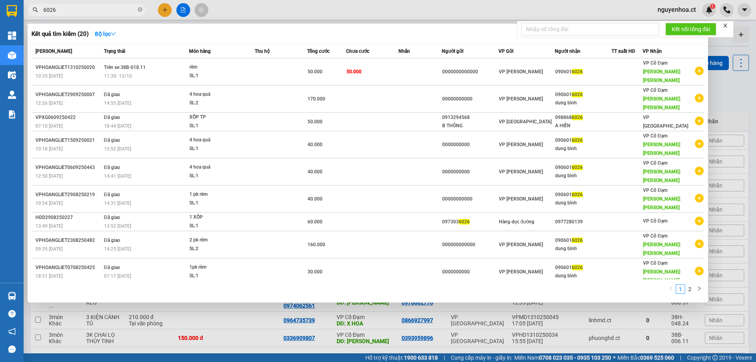
click at [89, 5] on span "6026" at bounding box center [87, 10] width 118 height 12
click at [140, 10] on icon "close-circle" at bounding box center [140, 9] width 5 height 5
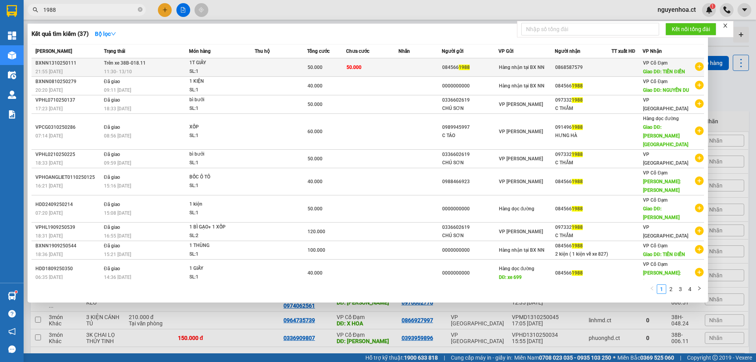
type input "1988"
click at [121, 66] on span "Trên xe 38B-018.11" at bounding box center [125, 63] width 42 height 6
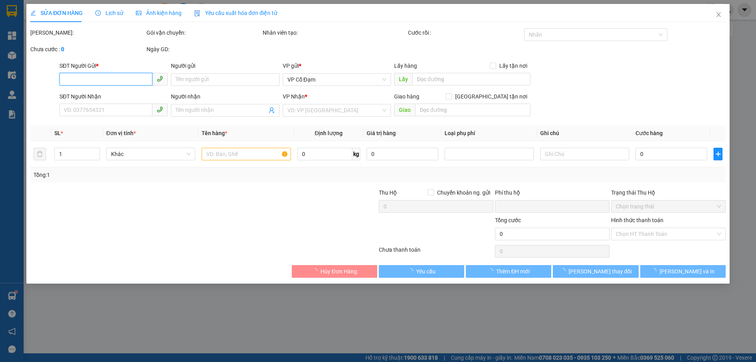
type input "0845661988"
type input "0868587579"
type input "TIÊN ĐIỀN"
type input "0"
type input "50.000"
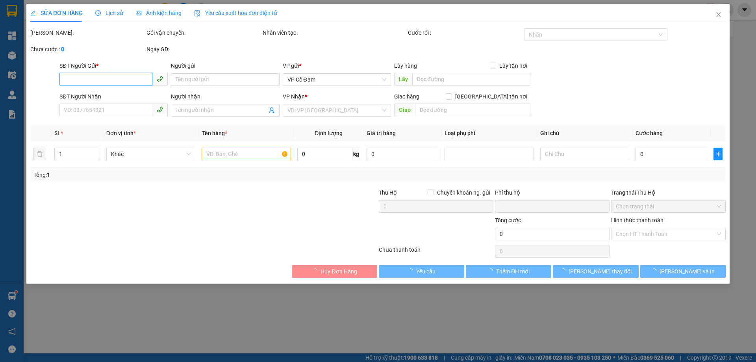
type input "50.000"
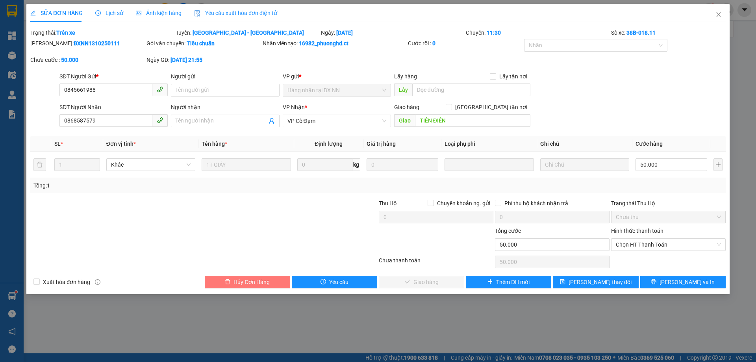
click at [267, 281] on span "Hủy Đơn Hàng" at bounding box center [251, 281] width 36 height 9
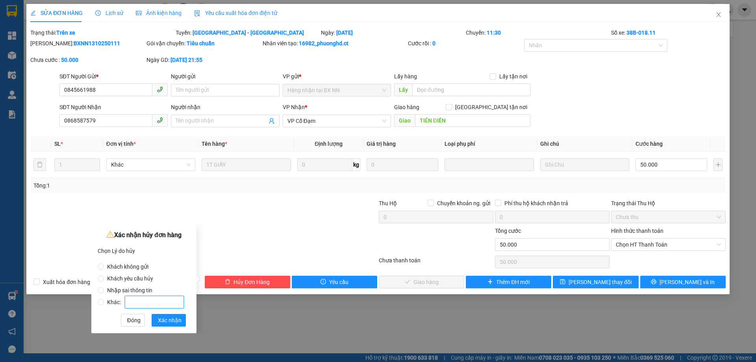
drag, startPoint x: 151, startPoint y: 299, endPoint x: 163, endPoint y: 289, distance: 15.7
click at [157, 295] on label "Khác:" at bounding box center [142, 298] width 89 height 12
click at [104, 299] on input "Khác:" at bounding box center [101, 302] width 6 height 6
radio input "true"
click at [718, 15] on icon "close" at bounding box center [718, 14] width 6 height 6
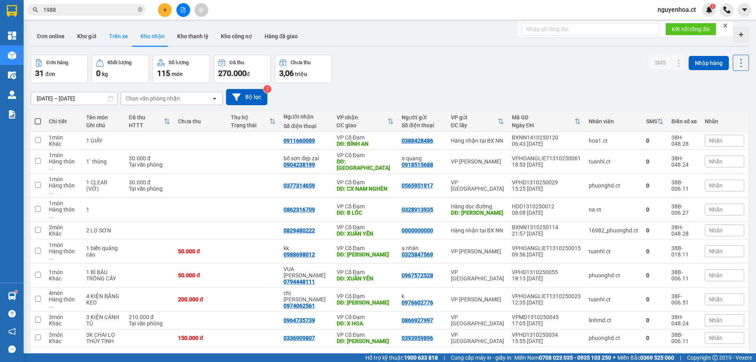
drag, startPoint x: 120, startPoint y: 35, endPoint x: 232, endPoint y: 22, distance: 113.0
click at [120, 35] on button "Trên xe" at bounding box center [118, 36] width 31 height 19
type input "[DATE] – [DATE]"
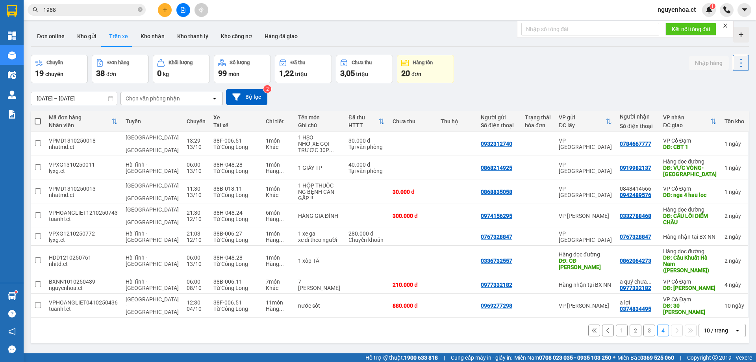
click at [643, 336] on button "3" at bounding box center [649, 330] width 12 height 12
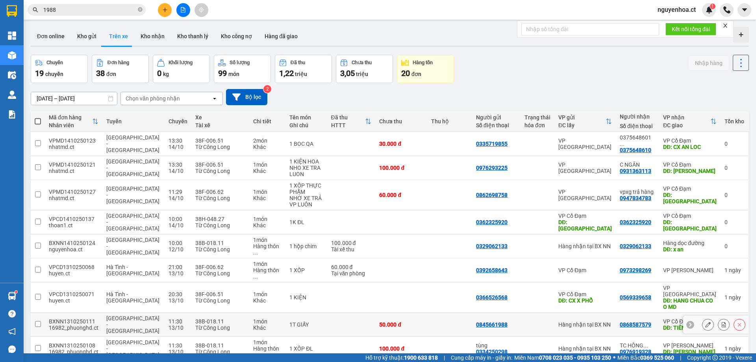
click at [38, 321] on input "checkbox" at bounding box center [38, 324] width 6 height 6
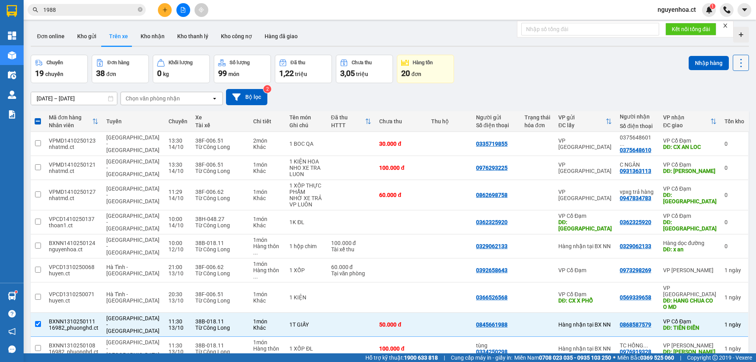
click at [735, 63] on icon at bounding box center [740, 62] width 11 height 11
click at [708, 99] on div "Xóa hoàn toàn" at bounding box center [718, 98] width 52 height 8
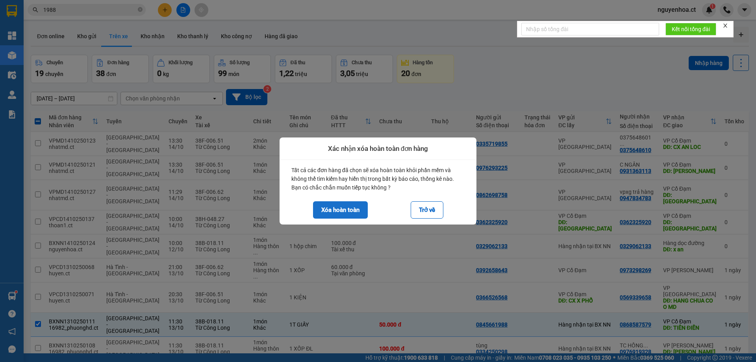
click at [329, 213] on button "Xóa hoàn toàn" at bounding box center [340, 209] width 55 height 17
checkbox input "false"
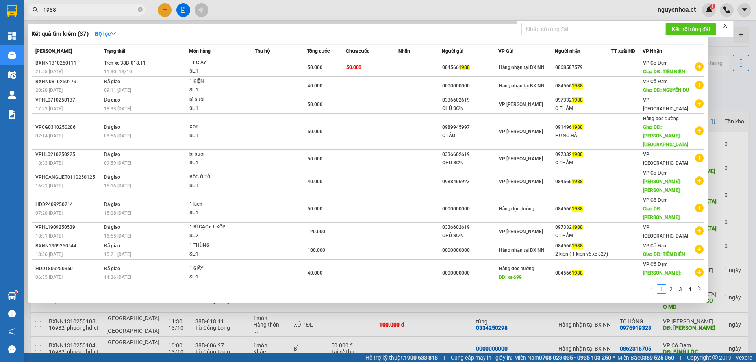
click at [139, 9] on icon "close-circle" at bounding box center [140, 9] width 5 height 5
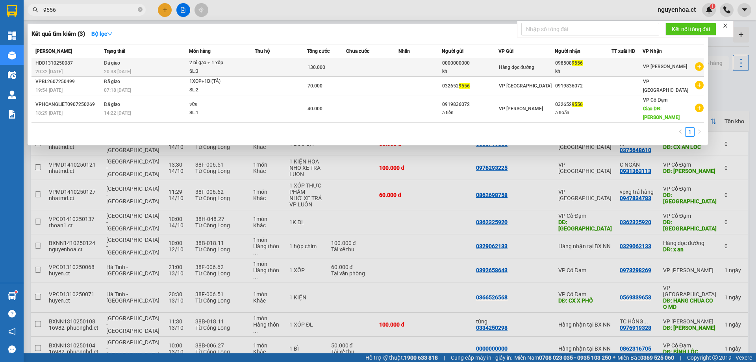
type input "9556"
click at [118, 67] on div "20:38 [DATE]" at bounding box center [146, 71] width 85 height 9
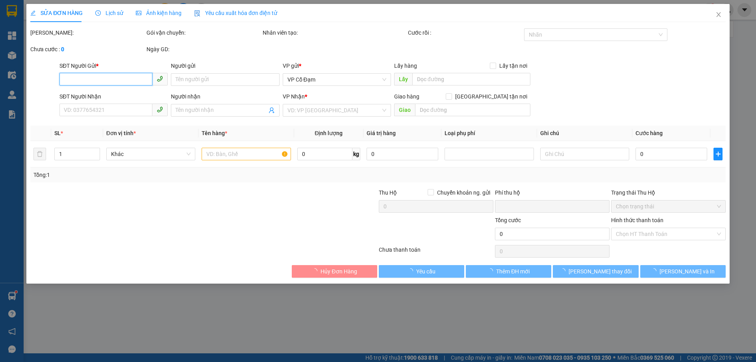
type input "0000000000"
type input "kh"
type input "0985089556"
type input "kh"
type input "0"
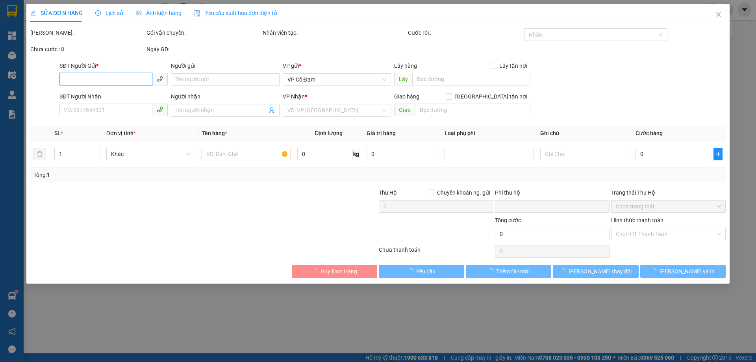
type input "130.000"
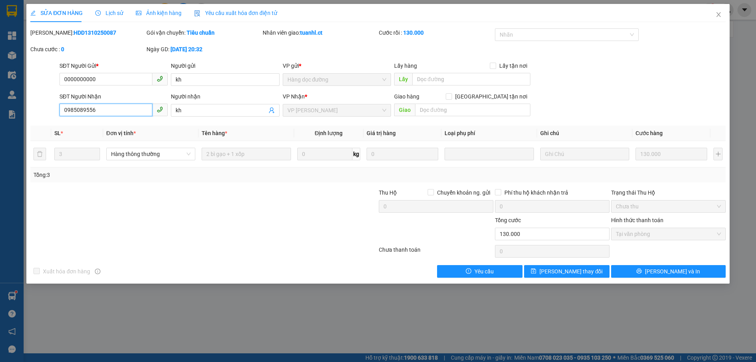
drag, startPoint x: 117, startPoint y: 113, endPoint x: 53, endPoint y: 115, distance: 63.8
click at [53, 115] on div "SĐT Người Nhận 0985089556 0985089556 Người nhận kh VP Nhận * VP Hoàng Liệt Giao…" at bounding box center [378, 106] width 697 height 28
click at [97, 115] on input "0985089556" at bounding box center [105, 110] width 93 height 13
click at [97, 114] on input "0985089556" at bounding box center [105, 110] width 93 height 13
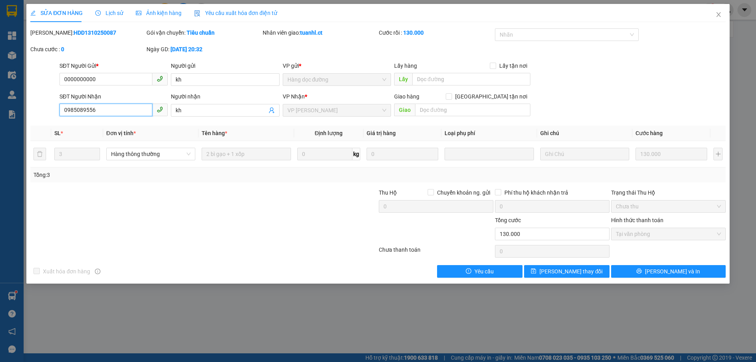
click at [97, 114] on input "0985089556" at bounding box center [105, 110] width 93 height 13
click at [100, 122] on div "Total Paid Fee 130.000 Total UnPaid Fee 0 Cash Collection Total Fee Mã ĐH: HDD1…" at bounding box center [377, 152] width 695 height 249
click at [100, 111] on input "0985089556" at bounding box center [105, 110] width 93 height 13
type input "0985089553"
click at [567, 267] on span "[PERSON_NAME] thay đổi" at bounding box center [570, 271] width 63 height 9
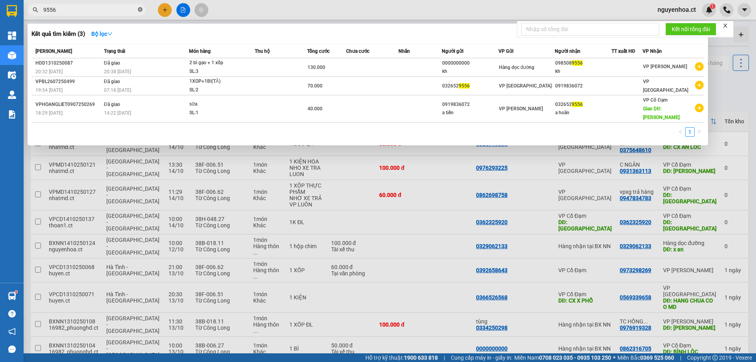
click at [139, 8] on icon "close-circle" at bounding box center [140, 9] width 5 height 5
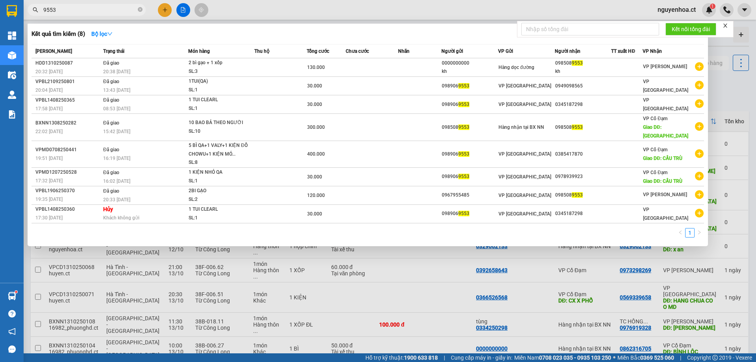
type input "9553"
click at [139, 9] on icon "close-circle" at bounding box center [140, 9] width 5 height 5
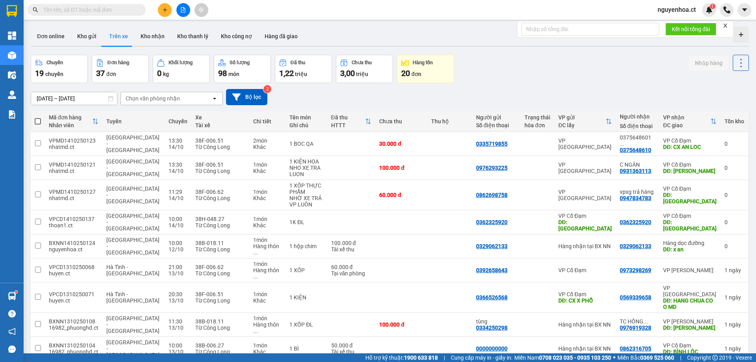
drag, startPoint x: 128, startPoint y: 13, endPoint x: 134, endPoint y: 13, distance: 6.3
click at [128, 12] on input "text" at bounding box center [89, 10] width 93 height 9
click at [113, 9] on input "text" at bounding box center [89, 10] width 93 height 9
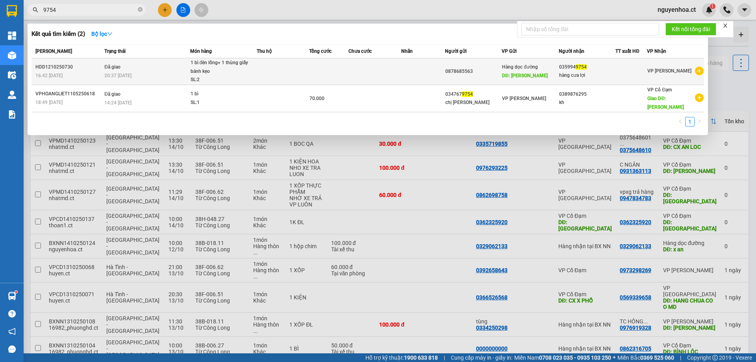
type input "9754"
click at [130, 74] on span "20:37 [DATE]" at bounding box center [117, 76] width 27 height 6
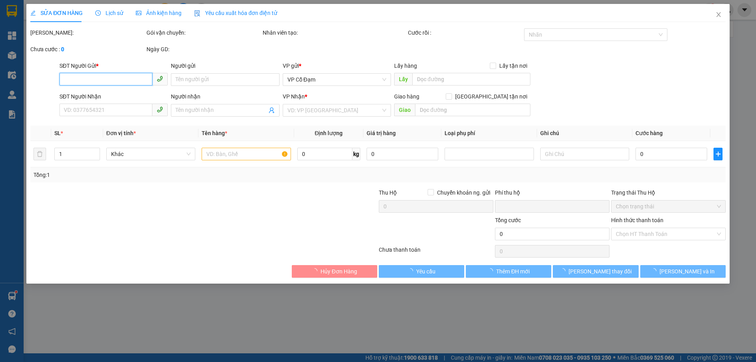
type input "0878685563"
type input "[PERSON_NAME]"
type input "0359949754"
type input "hàng cưa lợi"
type input "0"
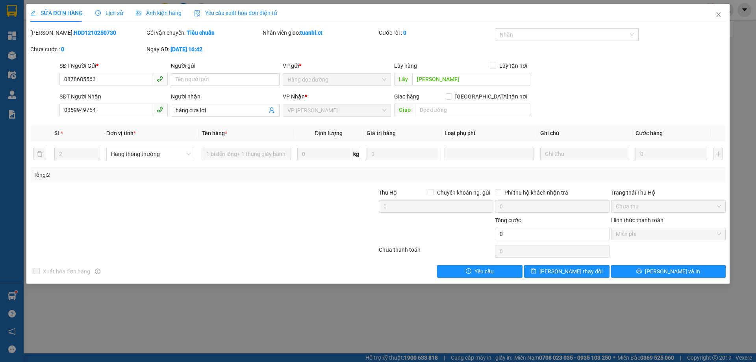
click at [110, 9] on div "Lịch sử" at bounding box center [109, 13] width 28 height 9
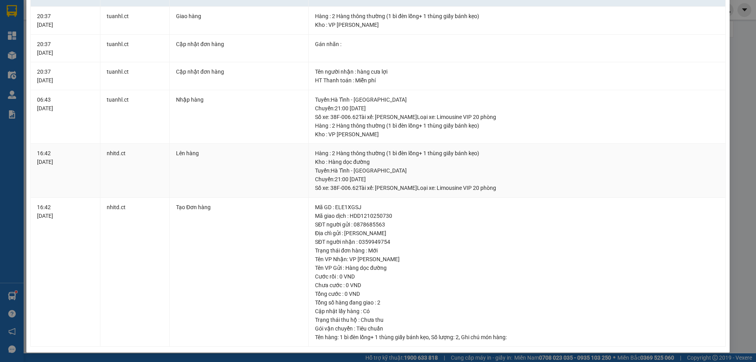
scroll to position [4, 0]
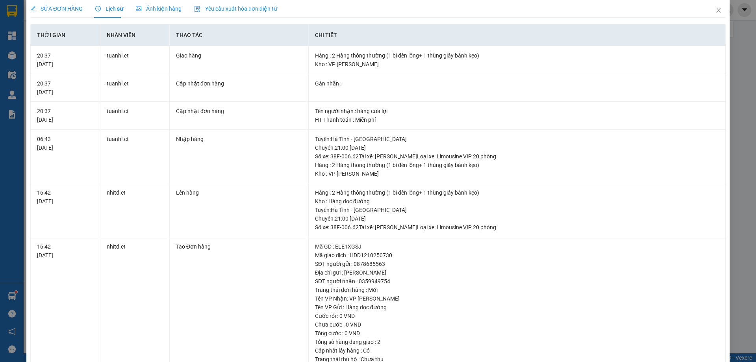
click at [71, 6] on span "SỬA ĐƠN HÀNG" at bounding box center [56, 9] width 52 height 6
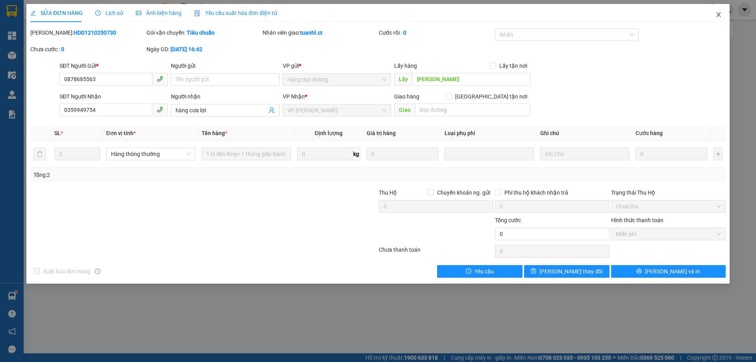
click at [718, 14] on icon "close" at bounding box center [718, 14] width 6 height 6
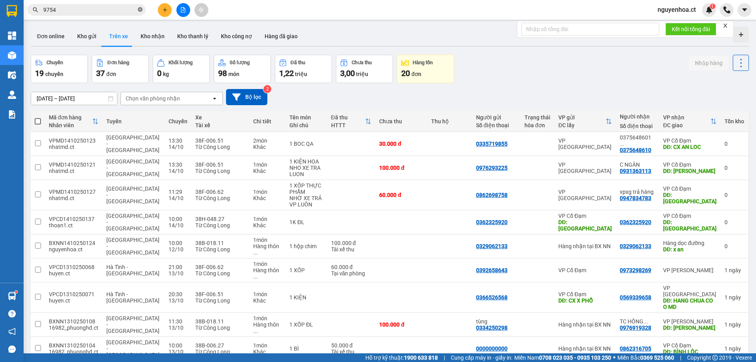
click at [141, 9] on icon "close-circle" at bounding box center [140, 9] width 5 height 5
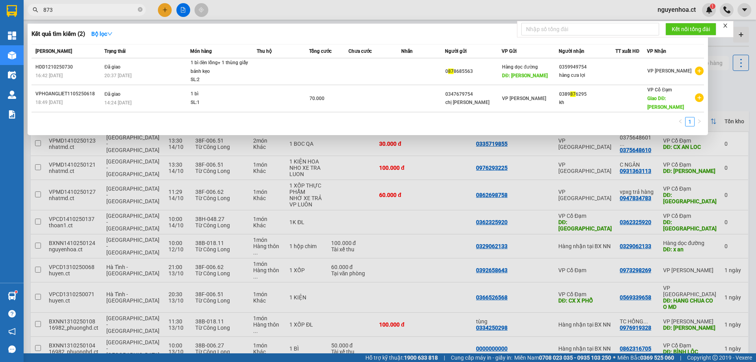
type input "8739"
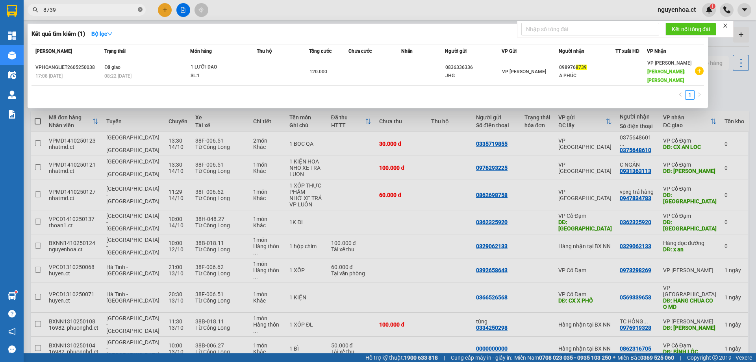
click at [139, 9] on icon "close-circle" at bounding box center [140, 9] width 5 height 5
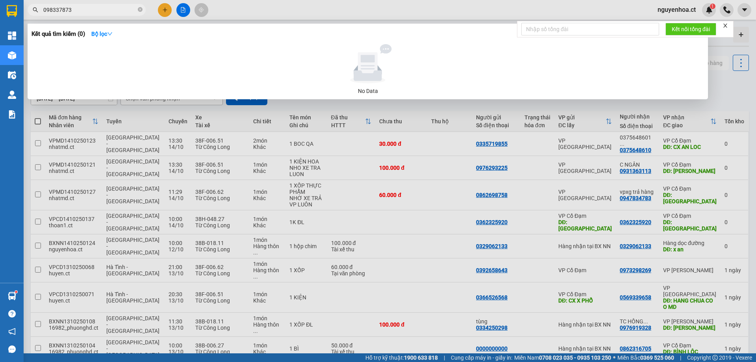
type input "0983378739"
click at [64, 10] on input "0983378739" at bounding box center [89, 10] width 93 height 9
click at [83, 8] on input "0983378739" at bounding box center [89, 10] width 93 height 9
click at [141, 11] on icon "close-circle" at bounding box center [140, 9] width 5 height 5
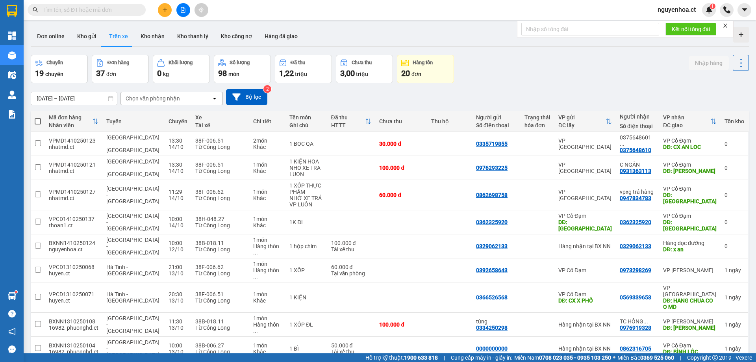
click at [84, 9] on input "text" at bounding box center [89, 10] width 93 height 9
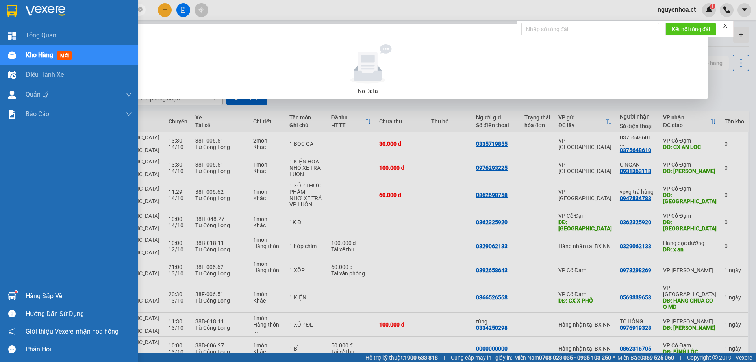
type input "8739"
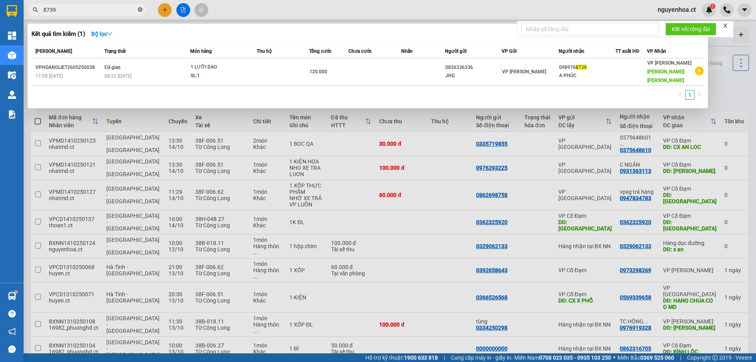
click at [139, 9] on icon "close-circle" at bounding box center [140, 9] width 5 height 5
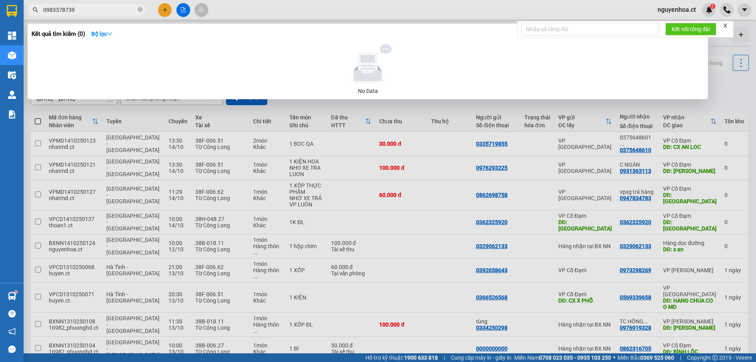
type input "0983378739"
click at [98, 9] on input "0983378739" at bounding box center [89, 10] width 93 height 9
click at [55, 10] on input "0983378739" at bounding box center [89, 10] width 93 height 9
click at [64, 9] on input "0983378739" at bounding box center [89, 10] width 93 height 9
click at [76, 9] on input "0983378739" at bounding box center [89, 10] width 93 height 9
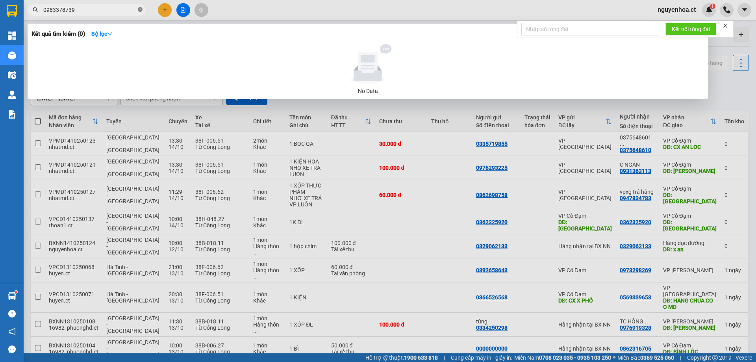
click at [141, 9] on icon "close-circle" at bounding box center [140, 9] width 5 height 5
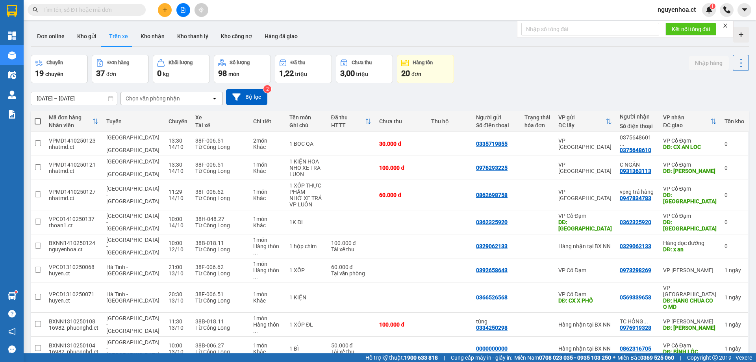
click at [117, 10] on input "text" at bounding box center [89, 10] width 93 height 9
click at [113, 7] on input "text" at bounding box center [89, 10] width 93 height 9
click at [70, 6] on input "text" at bounding box center [89, 10] width 93 height 9
click at [109, 17] on div "Kết quả tìm kiếm ( 0 ) Bộ lọc No Data nguyenhoa.ct 1" at bounding box center [378, 10] width 756 height 20
click at [127, 11] on input "text" at bounding box center [89, 10] width 93 height 9
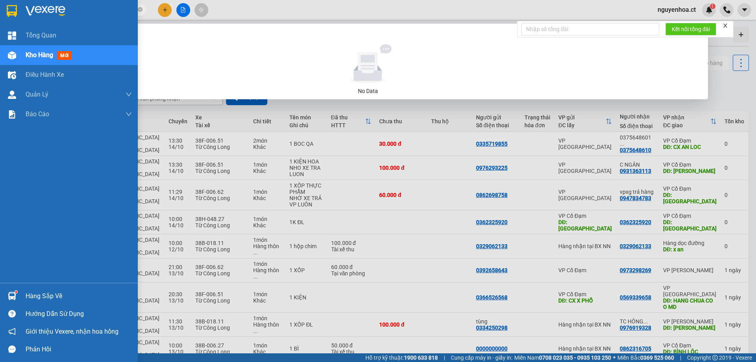
type input "4937"
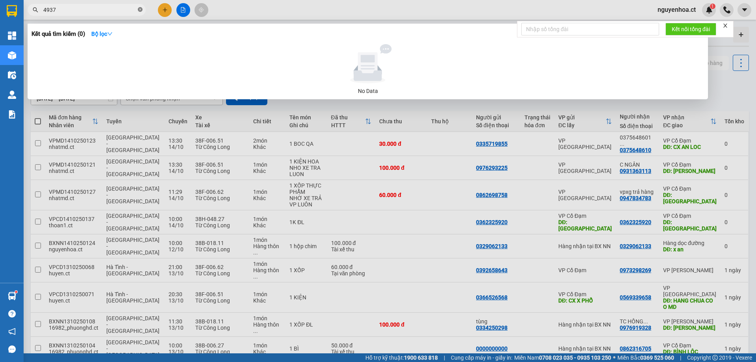
click at [140, 9] on icon "close-circle" at bounding box center [140, 9] width 5 height 5
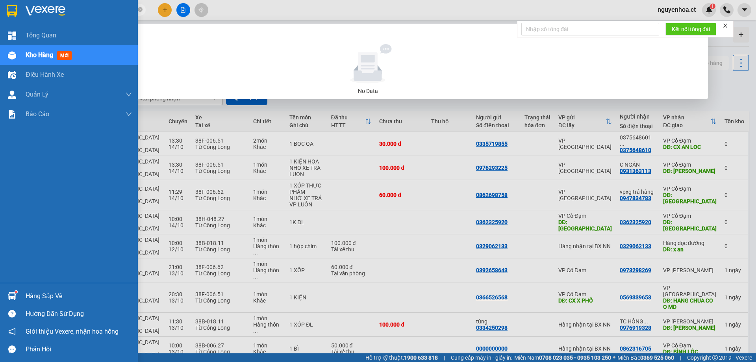
drag, startPoint x: 102, startPoint y: 10, endPoint x: 10, endPoint y: 15, distance: 91.9
click at [10, 15] on section "Kết quả tìm kiếm ( 0 ) Bộ lọc No Data 0396444937 [PERSON_NAME].ct 1 Tổng Quan K…" at bounding box center [378, 181] width 756 height 362
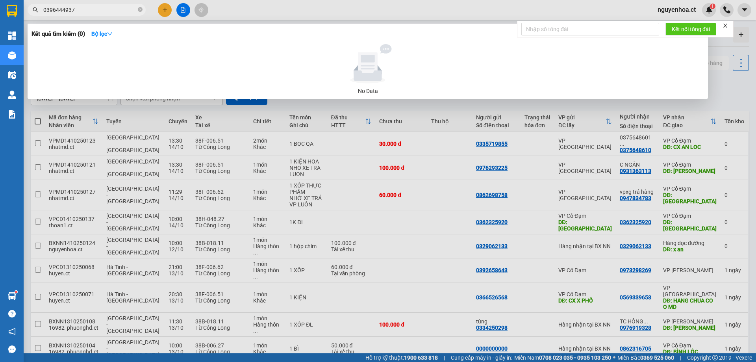
type input "0396444937"
click at [170, 7] on div at bounding box center [378, 181] width 756 height 362
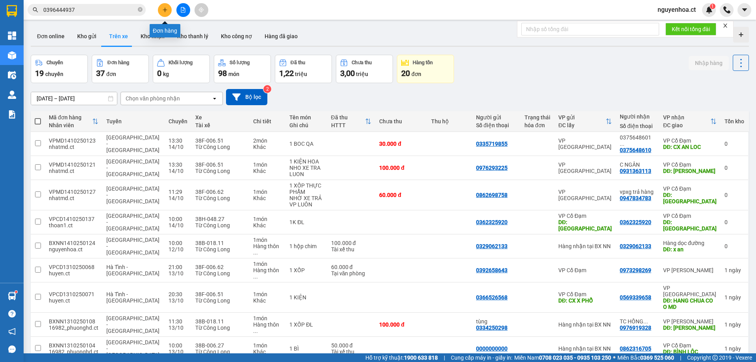
click at [168, 7] on button at bounding box center [165, 10] width 14 height 14
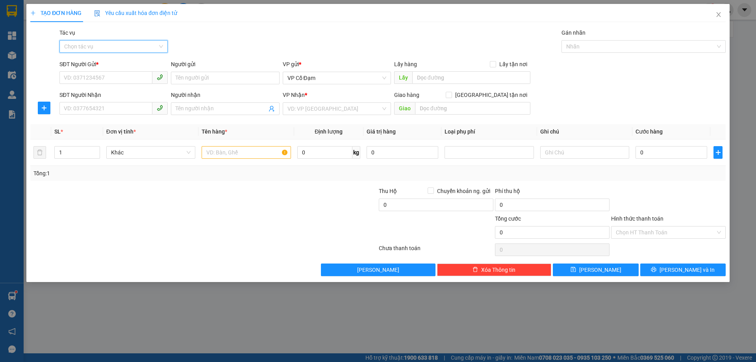
click at [91, 41] on input "Tác vụ" at bounding box center [110, 47] width 93 height 12
click at [89, 63] on div "Nhập hàng lên xe" at bounding box center [113, 62] width 99 height 9
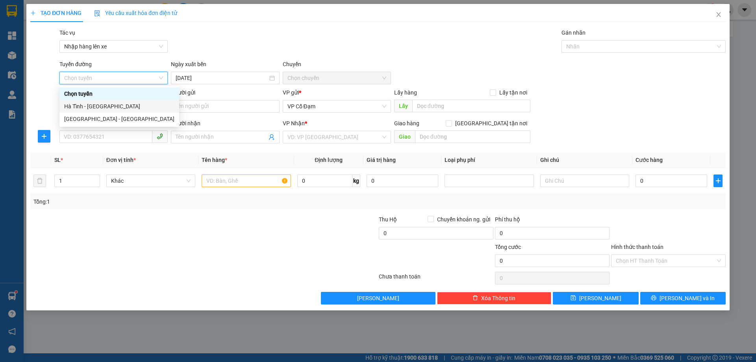
click at [99, 107] on div "Hà Tĩnh - [GEOGRAPHIC_DATA]" at bounding box center [119, 106] width 110 height 9
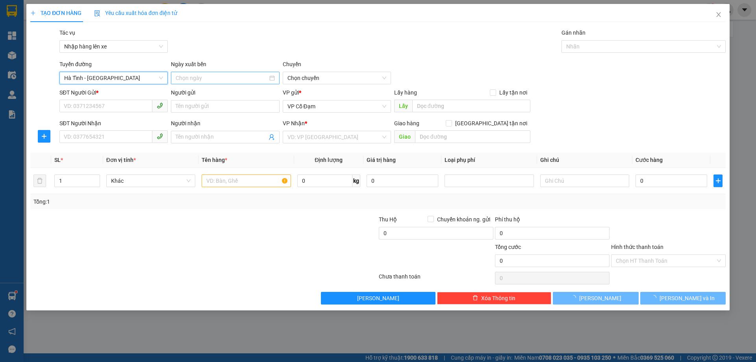
click at [223, 76] on input at bounding box center [222, 78] width 92 height 9
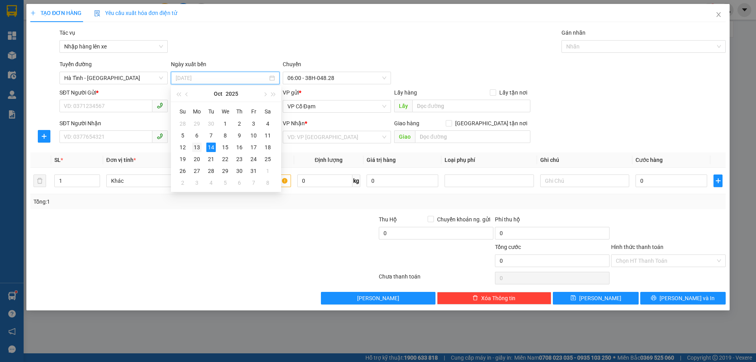
click at [199, 148] on div "13" at bounding box center [196, 146] width 9 height 9
type input "[DATE]"
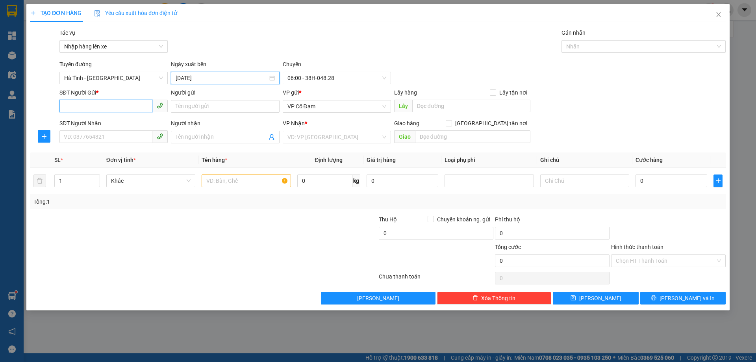
click at [128, 105] on input "SĐT Người Gửi *" at bounding box center [105, 106] width 93 height 13
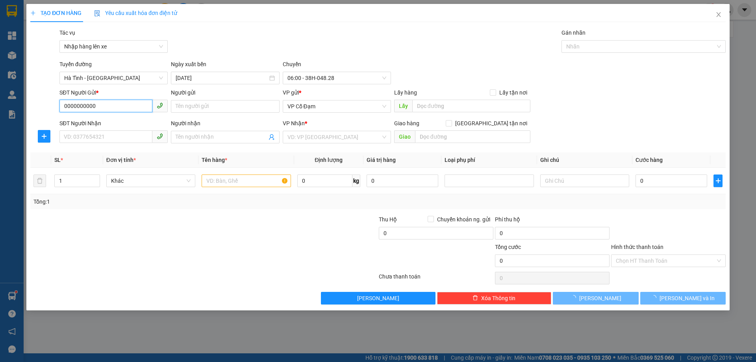
type input "0000000000"
click at [119, 144] on div "SĐT Người Nhận VD: 0377654321" at bounding box center [113, 133] width 108 height 28
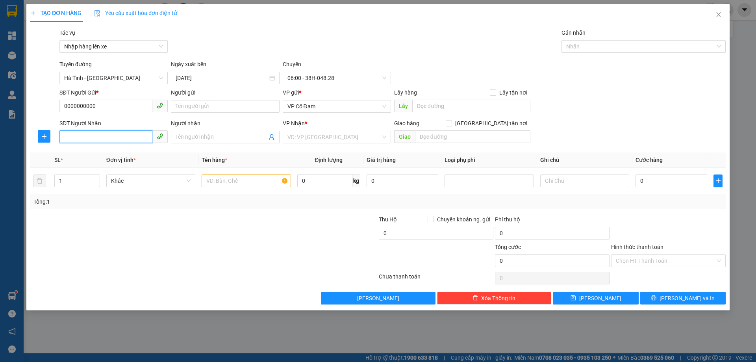
click at [117, 142] on input "SĐT Người Nhận" at bounding box center [105, 136] width 93 height 13
paste input "0396444937"
click at [320, 108] on span "VP Cổ Đạm" at bounding box center [336, 106] width 99 height 12
type input "0396444937"
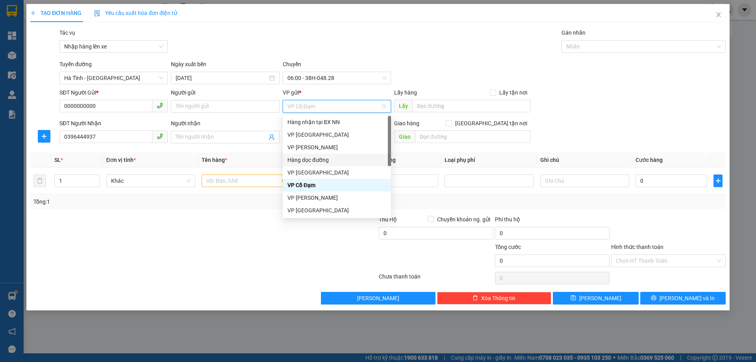
click at [238, 166] on th "Tên hàng *" at bounding box center [245, 159] width 95 height 15
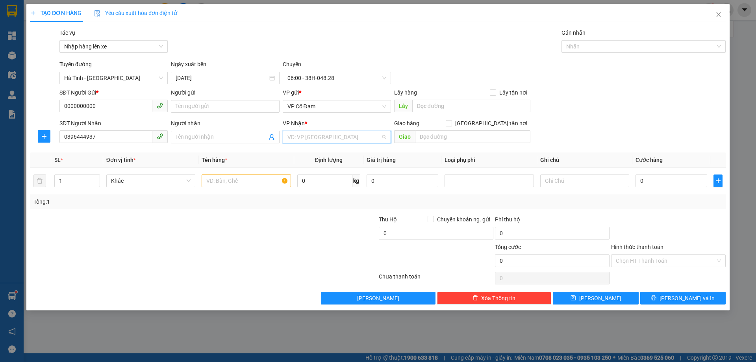
click at [315, 135] on input "search" at bounding box center [333, 137] width 93 height 12
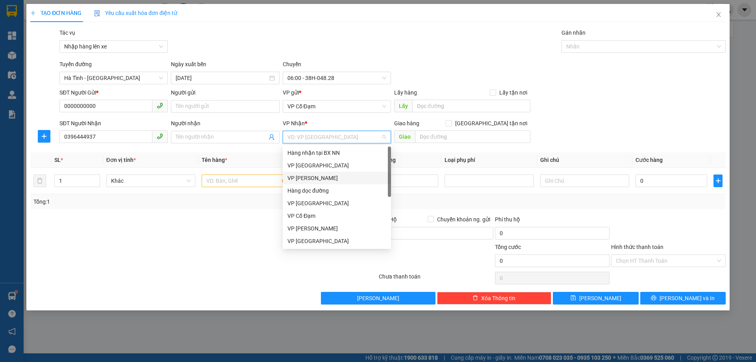
drag, startPoint x: 318, startPoint y: 179, endPoint x: 317, endPoint y: 187, distance: 8.7
click at [317, 187] on div "Hàng nhận tại BX NN VP Mỹ Đình VP Hoàng Liệt Hàng dọc đường VP [GEOGRAPHIC_DATA…" at bounding box center [337, 209] width 108 height 126
click at [317, 187] on div "Hàng dọc đường" at bounding box center [336, 190] width 99 height 9
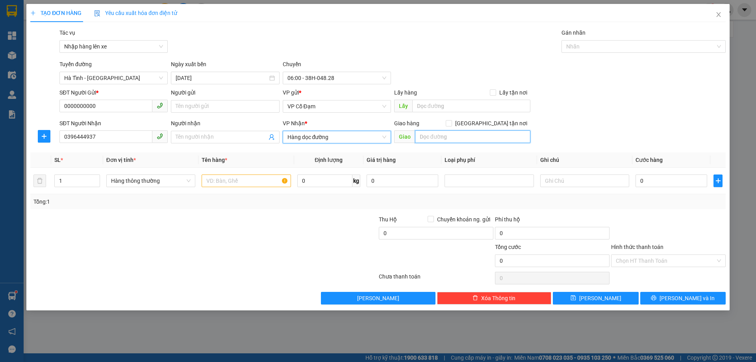
click at [441, 134] on input "text" at bounding box center [472, 136] width 115 height 13
type input "Q"
type input "[PERSON_NAME]"
click at [252, 180] on input "text" at bounding box center [246, 180] width 89 height 13
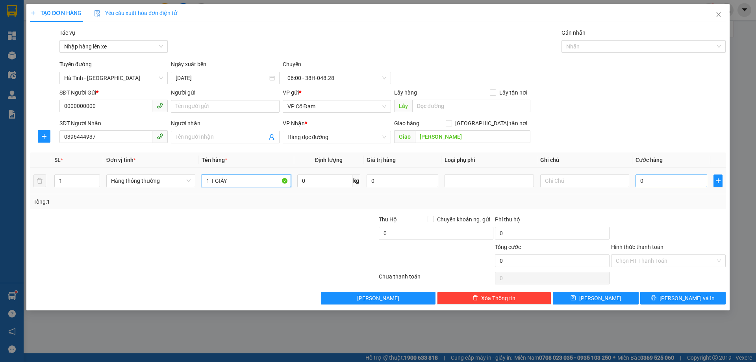
type input "1 T GIẤY"
click at [666, 182] on input "0" at bounding box center [671, 180] width 72 height 13
type input "5"
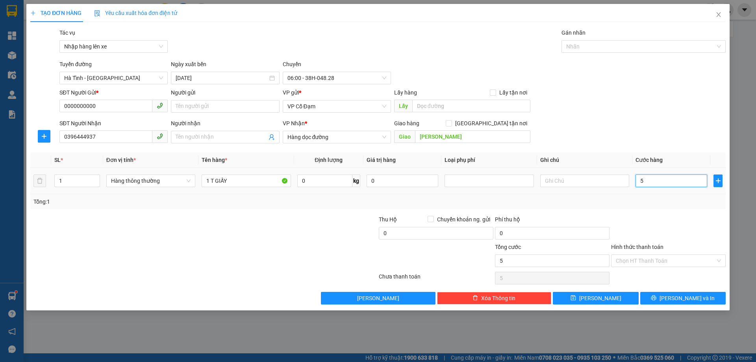
type input "51"
type input "5"
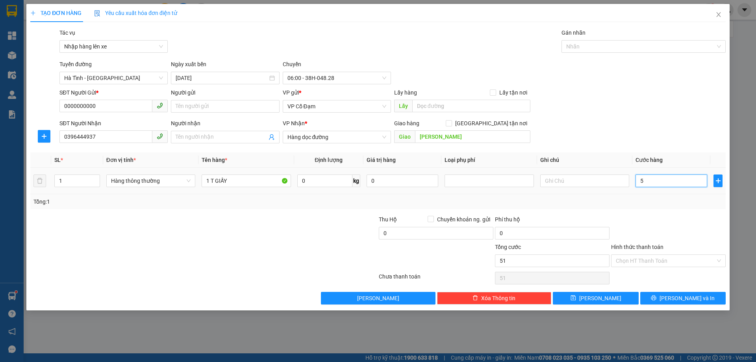
type input "5"
type input "50"
click at [656, 260] on input "Hình thức thanh toán" at bounding box center [666, 261] width 100 height 12
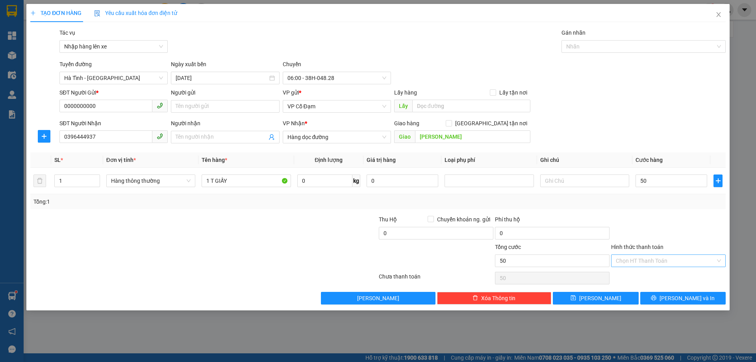
type input "50.000"
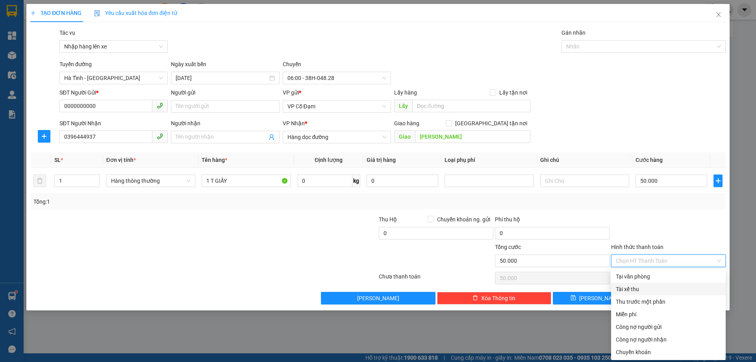
click at [642, 289] on div "Tài xế thu" at bounding box center [668, 289] width 105 height 9
type input "0"
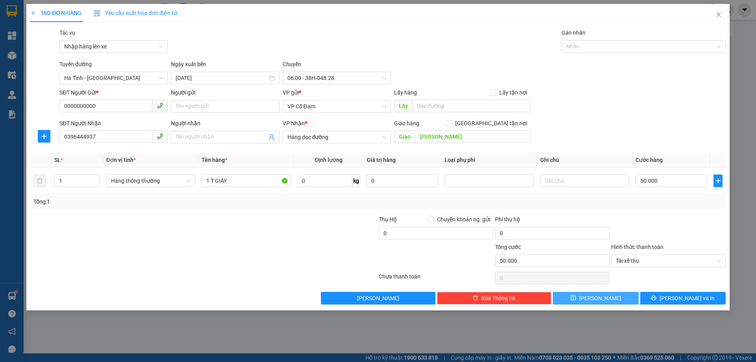
click at [597, 299] on span "[PERSON_NAME]" at bounding box center [600, 298] width 42 height 9
type input "0"
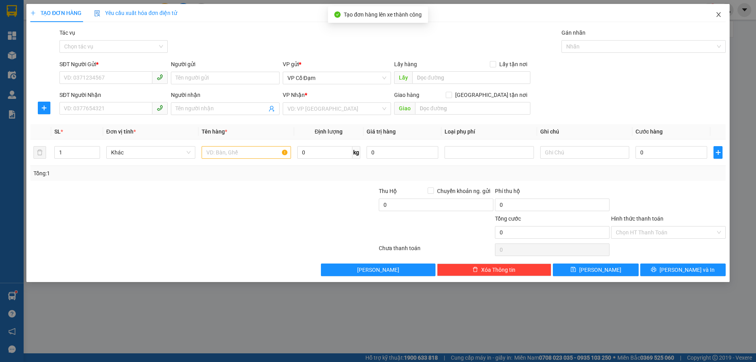
click at [718, 13] on icon "close" at bounding box center [718, 14] width 6 height 6
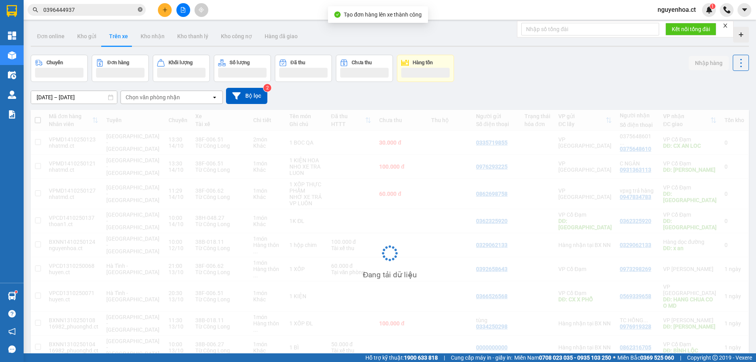
click at [141, 9] on icon "close-circle" at bounding box center [140, 9] width 5 height 5
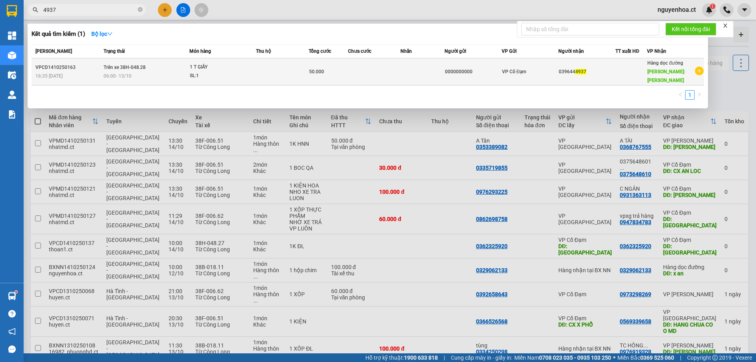
type input "4937"
click at [124, 75] on span "06:00 [DATE]" at bounding box center [118, 76] width 28 height 6
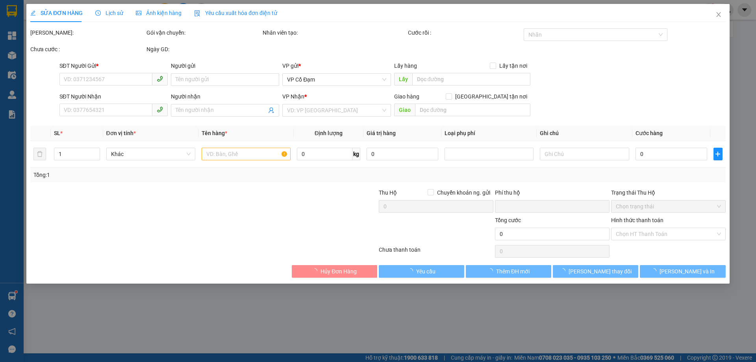
type input "0000000000"
type input "0396444937"
type input "[PERSON_NAME]"
type input "0"
type input "50.000"
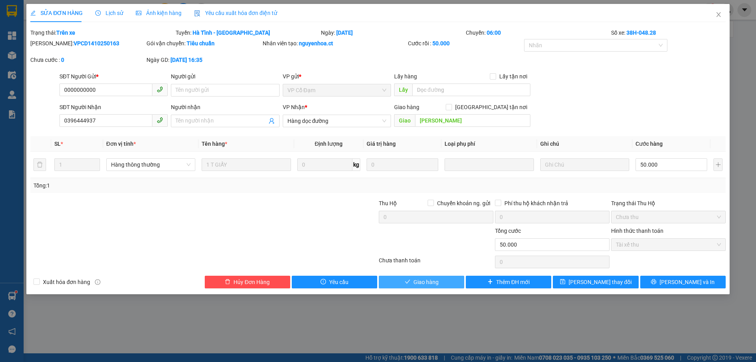
click at [441, 281] on button "Giao hàng" at bounding box center [421, 282] width 85 height 13
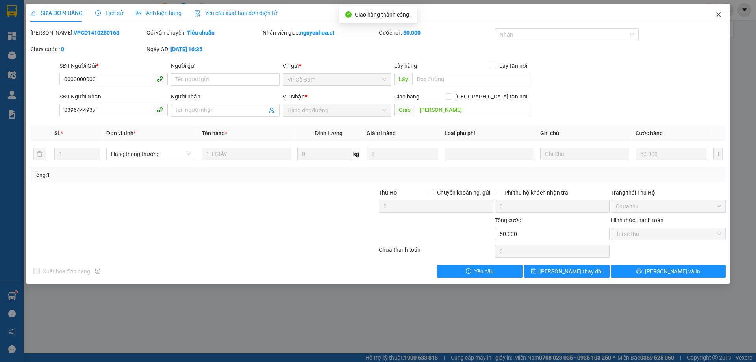
click at [720, 13] on icon "close" at bounding box center [718, 14] width 6 height 6
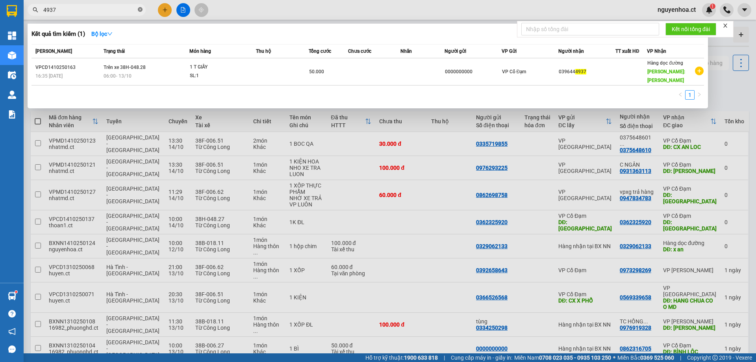
click at [139, 9] on icon "close-circle" at bounding box center [140, 9] width 5 height 5
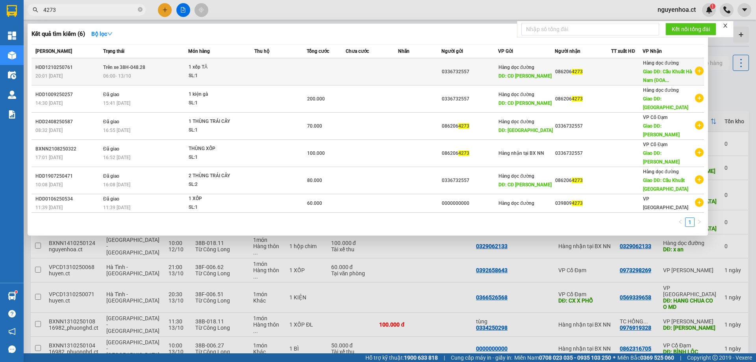
type input "4273"
click at [125, 67] on span "Trên xe 38H-048.28" at bounding box center [124, 68] width 42 height 6
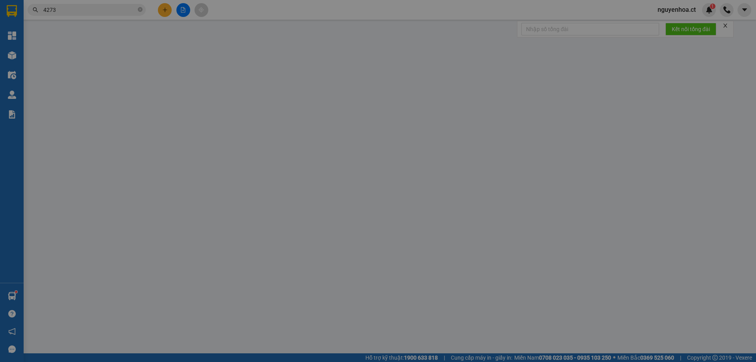
type input "0336732557"
type input "CĐ [PERSON_NAME]"
type input "0862064273"
type input "Cầu Khuất Hà Nam ([PERSON_NAME])"
type input "0"
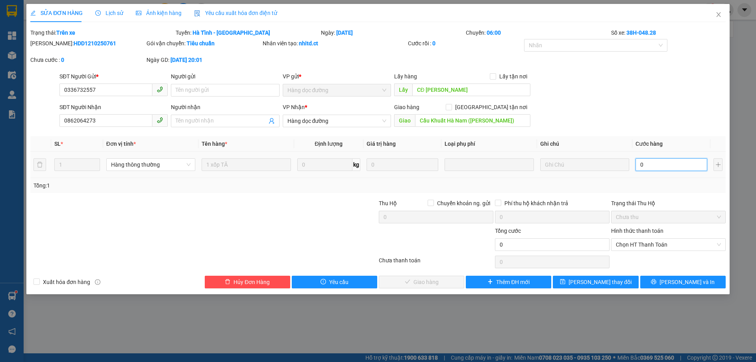
click at [648, 169] on input "0" at bounding box center [671, 164] width 72 height 13
type input "8"
type input "80"
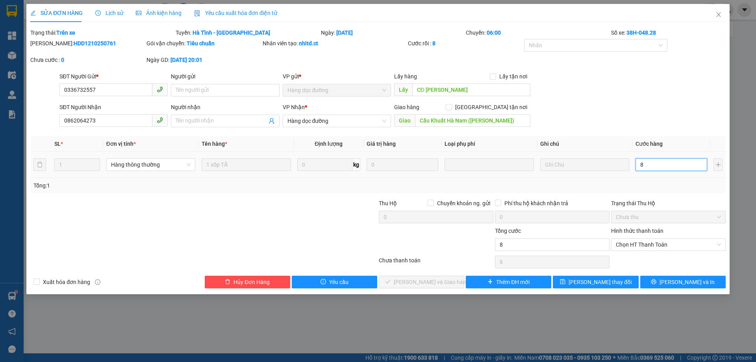
type input "80"
click at [632, 245] on span "Chọn HT Thanh Toán" at bounding box center [668, 245] width 105 height 12
type input "80"
type input "80.000"
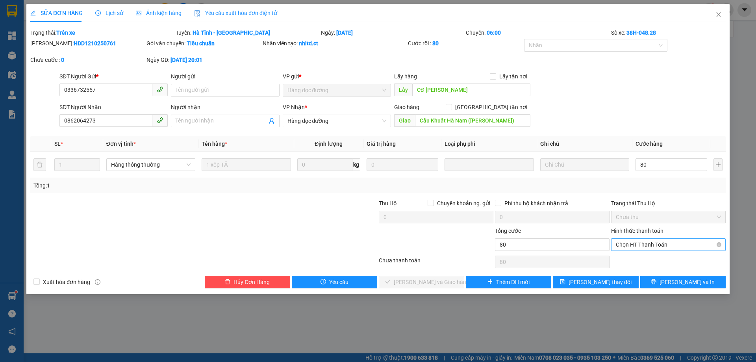
type input "80.000"
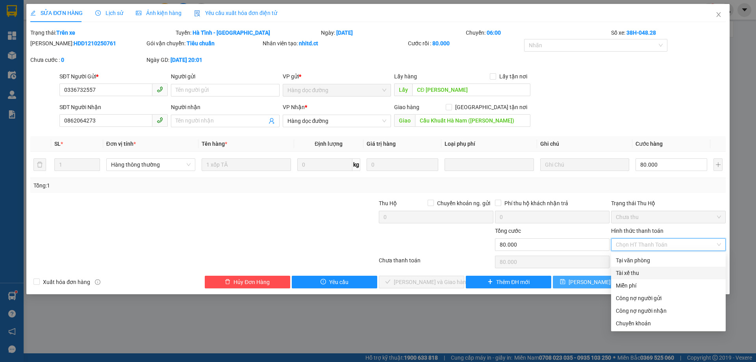
click at [630, 272] on div "Tài xế thu" at bounding box center [668, 272] width 105 height 9
type input "0"
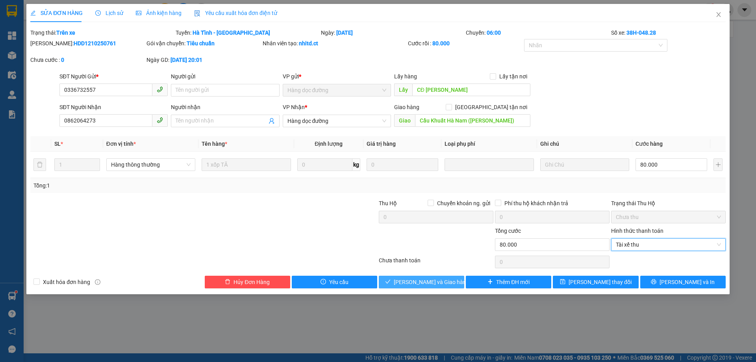
click at [448, 279] on button "[PERSON_NAME] và Giao hàng" at bounding box center [421, 282] width 85 height 13
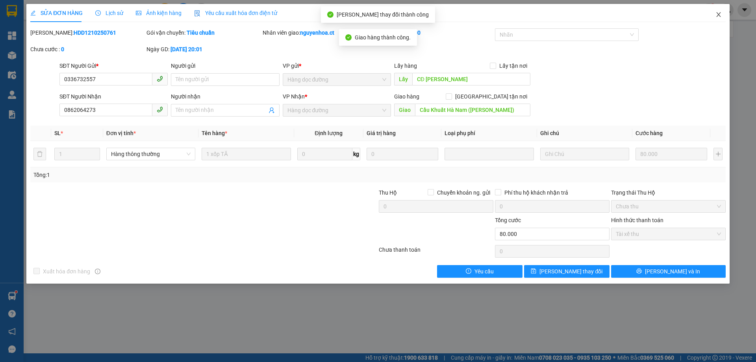
click at [718, 13] on icon "close" at bounding box center [718, 14] width 6 height 6
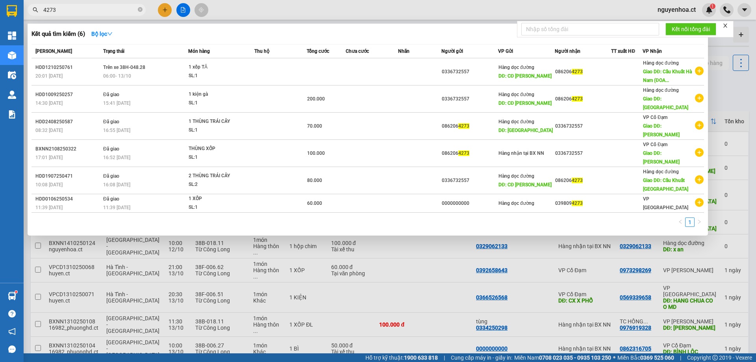
drag, startPoint x: 139, startPoint y: 9, endPoint x: 224, endPoint y: 13, distance: 85.1
click at [141, 7] on icon "close-circle" at bounding box center [140, 9] width 5 height 5
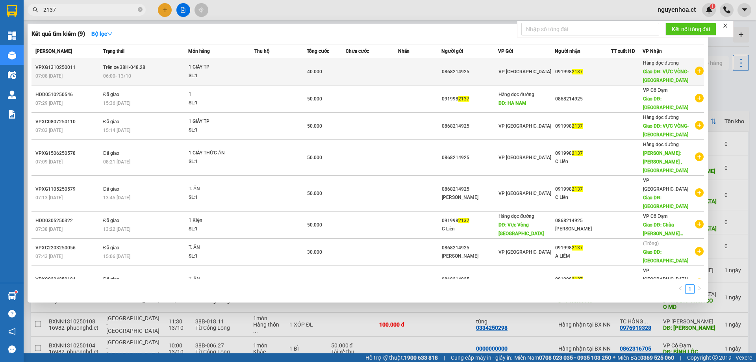
type input "2137"
click at [138, 69] on span "Trên xe 38H-048.28" at bounding box center [124, 68] width 42 height 6
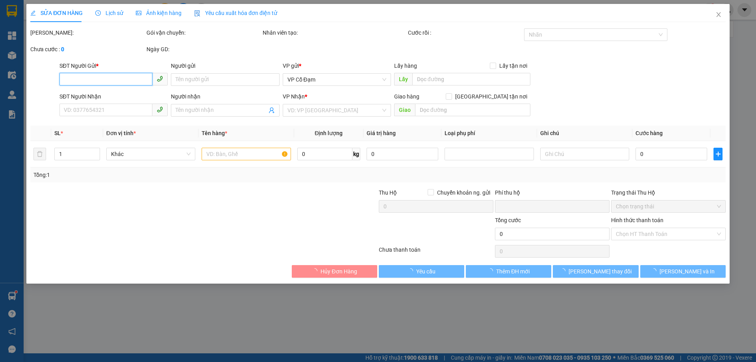
type input "0868214925"
type input "0919982137"
type input "VỰC VÒNG- [GEOGRAPHIC_DATA]"
type input "0"
type input "40.000"
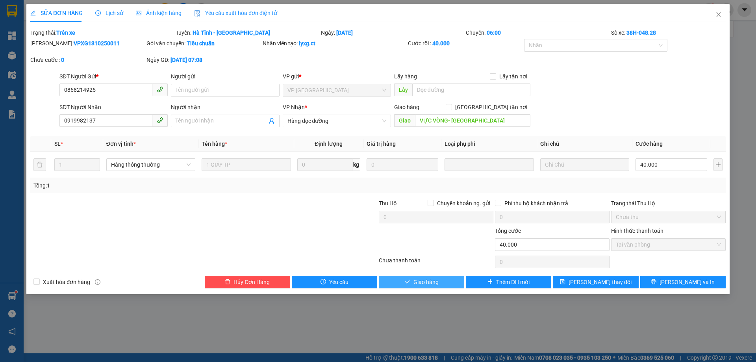
click at [437, 281] on span "Giao hàng" at bounding box center [425, 281] width 25 height 9
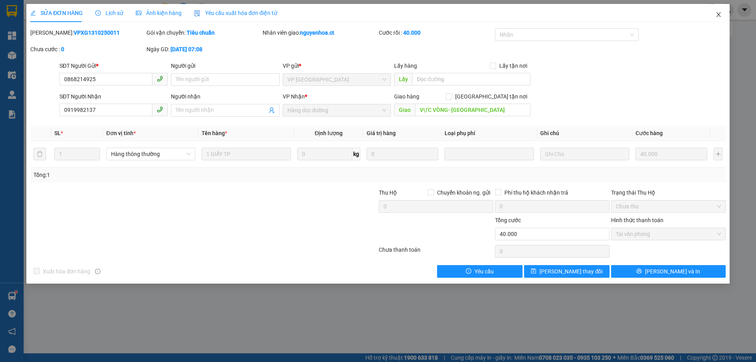
drag, startPoint x: 717, startPoint y: 16, endPoint x: 208, endPoint y: 16, distance: 508.9
click at [719, 14] on icon "close" at bounding box center [718, 14] width 6 height 6
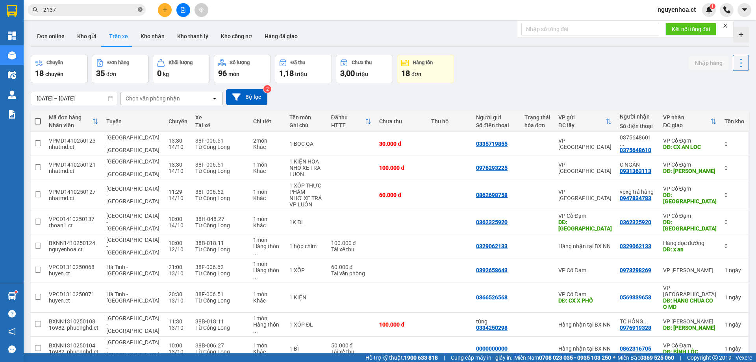
click at [140, 7] on span at bounding box center [140, 9] width 5 height 7
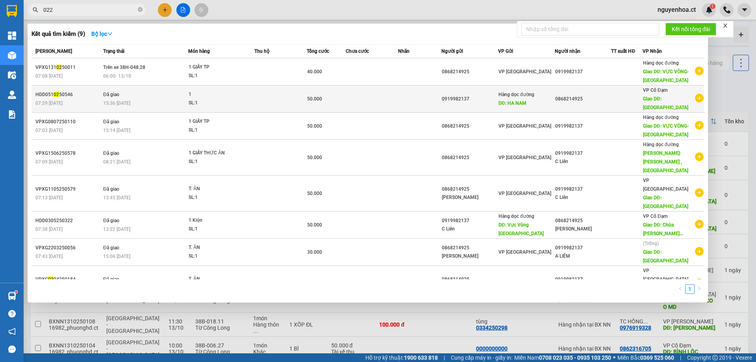
type input "0222"
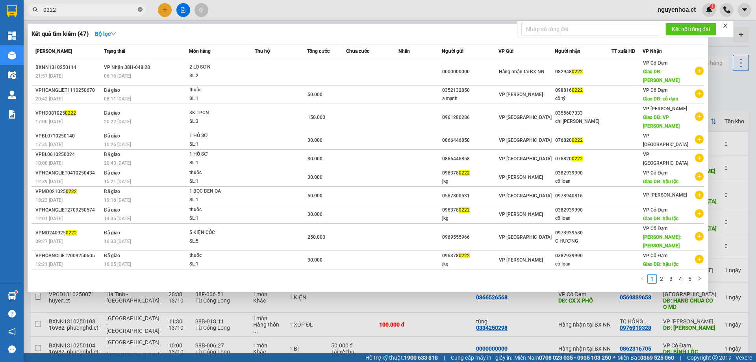
click at [139, 9] on icon "close-circle" at bounding box center [140, 9] width 5 height 5
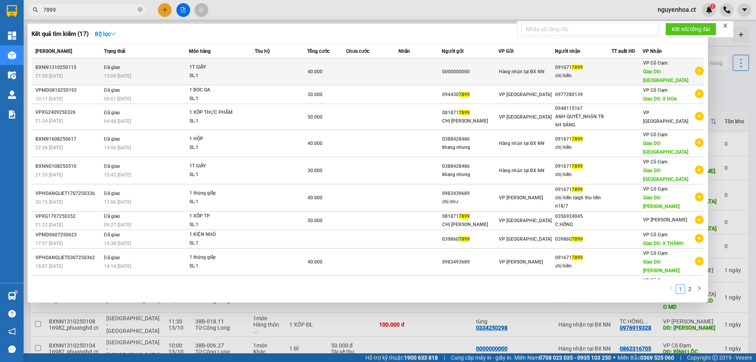
type input "7899"
click at [122, 64] on td "Đã giao 15:09 [DATE]" at bounding box center [145, 71] width 87 height 27
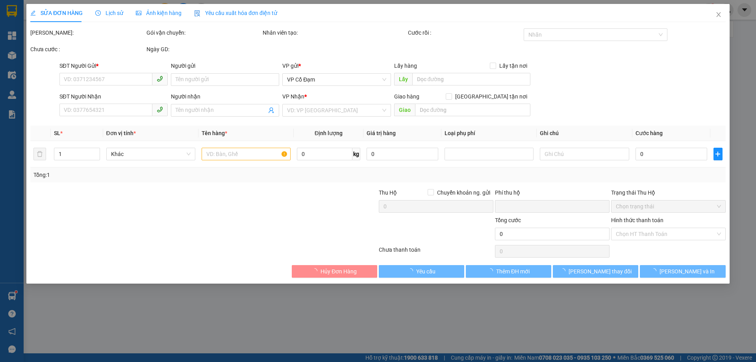
type input "0000000000"
type input "0916717899"
type input "chị hiền"
type input "BÌNH LỘC"
type input "0"
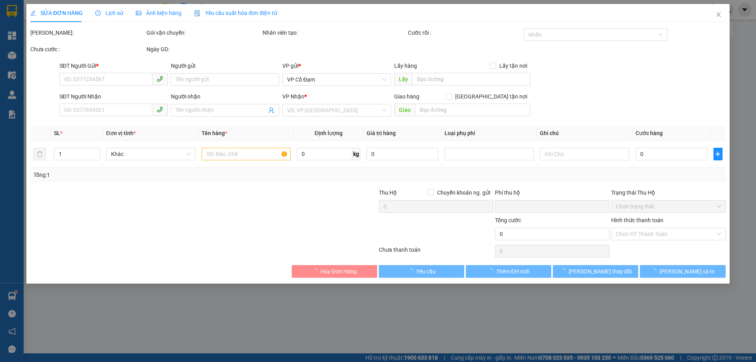
type input "40.000"
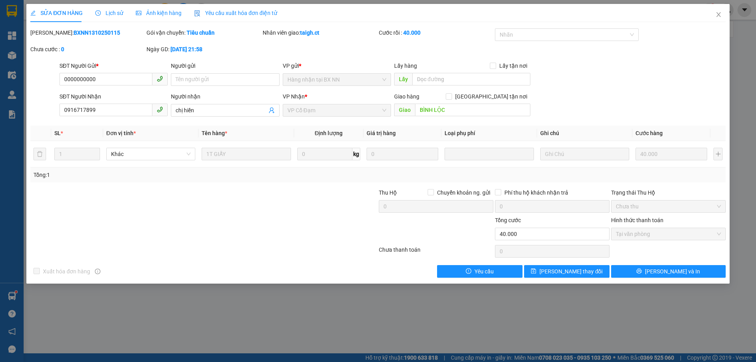
click at [108, 10] on span "Lịch sử" at bounding box center [109, 13] width 28 height 6
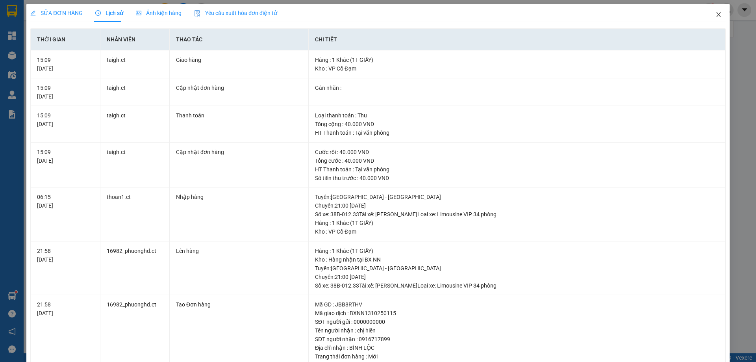
click at [715, 13] on icon "close" at bounding box center [718, 14] width 6 height 6
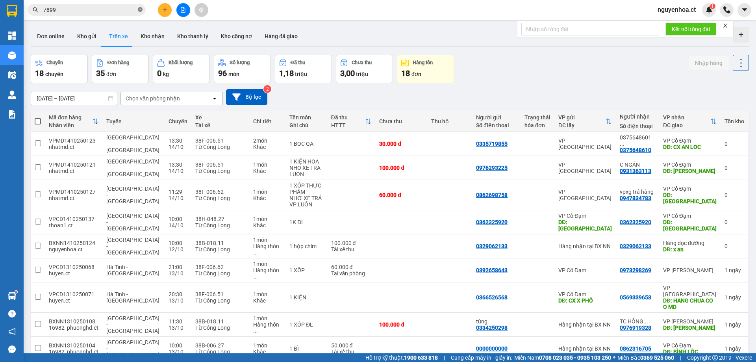
click at [141, 9] on icon "close-circle" at bounding box center [140, 9] width 5 height 5
click at [121, 13] on input "text" at bounding box center [89, 10] width 93 height 9
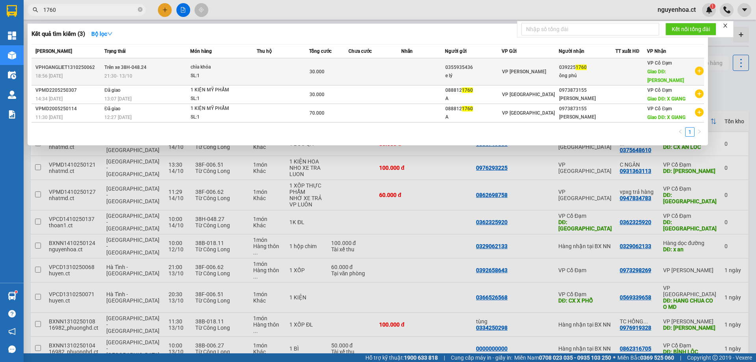
type input "1760"
click at [122, 66] on span "Trên xe 38H-048.24" at bounding box center [125, 68] width 42 height 6
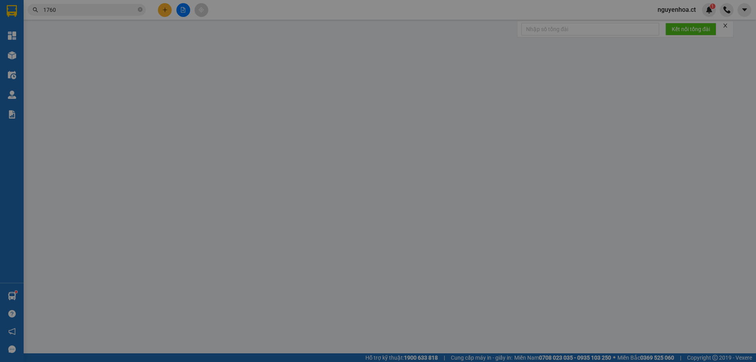
type input "0355935436"
type input "e lý"
type input "0392251760"
type input "ông phú"
type input "thịnh lộc"
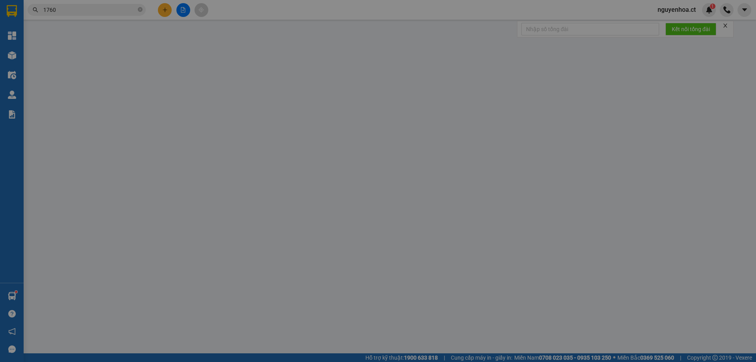
type input "0"
type input "30.000"
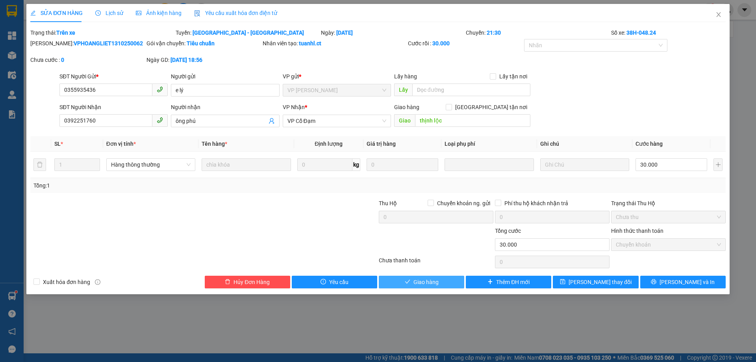
click at [443, 282] on button "Giao hàng" at bounding box center [421, 282] width 85 height 13
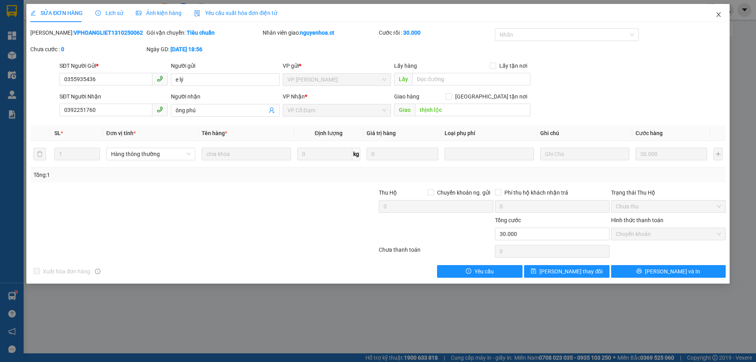
click at [723, 13] on span "Close" at bounding box center [718, 15] width 22 height 22
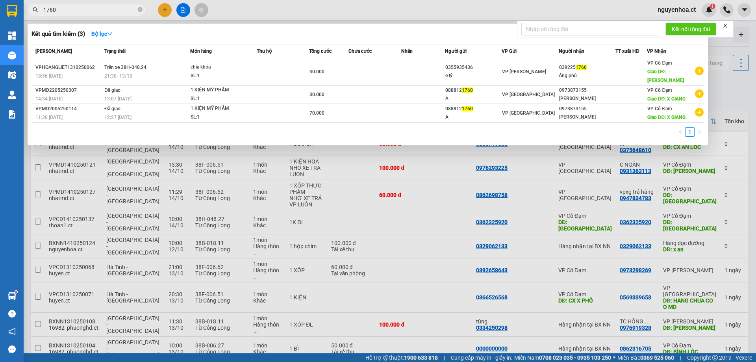
drag, startPoint x: 140, startPoint y: 9, endPoint x: 198, endPoint y: 20, distance: 58.7
click at [140, 9] on icon "close-circle" at bounding box center [140, 9] width 5 height 5
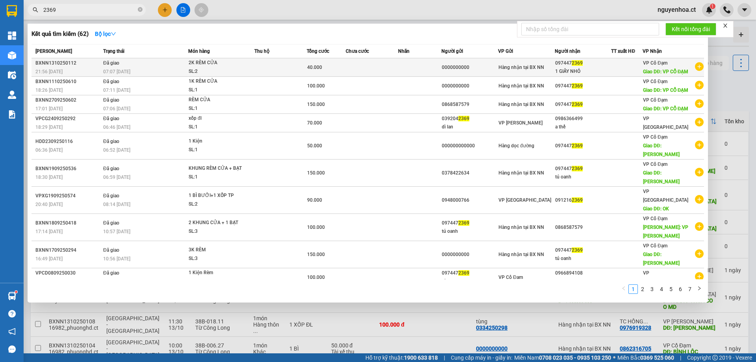
type input "2369"
click at [133, 67] on div "07:07 [DATE]" at bounding box center [145, 71] width 85 height 9
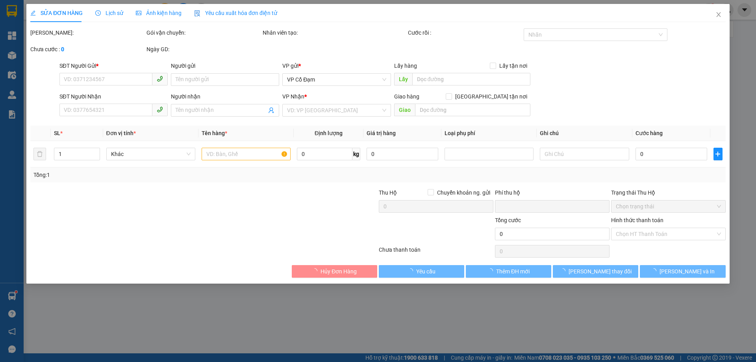
type input "0000000000"
type input "0974472369"
type input "1 GIẤY NHỎ"
type input "VP CỔ ĐẠM"
type input "0"
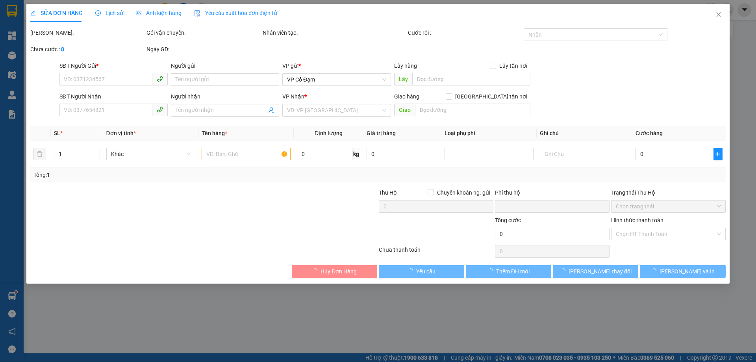
type input "40.000"
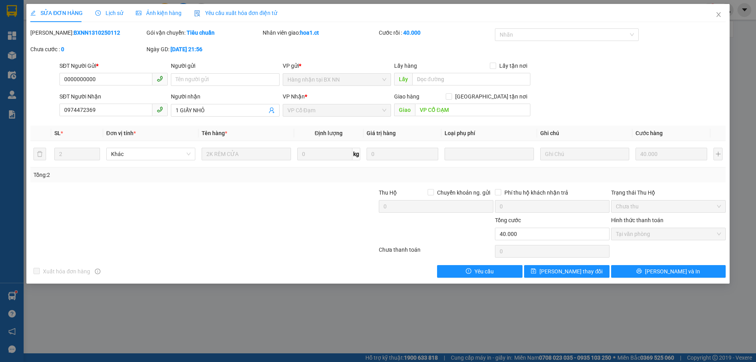
click at [105, 14] on span "Lịch sử" at bounding box center [109, 13] width 28 height 6
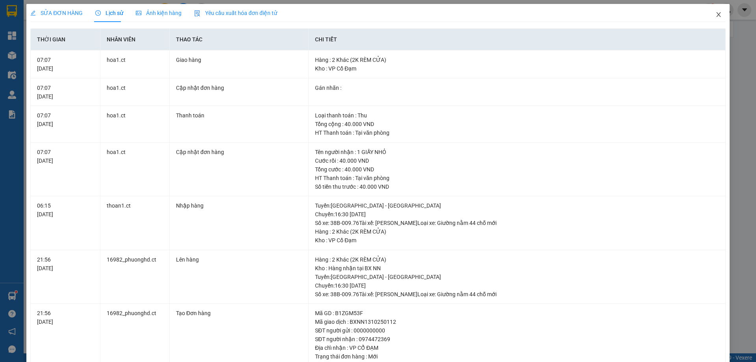
click at [715, 15] on icon "close" at bounding box center [718, 14] width 6 height 6
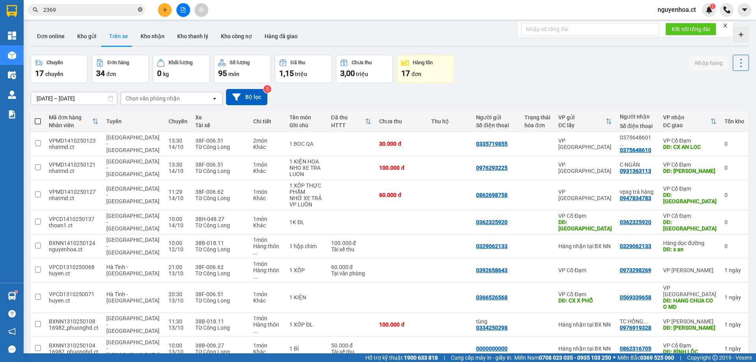
click at [139, 6] on span at bounding box center [140, 9] width 5 height 7
click at [118, 14] on input "text" at bounding box center [89, 10] width 93 height 9
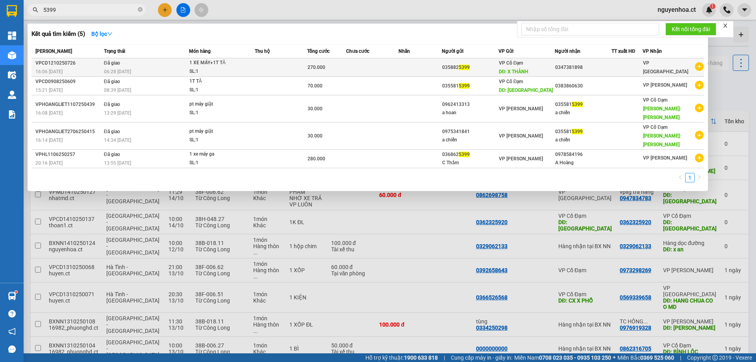
type input "5399"
click at [121, 68] on span "06:28 [DATE]" at bounding box center [117, 71] width 27 height 6
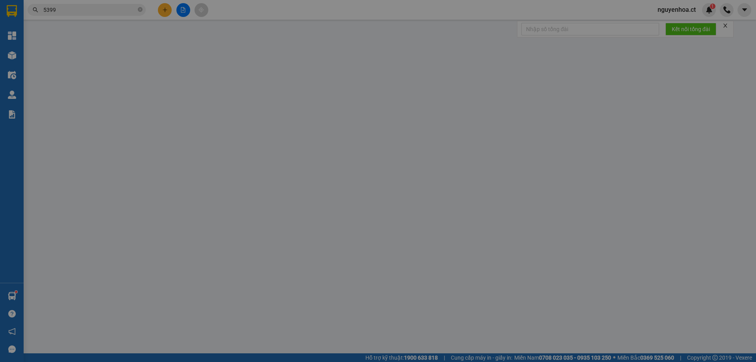
type input "0358825399"
type input "X THÀNH"
type input "0347381898"
type input "0"
type input "270.000"
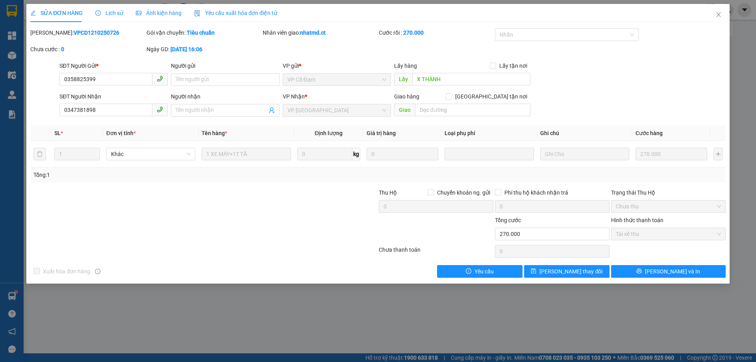
click at [118, 13] on span "Lịch sử" at bounding box center [109, 13] width 28 height 6
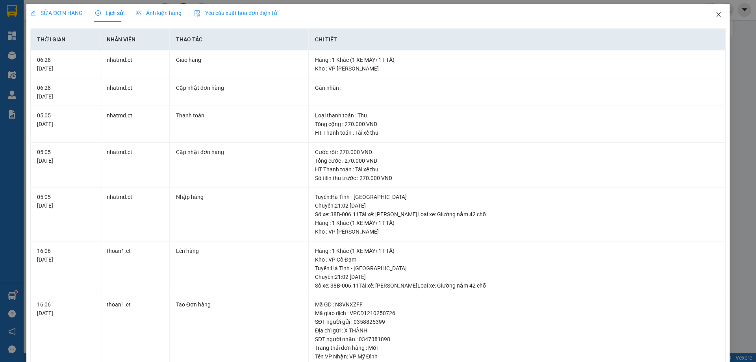
click at [711, 11] on span "Close" at bounding box center [718, 15] width 22 height 22
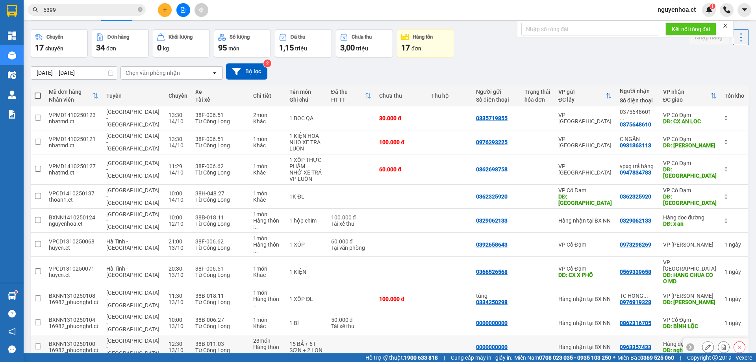
scroll to position [36, 0]
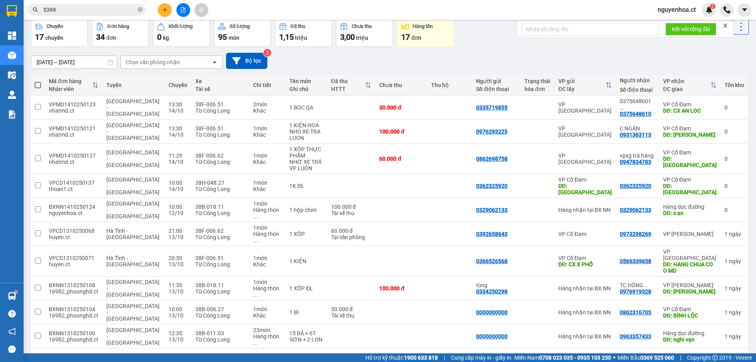
click at [688, 358] on icon at bounding box center [691, 361] width 6 height 6
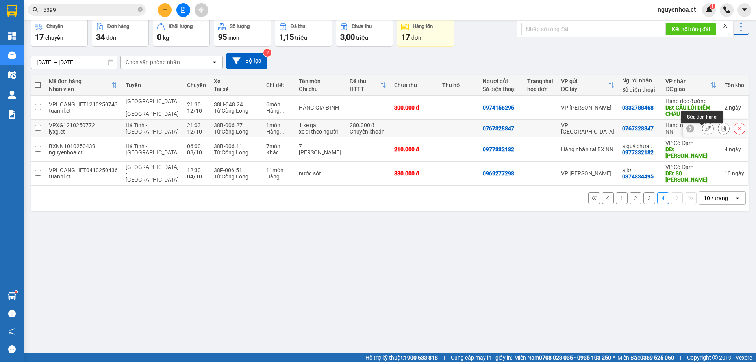
click at [705, 131] on icon at bounding box center [708, 129] width 6 height 6
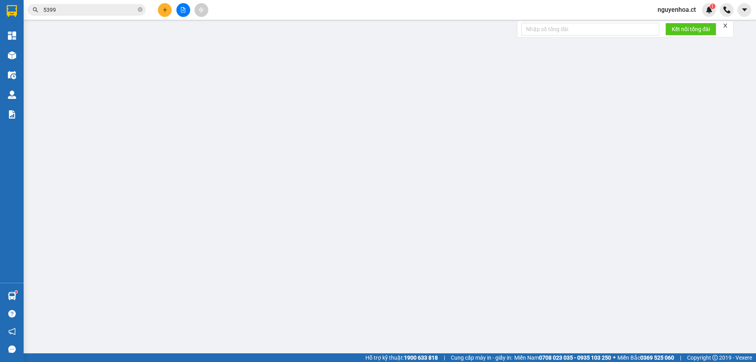
type input "0767328847"
type input "0"
type input "280.000"
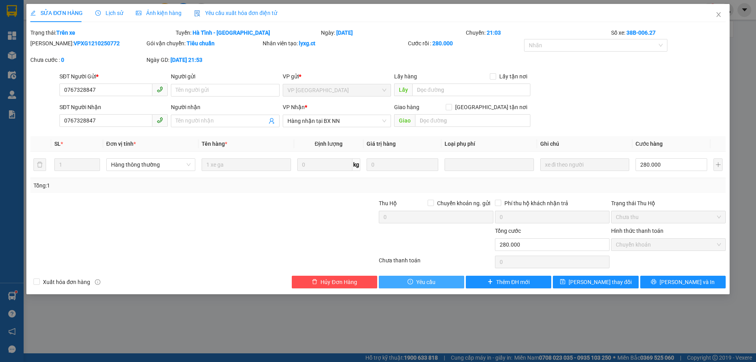
drag, startPoint x: 429, startPoint y: 283, endPoint x: 443, endPoint y: 275, distance: 16.7
click at [443, 276] on button "Yêu cầu" at bounding box center [421, 282] width 85 height 13
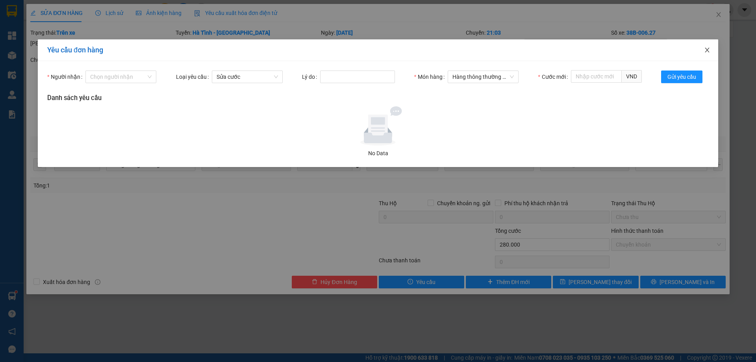
click at [705, 48] on icon "close" at bounding box center [707, 50] width 6 height 6
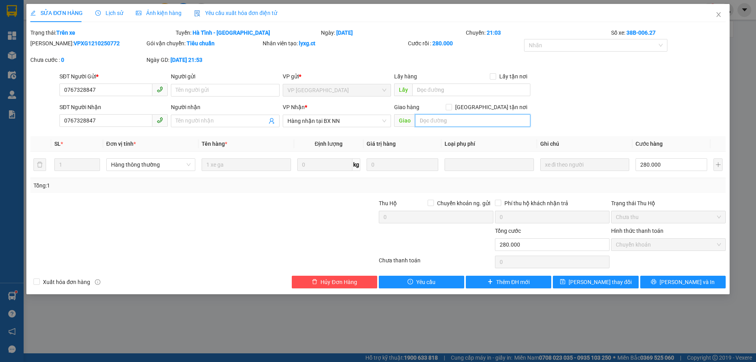
click at [436, 121] on input "text" at bounding box center [472, 120] width 115 height 13
type input "."
click at [585, 282] on button "[PERSON_NAME] thay đổi" at bounding box center [595, 282] width 85 height 13
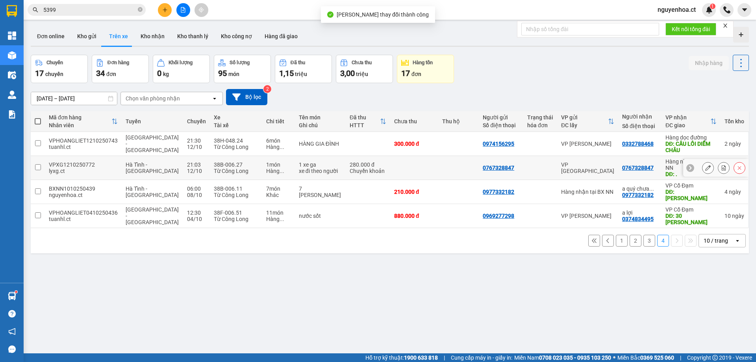
click at [705, 166] on icon at bounding box center [708, 168] width 6 height 6
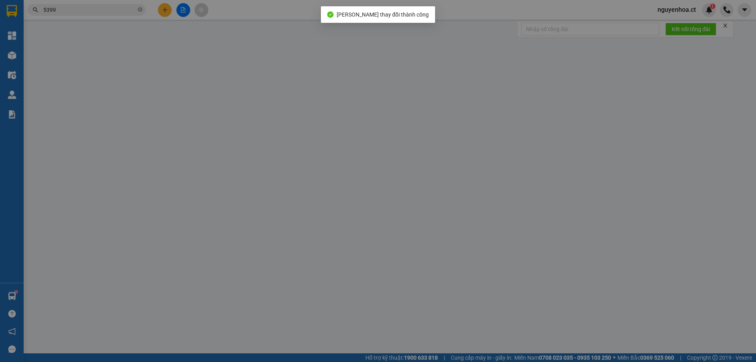
type input "0767328847"
type input "."
type input "0"
type input "280.000"
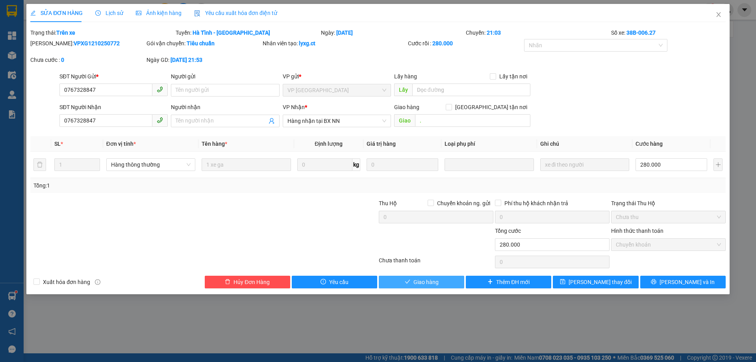
click at [440, 282] on button "Giao hàng" at bounding box center [421, 282] width 85 height 13
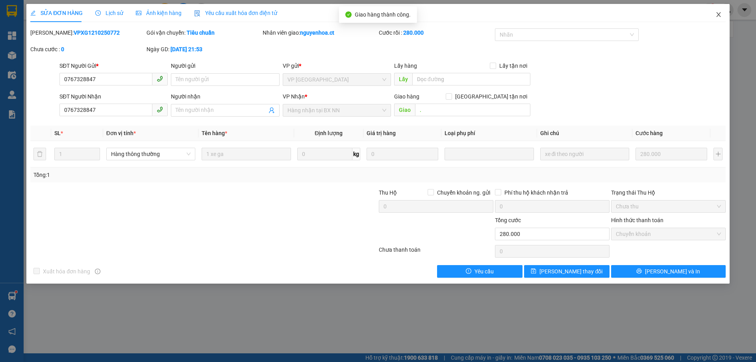
click at [719, 13] on icon "close" at bounding box center [718, 14] width 6 height 6
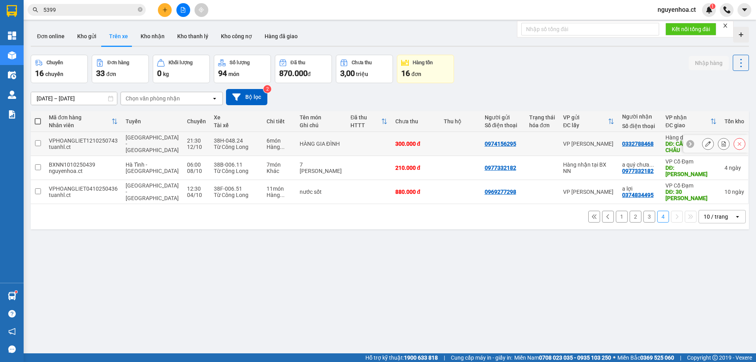
click at [705, 142] on icon at bounding box center [708, 144] width 6 height 6
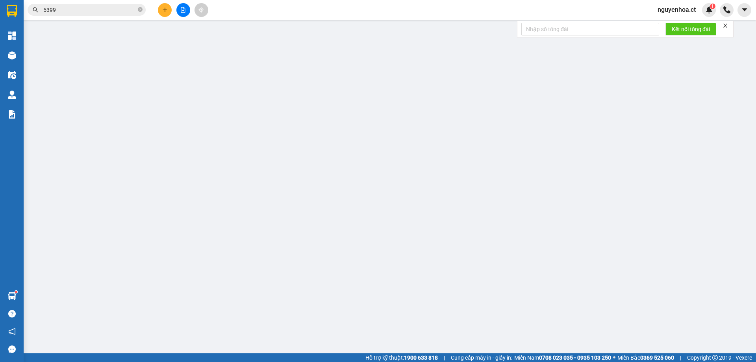
type input "0974156295"
type input "0332788468"
type input "CẦU LỒI DIỄM CHÂU"
type input "0"
type input "300.000"
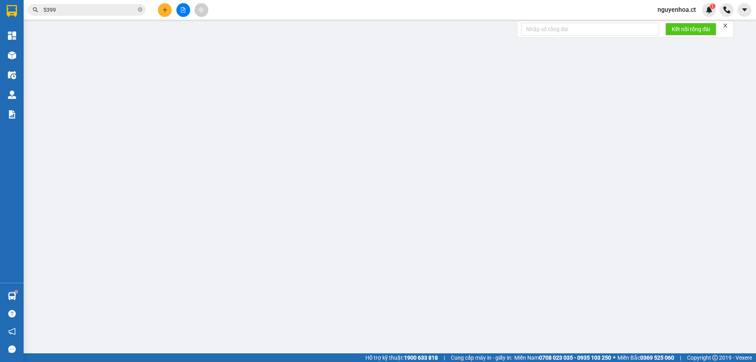
type input "300.000"
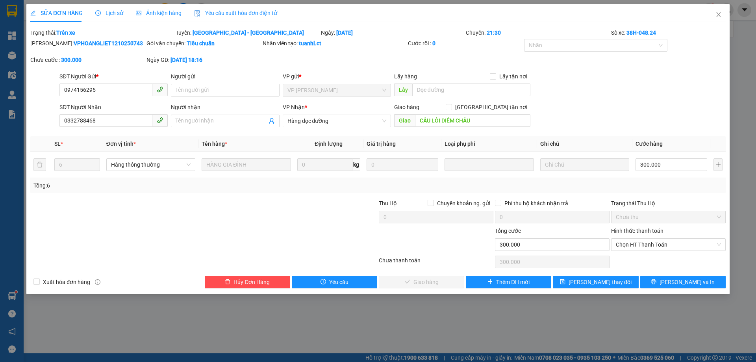
click at [117, 13] on span "Lịch sử" at bounding box center [109, 13] width 28 height 6
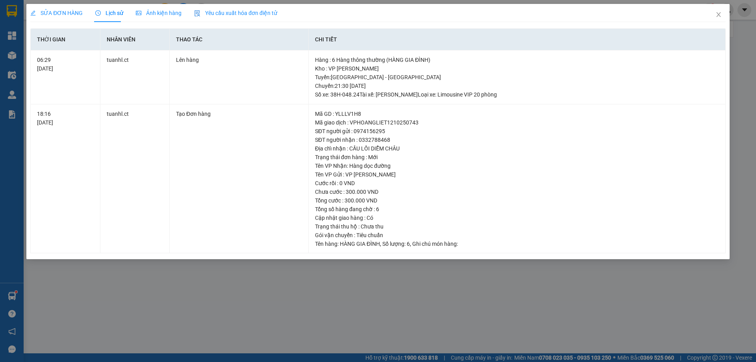
click at [64, 10] on span "SỬA ĐƠN HÀNG" at bounding box center [56, 13] width 52 height 6
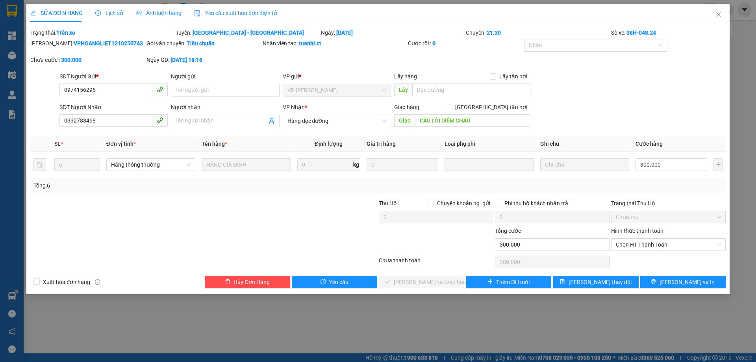
click at [118, 10] on span "Lịch sử" at bounding box center [109, 13] width 28 height 6
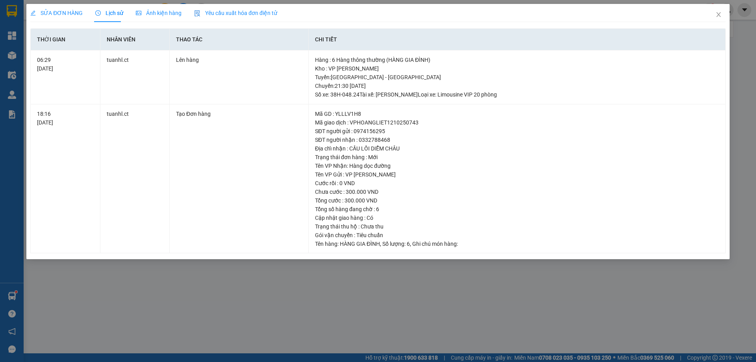
click at [53, 11] on span "SỬA ĐƠN HÀNG" at bounding box center [56, 13] width 52 height 6
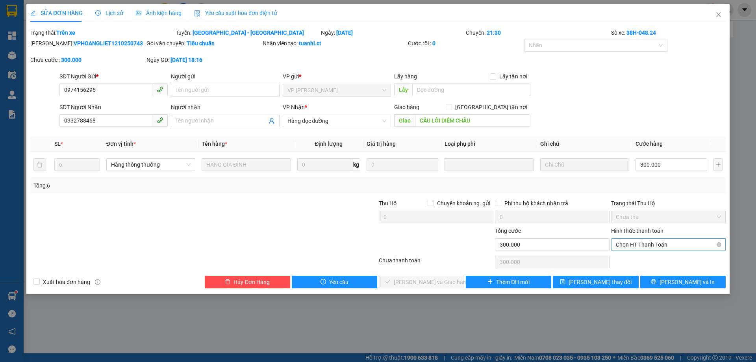
click at [636, 245] on span "Chọn HT Thanh Toán" at bounding box center [668, 245] width 105 height 12
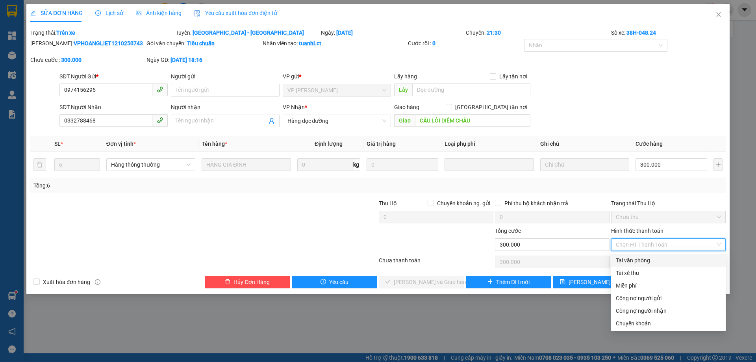
click at [271, 186] on div "Tổng: 6" at bounding box center [162, 185] width 258 height 9
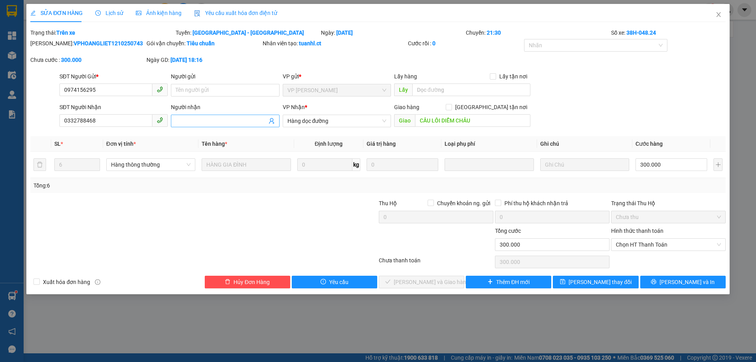
click at [195, 124] on input "Người nhận" at bounding box center [221, 121] width 91 height 9
type input "XE 103 N13/10 VỀ NHẬN"
click at [590, 282] on span "[PERSON_NAME] thay đổi" at bounding box center [599, 281] width 63 height 9
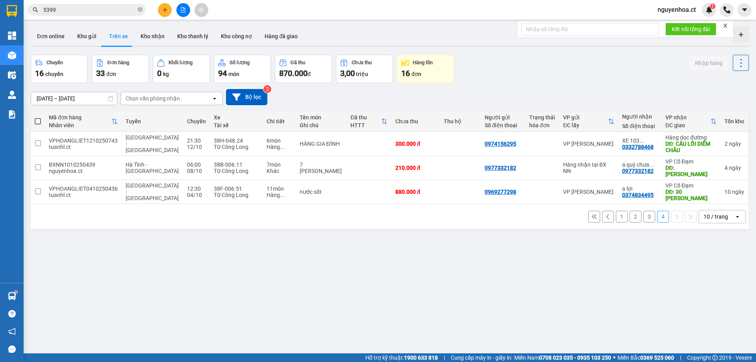
drag, startPoint x: 640, startPoint y: 210, endPoint x: 650, endPoint y: 206, distance: 10.8
click at [643, 211] on button "3" at bounding box center [649, 217] width 12 height 12
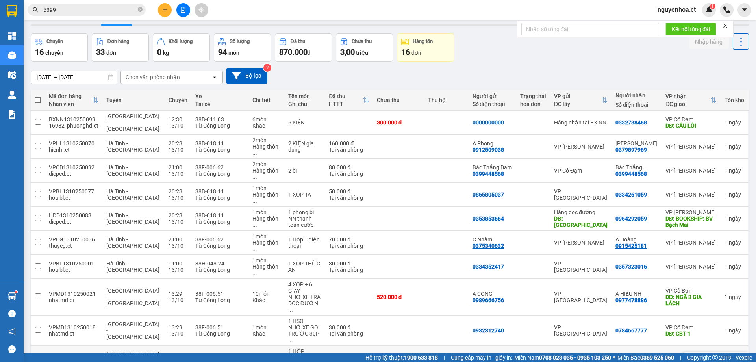
scroll to position [36, 0]
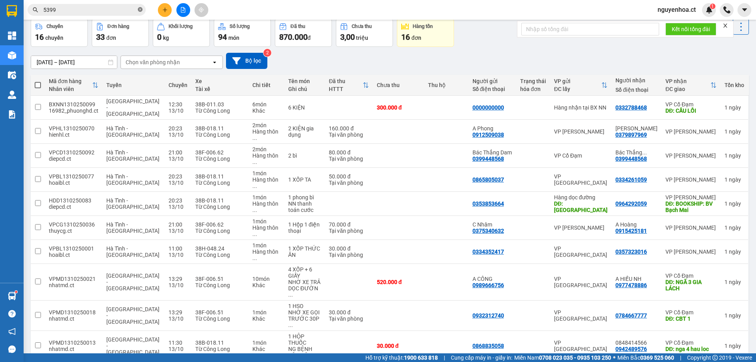
click at [138, 10] on icon "close-circle" at bounding box center [140, 9] width 5 height 5
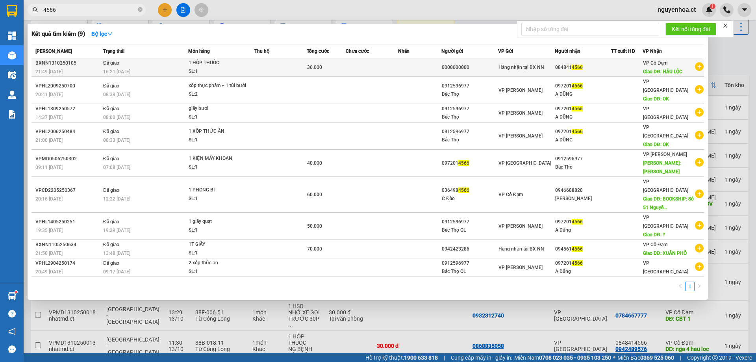
type input "4566"
click at [120, 71] on span "16:21 [DATE]" at bounding box center [116, 72] width 27 height 6
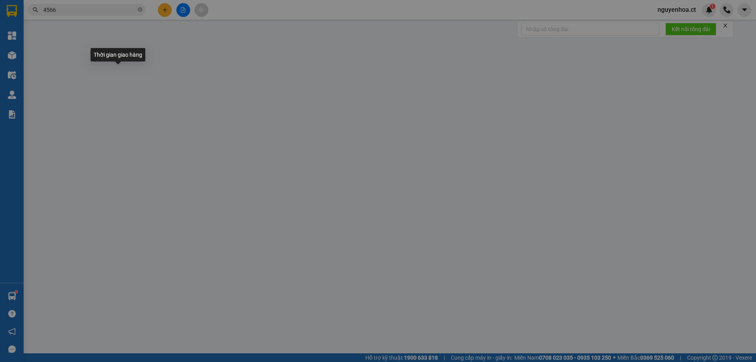
type input "0000000000"
type input "0848414566"
type input "HẬU LỘC"
type input "0"
type input "30.000"
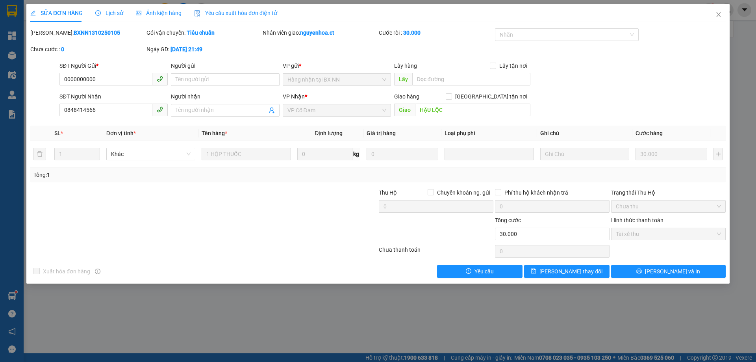
click at [106, 9] on div "Lịch sử" at bounding box center [109, 13] width 28 height 9
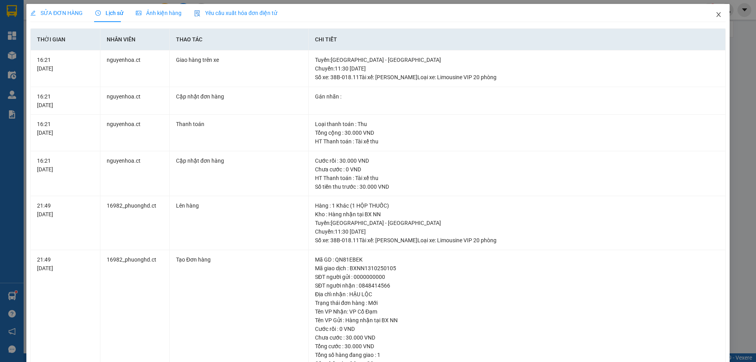
drag, startPoint x: 706, startPoint y: 12, endPoint x: 237, endPoint y: 2, distance: 469.3
click at [707, 11] on span "Close" at bounding box center [718, 15] width 22 height 22
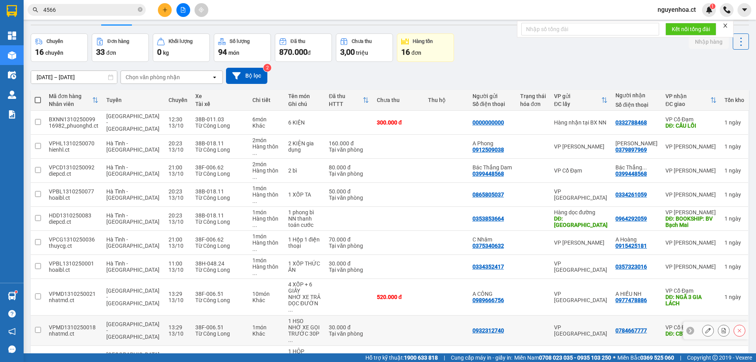
scroll to position [36, 0]
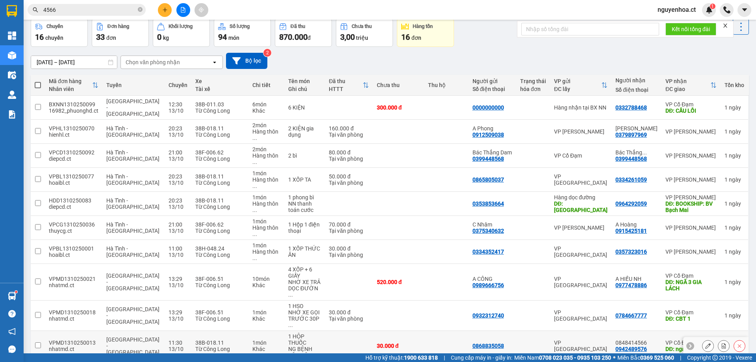
click at [37, 342] on input "checkbox" at bounding box center [38, 345] width 6 height 6
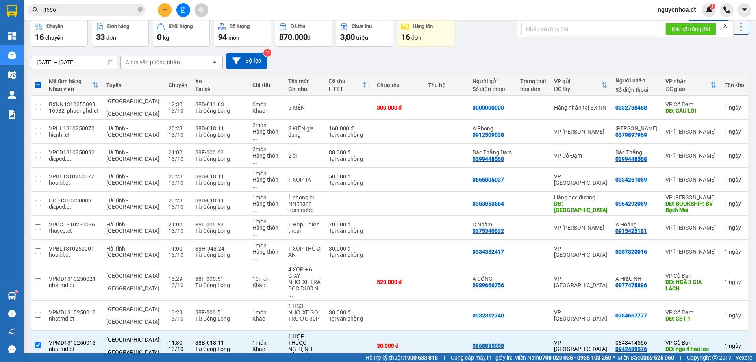
click at [738, 23] on icon at bounding box center [740, 26] width 11 height 11
click at [719, 64] on span "Xóa hoàn toàn" at bounding box center [726, 62] width 36 height 8
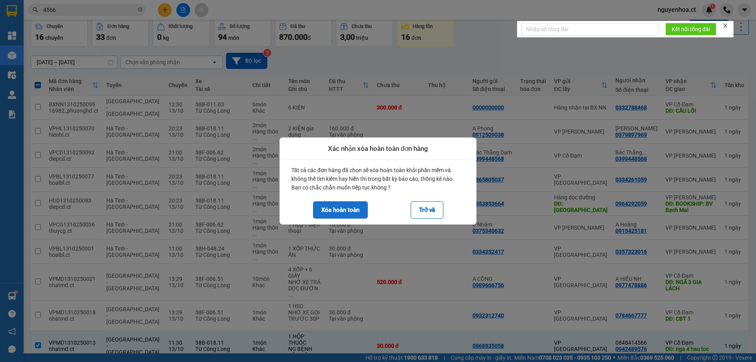
click at [344, 209] on button "Xóa hoàn toàn" at bounding box center [340, 209] width 55 height 17
checkbox input "false"
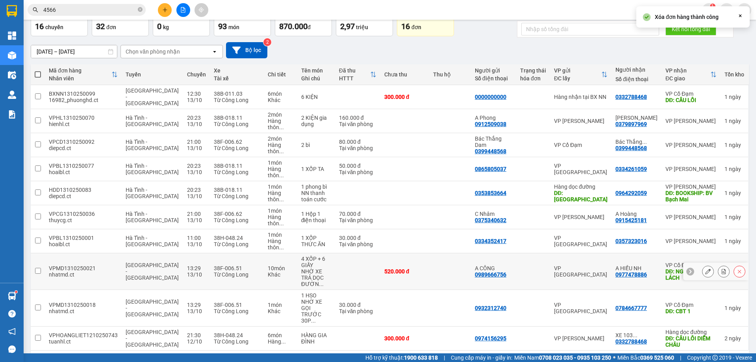
scroll to position [51, 0]
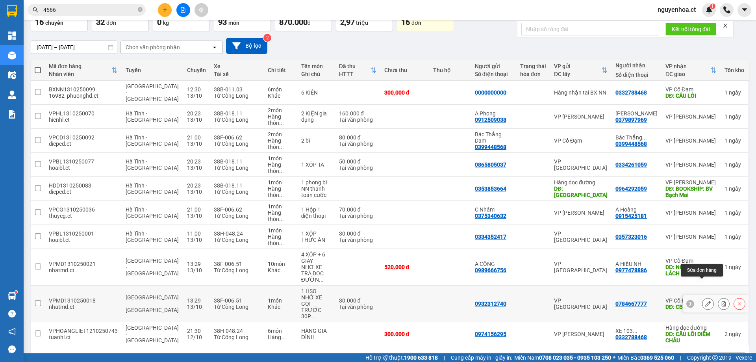
click at [705, 301] on icon at bounding box center [708, 304] width 6 height 6
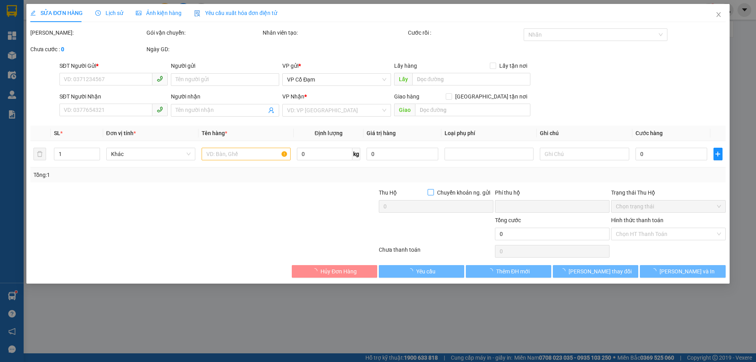
type input "0932312740"
type input "0784667777"
type input "CBT 1"
type input "0"
type input "30.000"
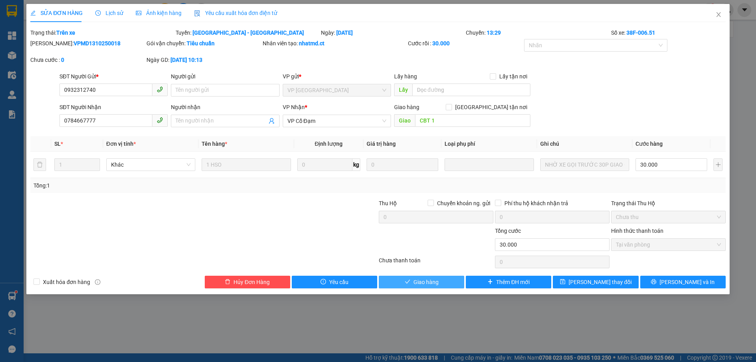
drag, startPoint x: 414, startPoint y: 279, endPoint x: 465, endPoint y: 229, distance: 71.0
click at [414, 279] on span "Giao hàng" at bounding box center [425, 281] width 25 height 9
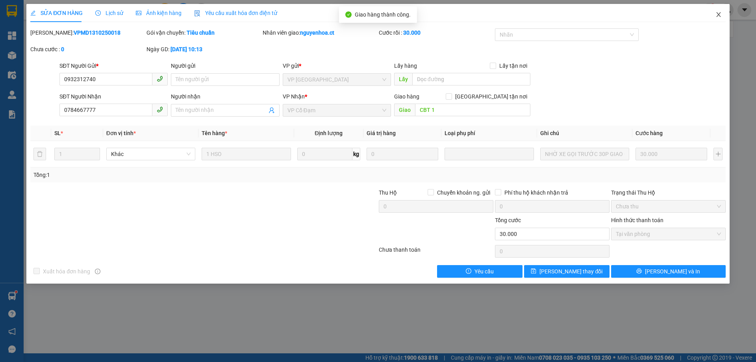
click at [721, 14] on icon "close" at bounding box center [718, 14] width 6 height 6
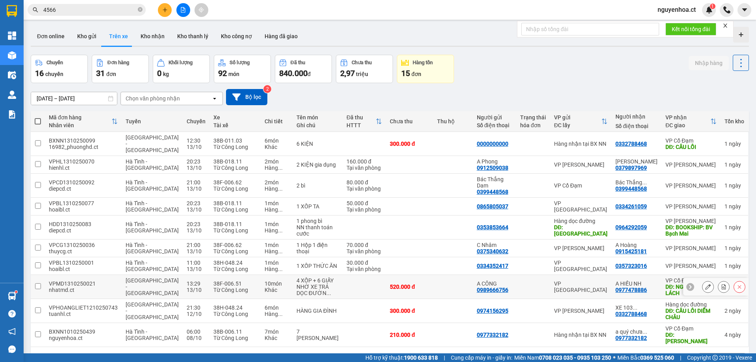
click at [705, 284] on icon at bounding box center [708, 287] width 6 height 6
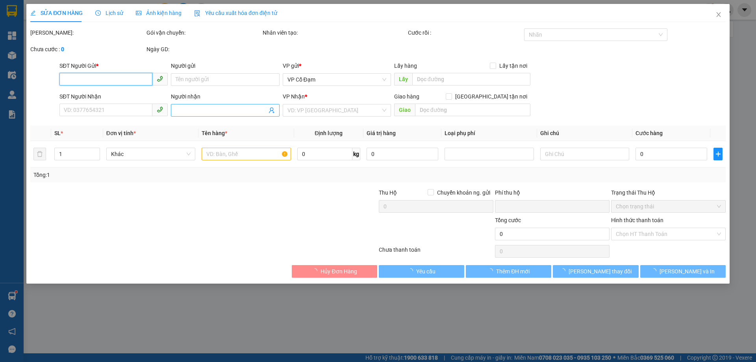
type input "0989666756"
type input "A CÔNG"
type input "0977478886"
type input "A HIẾU NH"
type input "NGÃ 3 GIA LÁCH"
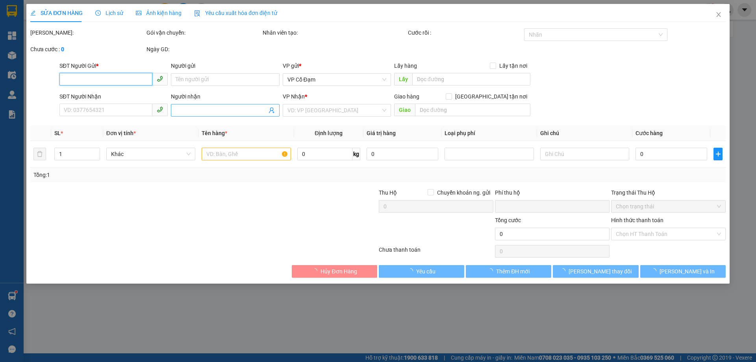
type input "0"
type input "520.000"
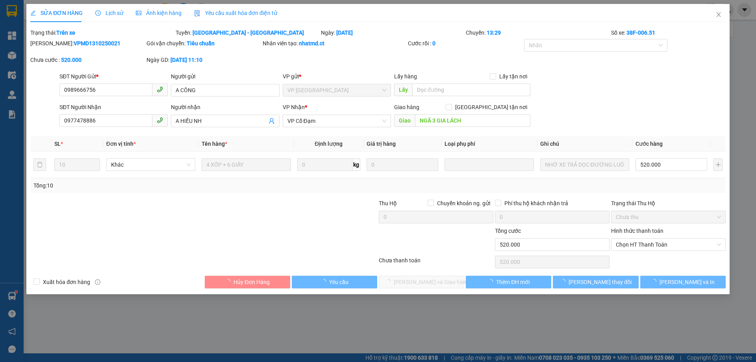
click at [204, 111] on div "Người nhận" at bounding box center [225, 109] width 108 height 12
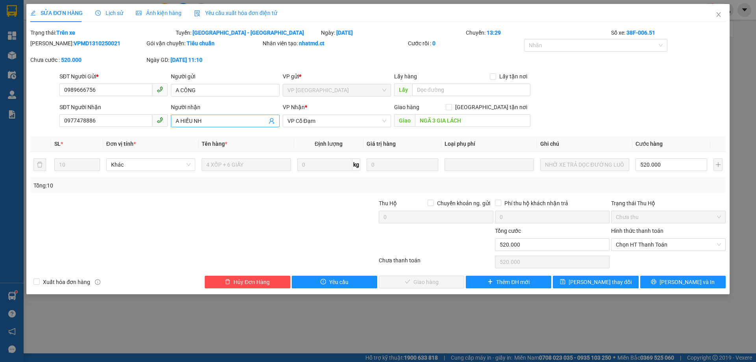
click at [213, 126] on span "A HIẾU NH" at bounding box center [225, 121] width 108 height 13
click at [222, 120] on input "A HIẾU NH" at bounding box center [221, 121] width 91 height 9
type input "A HIẾU NH A TUẤN TC TRẢ HÀNG"
click at [584, 280] on button "[PERSON_NAME] thay đổi" at bounding box center [595, 282] width 85 height 13
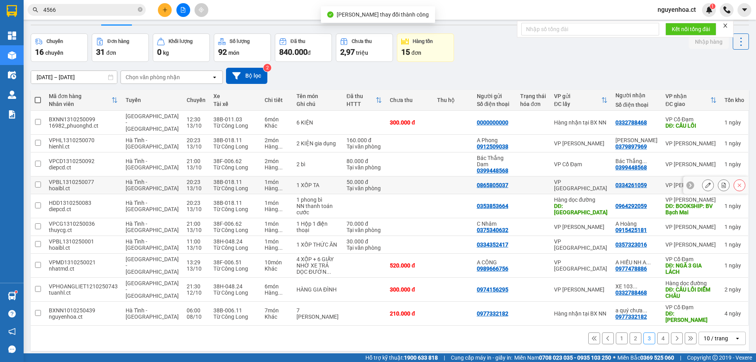
scroll to position [36, 0]
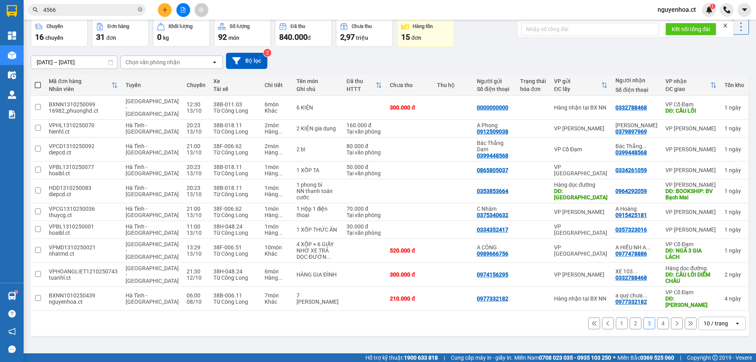
click at [139, 9] on icon "close-circle" at bounding box center [140, 9] width 5 height 5
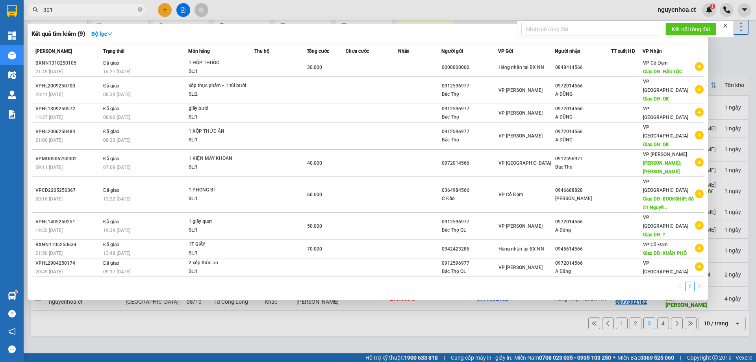
type input "3016"
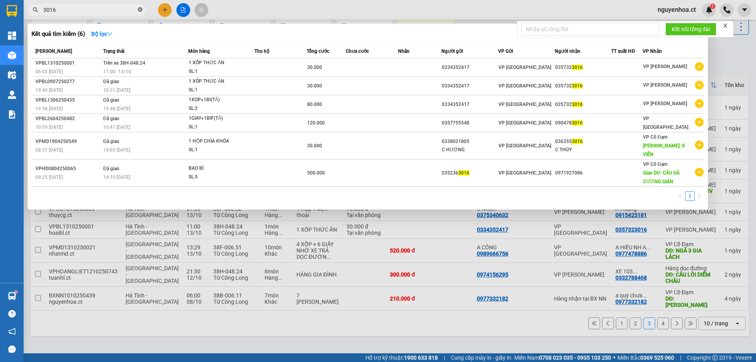
click at [139, 9] on icon "close-circle" at bounding box center [140, 9] width 5 height 5
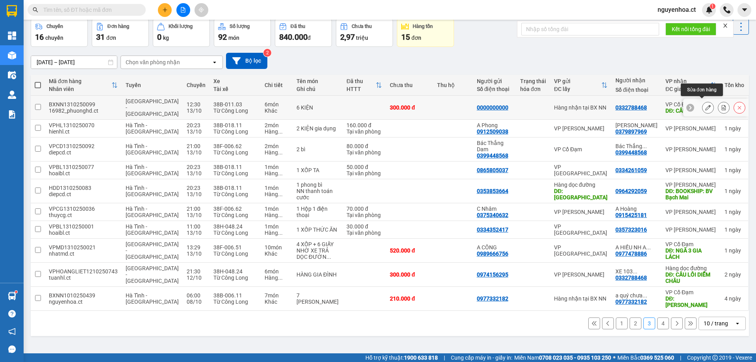
click at [705, 105] on icon at bounding box center [708, 108] width 6 height 6
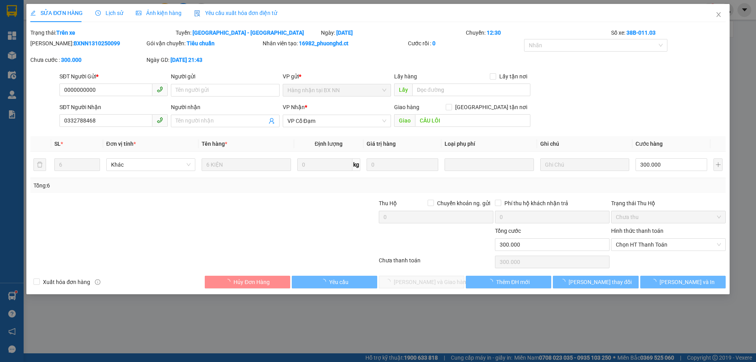
type input "0000000000"
type input "0332788468"
type input "CẦU LỒI"
type input "0"
type input "300.000"
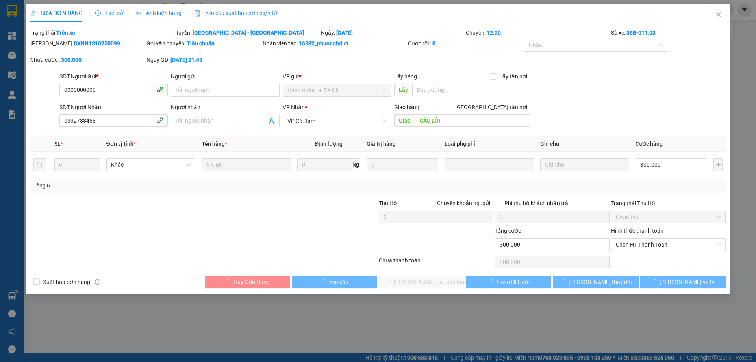
type input "300.000"
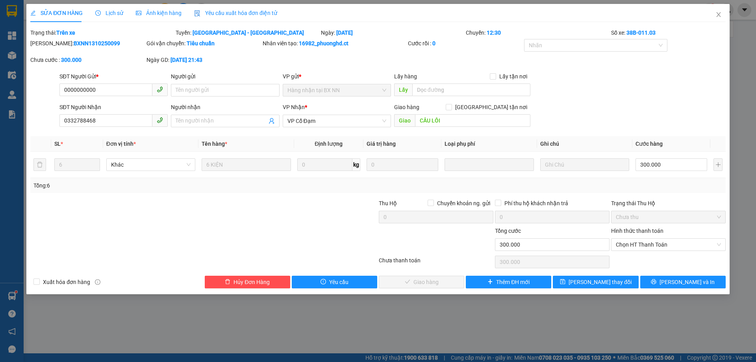
click at [111, 11] on span "Lịch sử" at bounding box center [109, 13] width 28 height 6
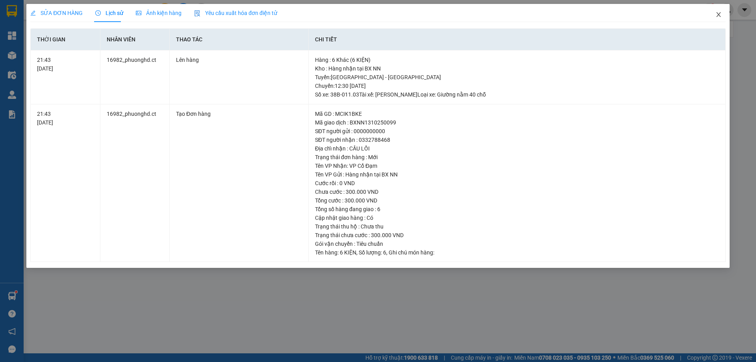
click at [720, 14] on icon "close" at bounding box center [718, 14] width 6 height 6
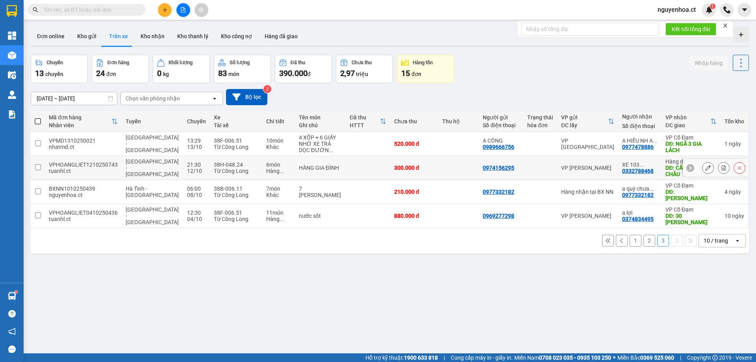
click at [37, 170] on input "checkbox" at bounding box center [38, 167] width 6 height 6
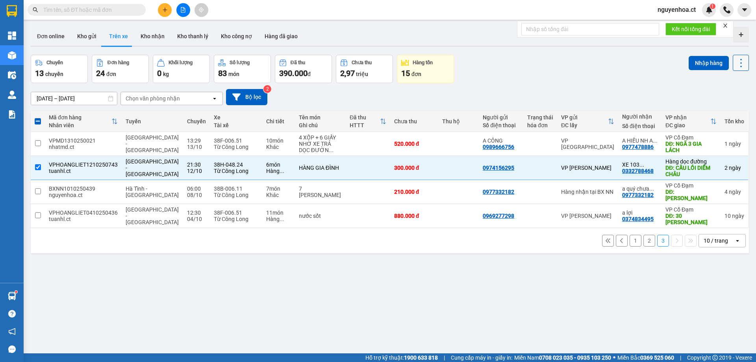
click at [739, 62] on icon at bounding box center [740, 62] width 11 height 11
click at [697, 99] on div "Xóa hoàn toàn" at bounding box center [718, 98] width 52 height 8
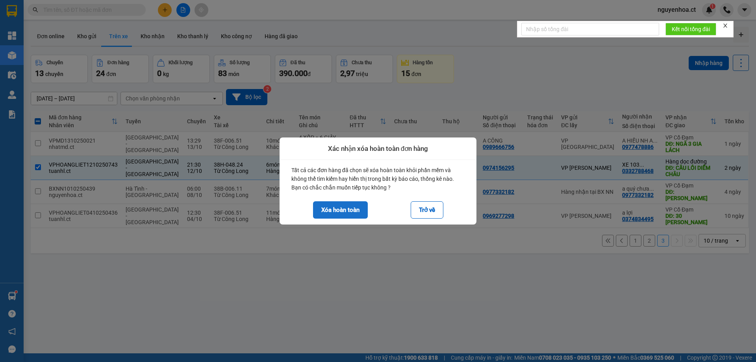
click at [348, 210] on button "Xóa hoàn toàn" at bounding box center [340, 209] width 55 height 17
checkbox input "false"
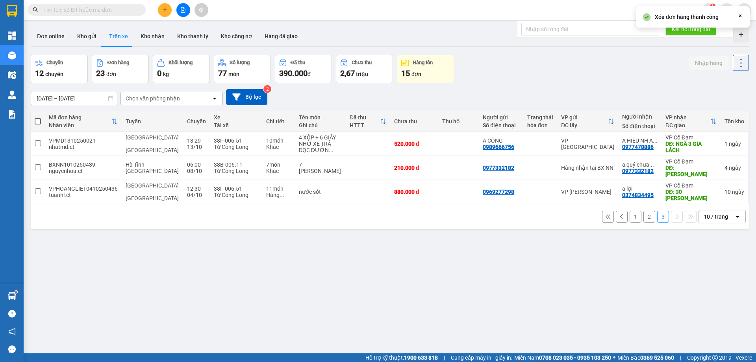
click at [645, 218] on button "2" at bounding box center [649, 217] width 12 height 12
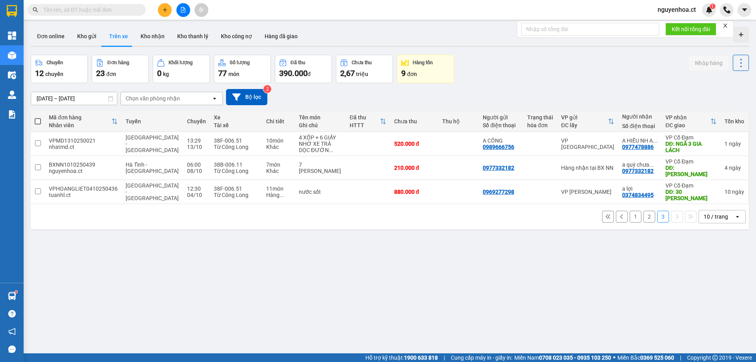
click at [645, 216] on button "2" at bounding box center [649, 217] width 12 height 12
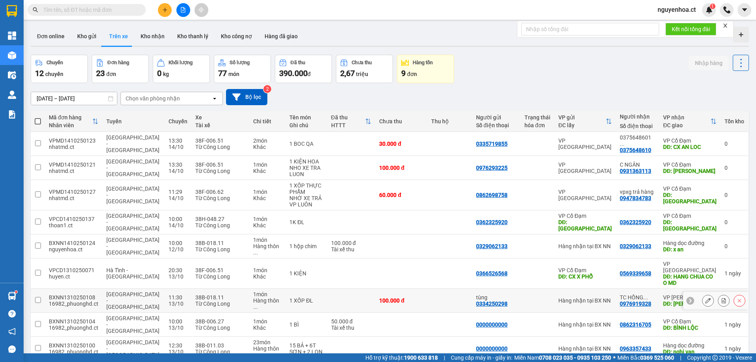
click at [705, 298] on icon at bounding box center [708, 301] width 6 height 6
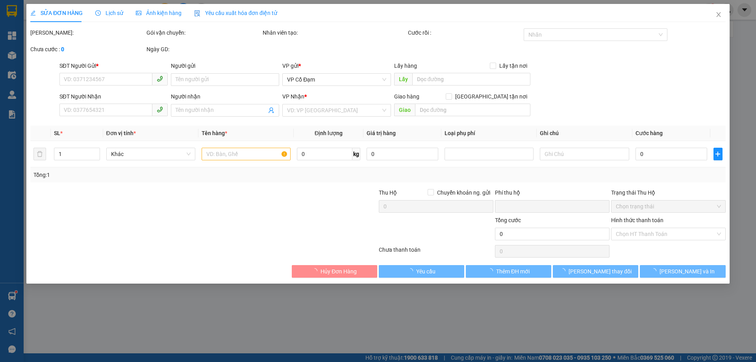
type input "0334250298"
type input "tùng"
type input "0976919328"
type input "[PERSON_NAME]"
type input "HỒNG LĨNH"
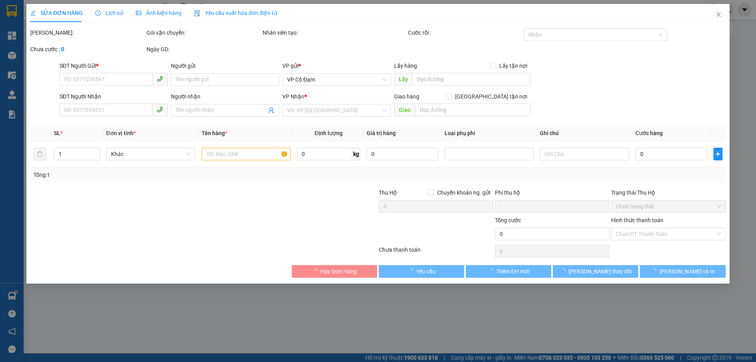
type input "0"
type input "100.000"
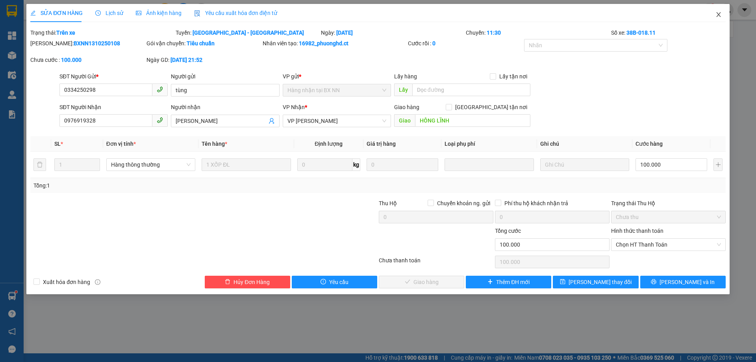
click at [719, 14] on icon "close" at bounding box center [718, 14] width 6 height 6
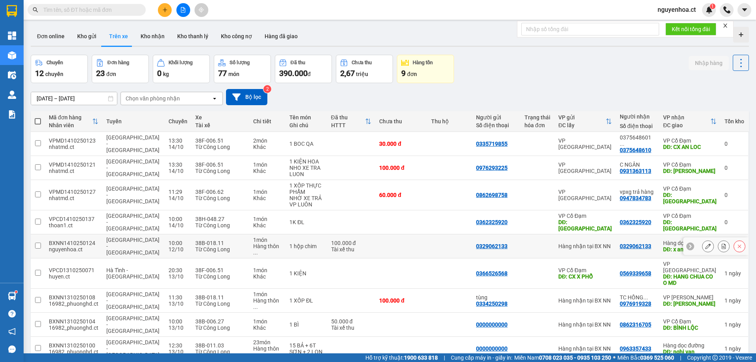
click at [705, 243] on icon at bounding box center [708, 246] width 6 height 6
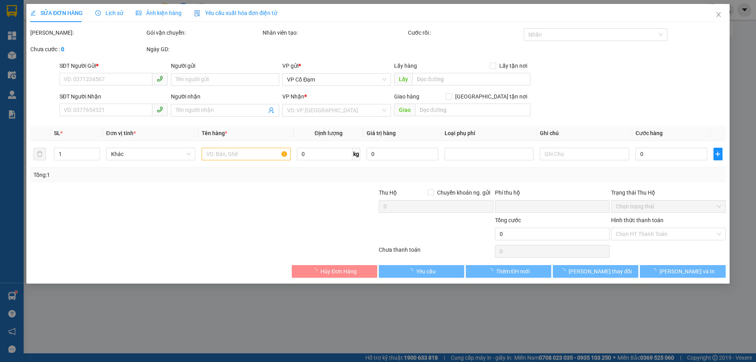
type input "0329062133"
type input "x an"
type input "0"
type input "100.000"
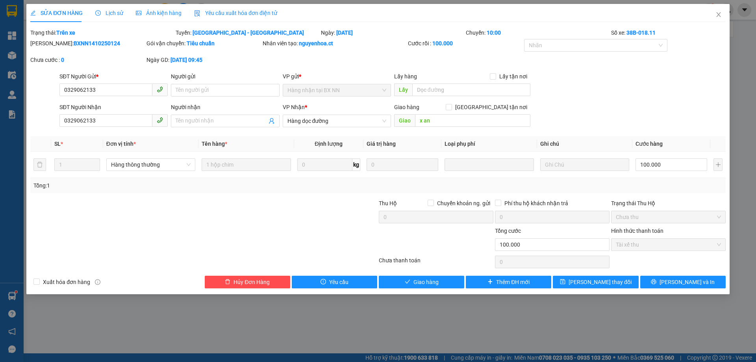
click at [112, 13] on span "Lịch sử" at bounding box center [109, 13] width 28 height 6
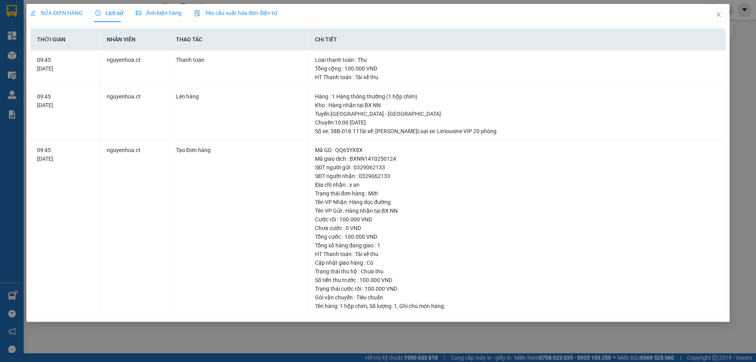
click at [48, 12] on span "SỬA ĐƠN HÀNG" at bounding box center [56, 13] width 52 height 6
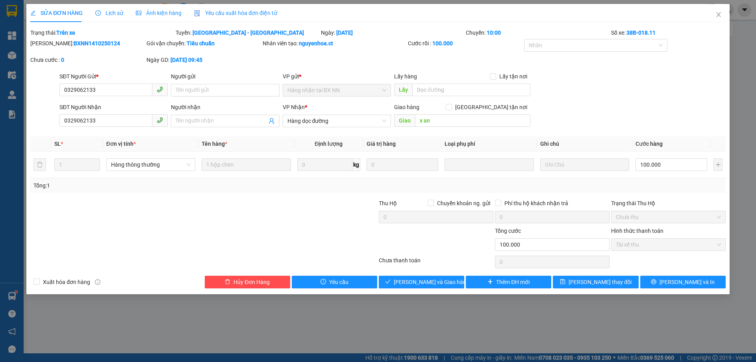
click at [116, 7] on div "Lịch sử" at bounding box center [109, 13] width 28 height 18
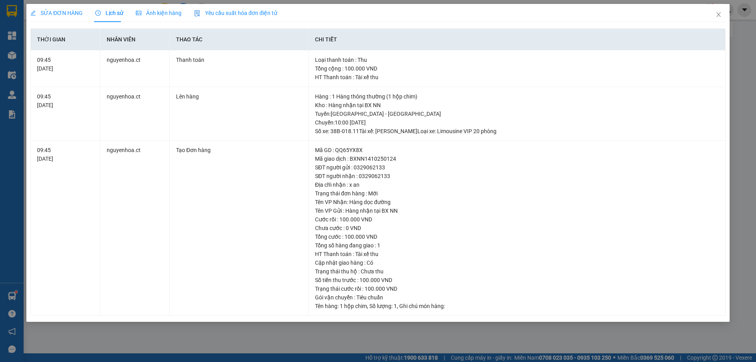
click at [66, 11] on span "SỬA ĐƠN HÀNG" at bounding box center [56, 13] width 52 height 6
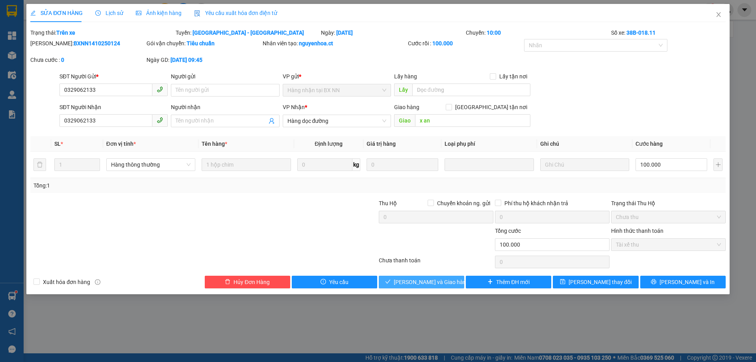
click at [431, 281] on span "[PERSON_NAME] và Giao hàng" at bounding box center [432, 281] width 76 height 9
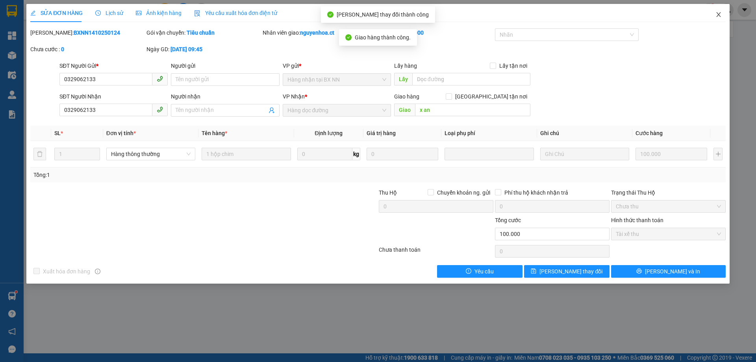
click at [719, 15] on icon "close" at bounding box center [718, 14] width 4 height 5
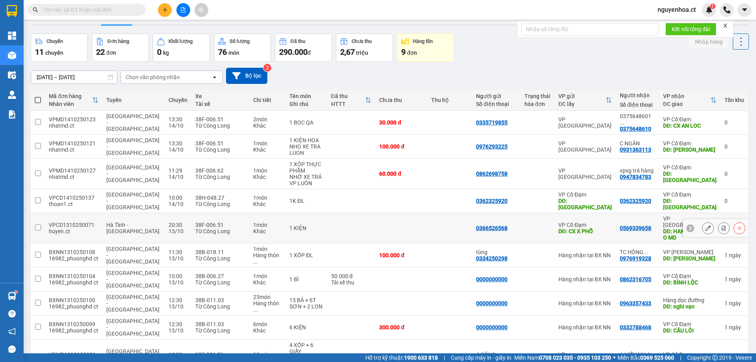
scroll to position [36, 0]
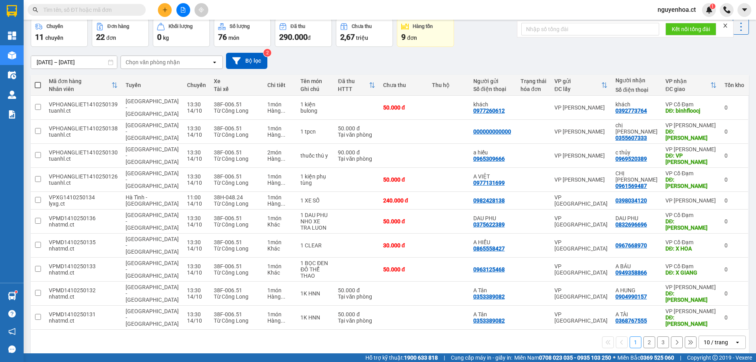
click at [645, 336] on button "2" at bounding box center [649, 342] width 12 height 12
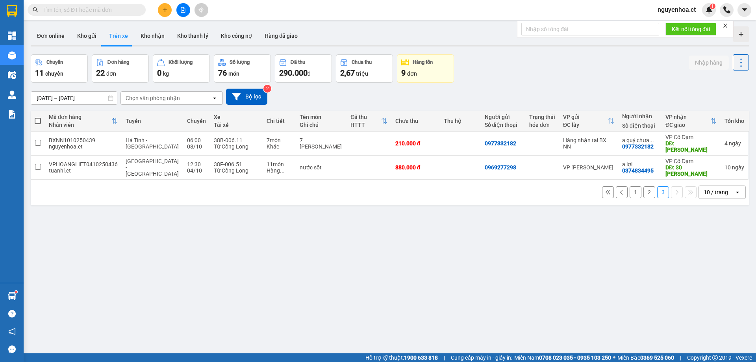
scroll to position [0, 0]
click at [643, 187] on button "2" at bounding box center [649, 193] width 12 height 12
